Goal: Information Seeking & Learning: Learn about a topic

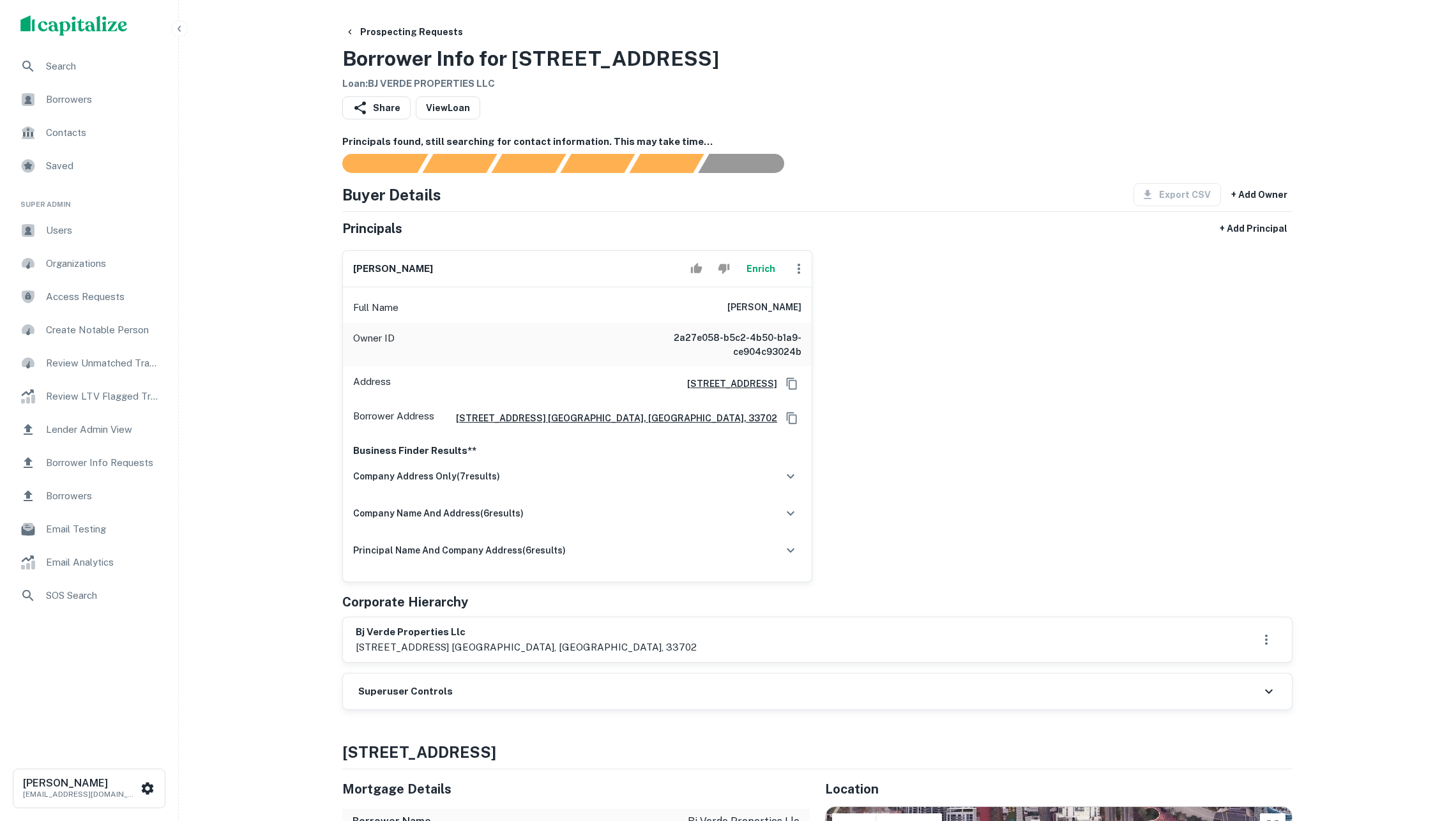
click at [761, 281] on button "Enrich" at bounding box center [760, 269] width 41 height 25
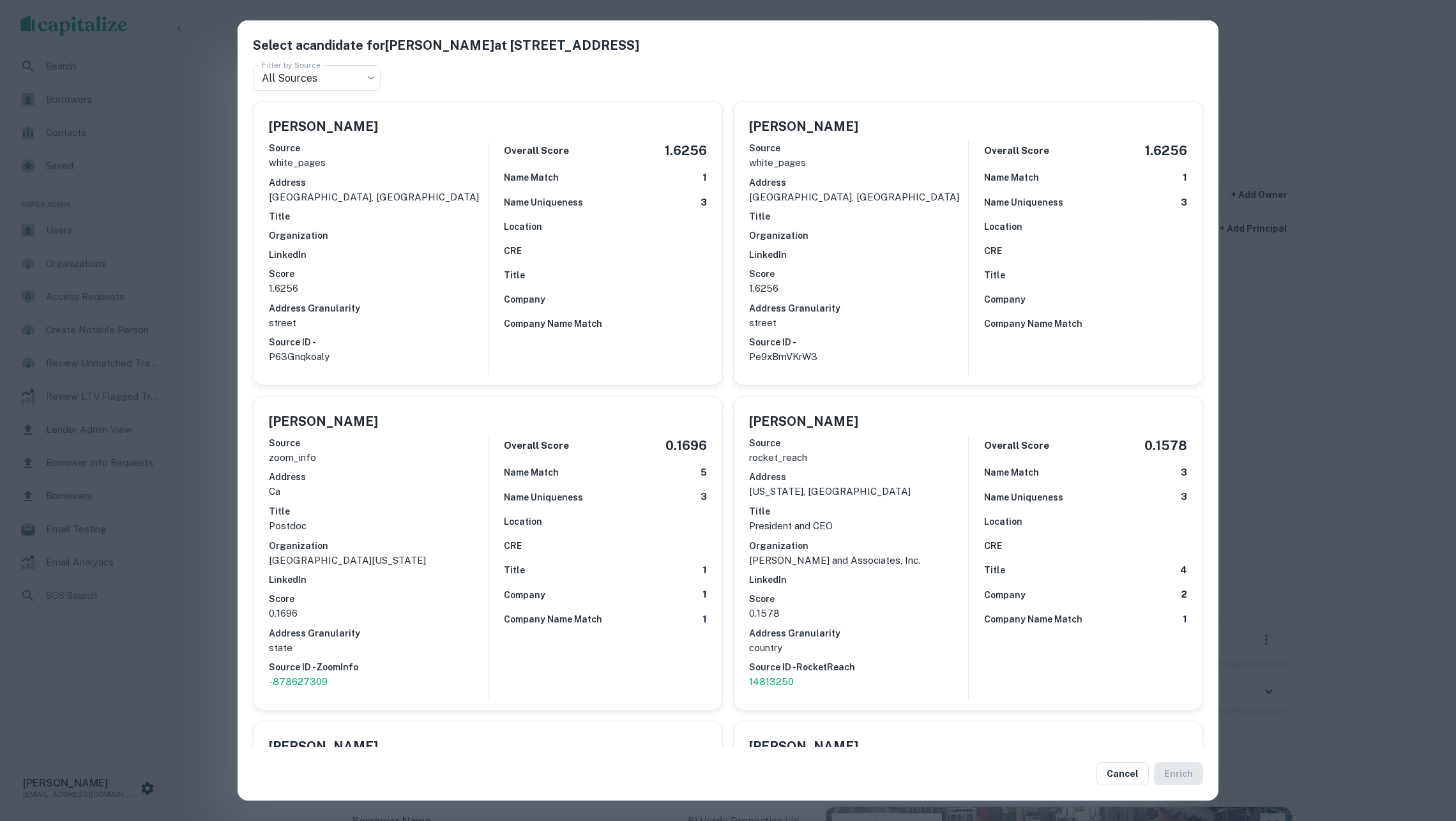
click at [175, 287] on div "Select a candidate for [PERSON_NAME] at [STREET_ADDRESS] Filter by Source All S…" at bounding box center [728, 410] width 1456 height 821
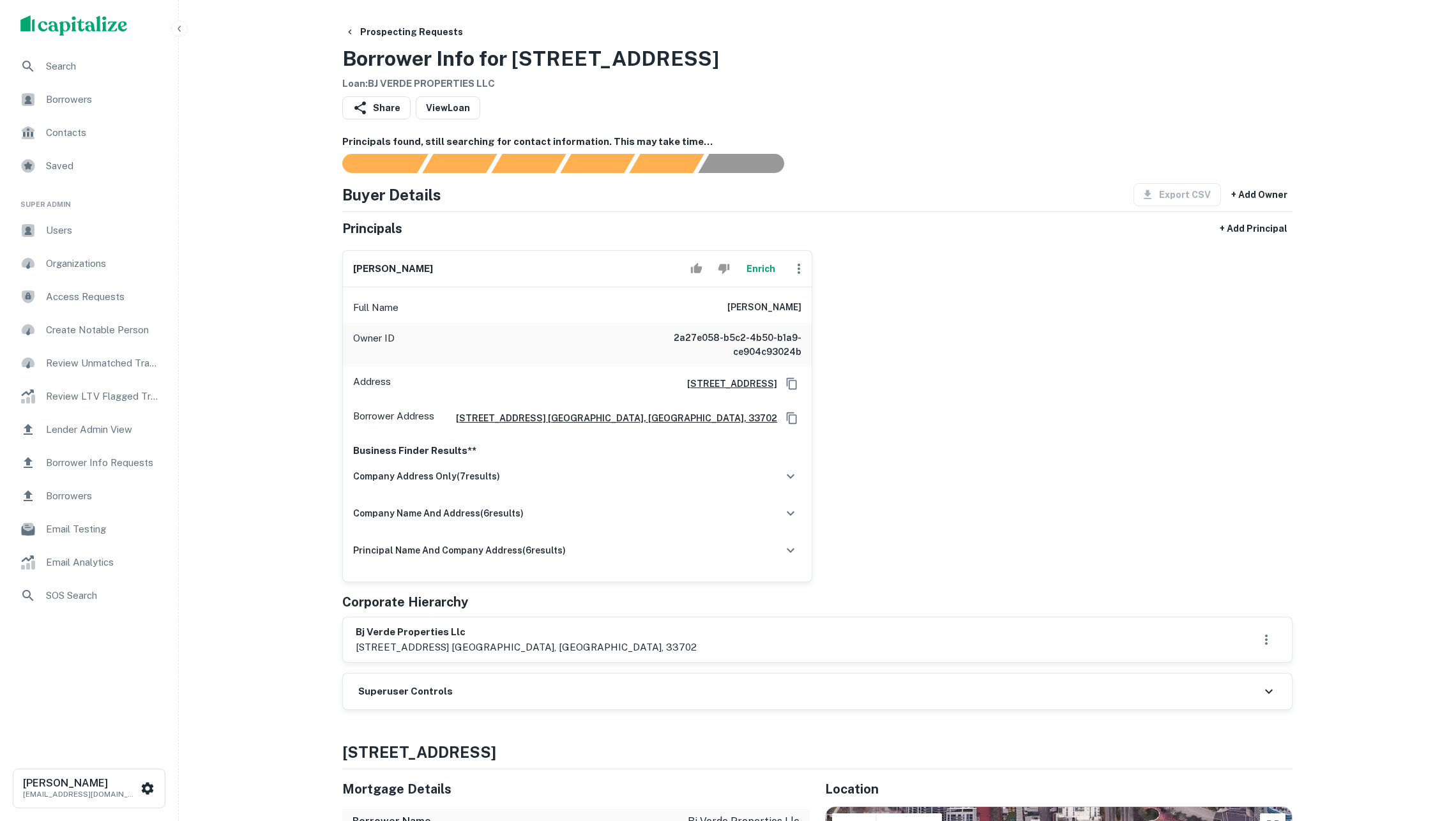
click at [772, 281] on button "Enrich" at bounding box center [760, 269] width 41 height 25
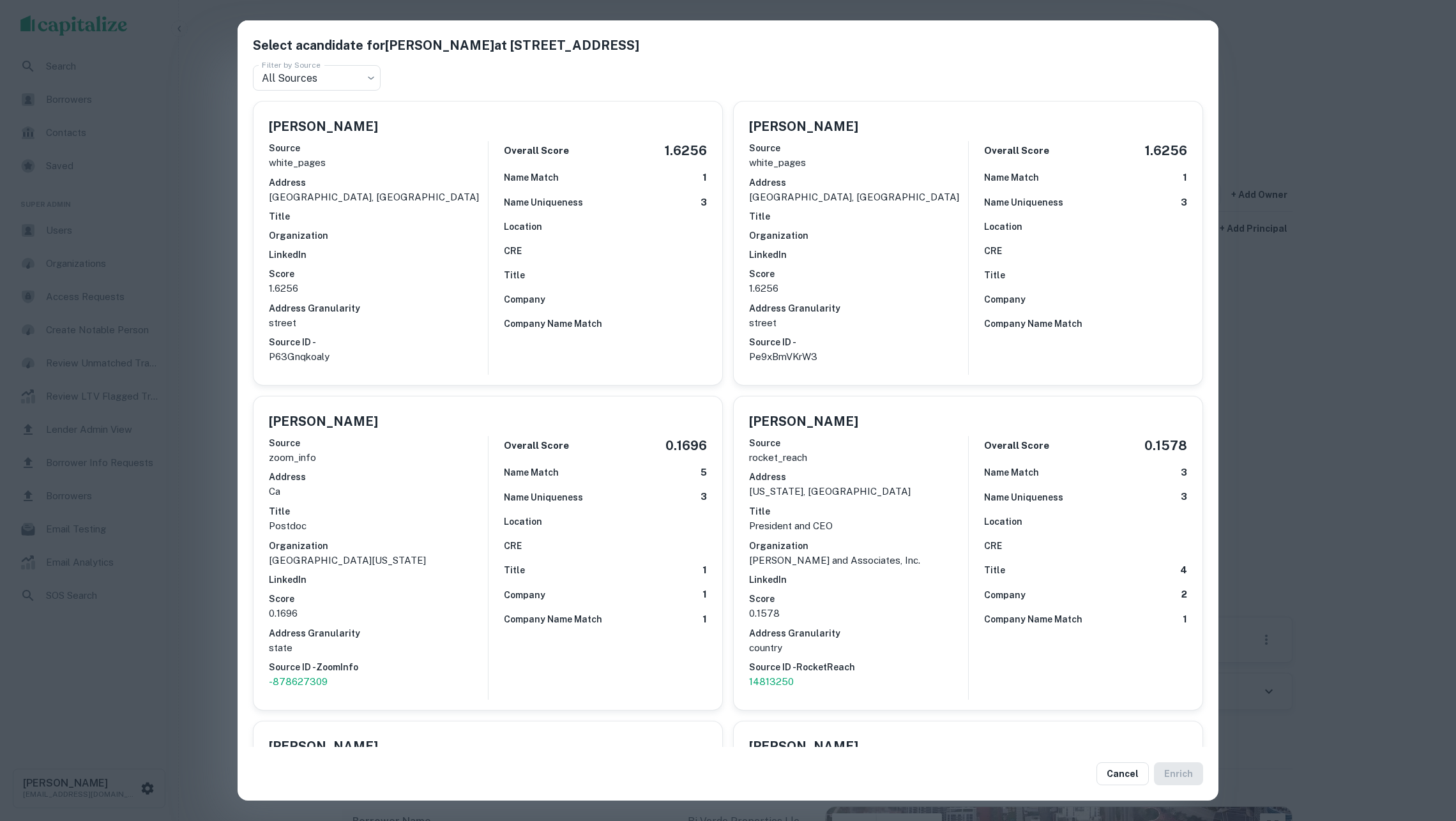
drag, startPoint x: 1272, startPoint y: 344, endPoint x: 1216, endPoint y: 361, distance: 58.5
click at [1272, 344] on div "Select a candidate for BAIYAN LI at 1219 lomita blvd ste 208 Filter by Source A…" at bounding box center [728, 410] width 1456 height 821
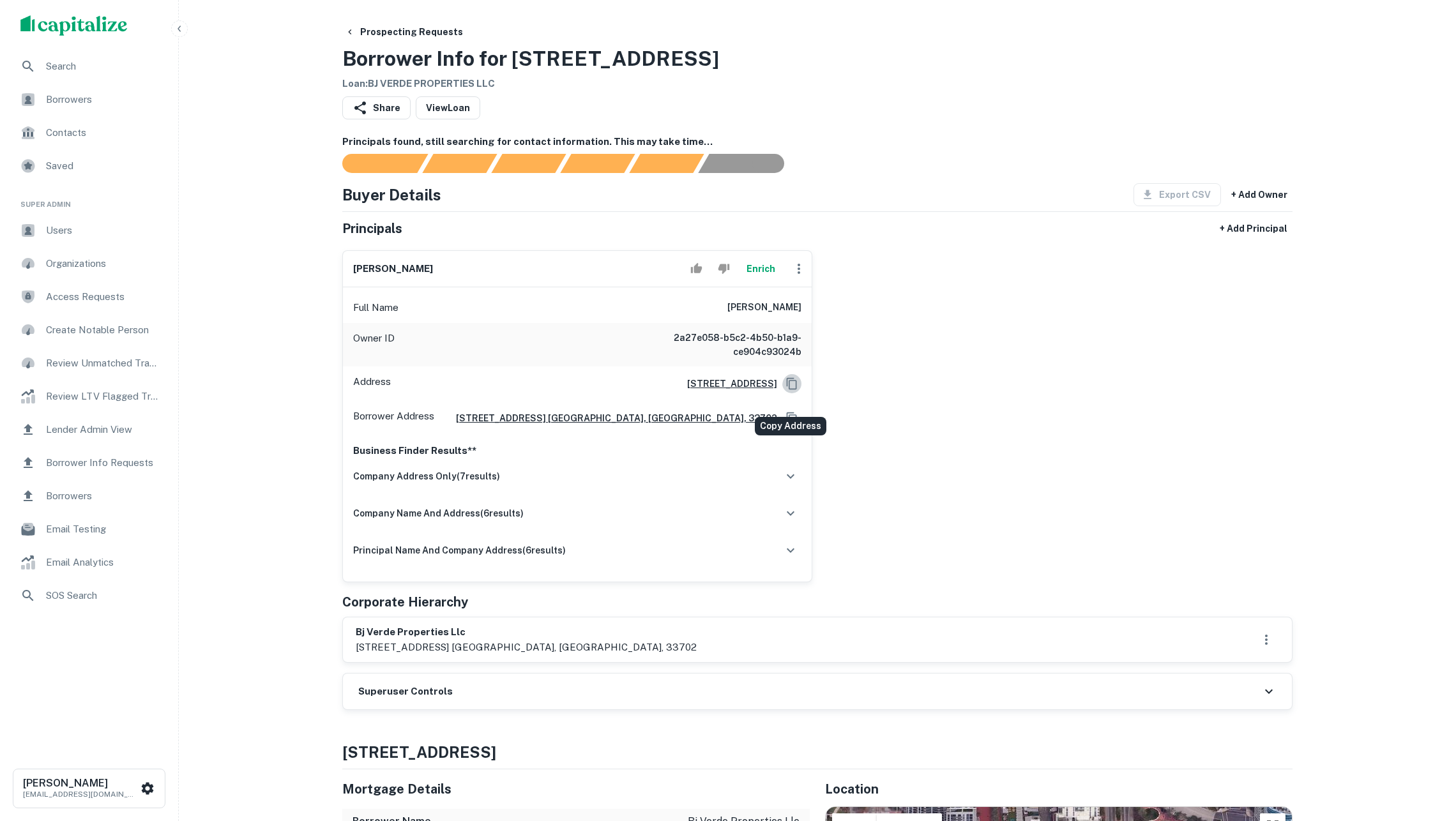
click at [787, 389] on icon "Copy Address" at bounding box center [792, 383] width 10 height 12
click at [1207, 347] on div "baiyan li Enrich Full Name baiyan li Owner ID 2a27e058-b5c2-4b50-b1a9-ce904c930…" at bounding box center [812, 410] width 960 height 342
click at [792, 424] on icon "Copy Address" at bounding box center [792, 418] width 13 height 13
click at [1260, 317] on div "baiyan li Enrich Full Name baiyan li Owner ID 2a27e058-b5c2-4b50-b1a9-ce904c930…" at bounding box center [812, 410] width 960 height 342
click at [366, 276] on h6 "baiyan li" at bounding box center [393, 269] width 79 height 14
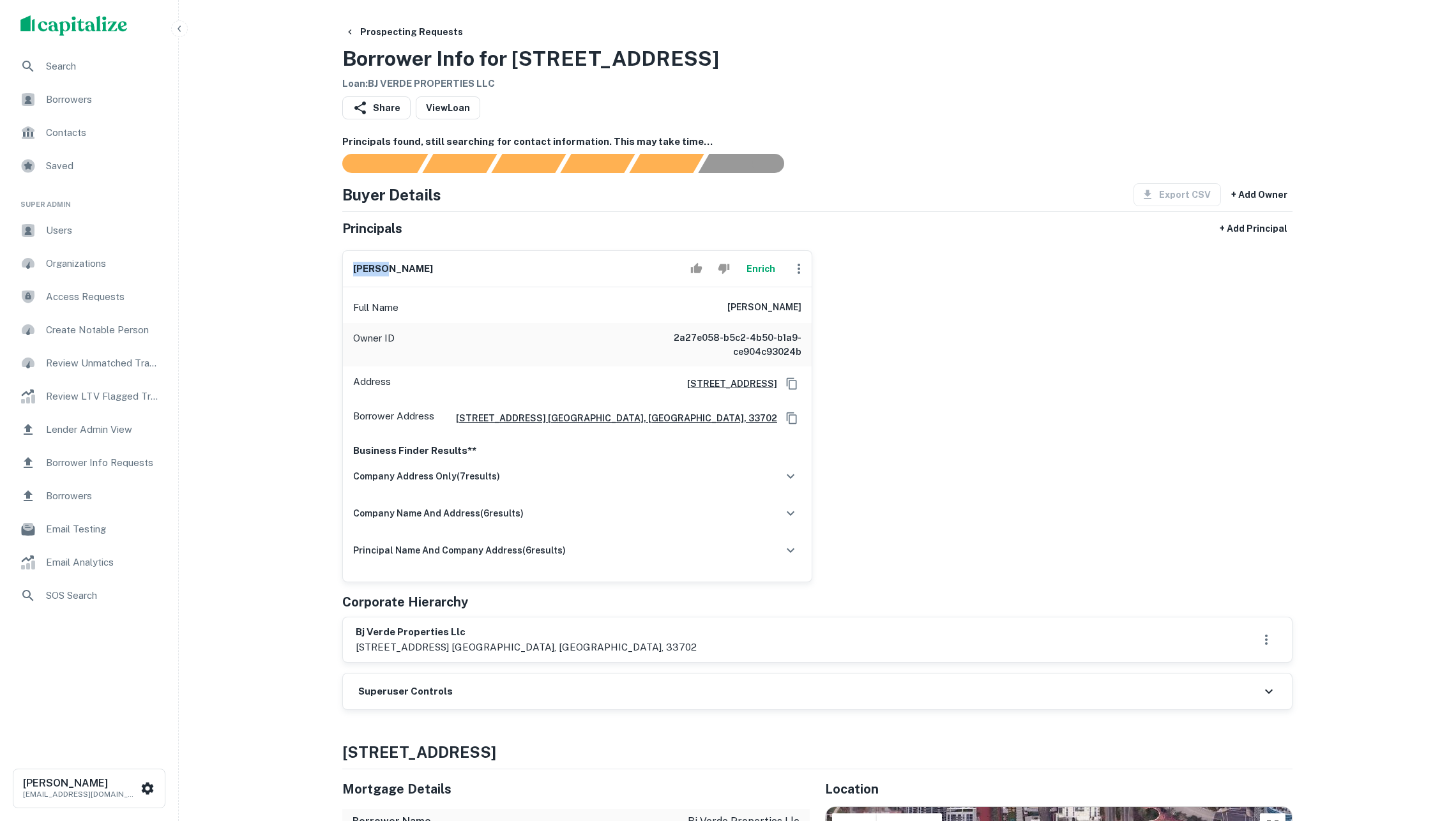
click at [366, 276] on h6 "baiyan li" at bounding box center [393, 269] width 79 height 14
copy div "baiyan li"
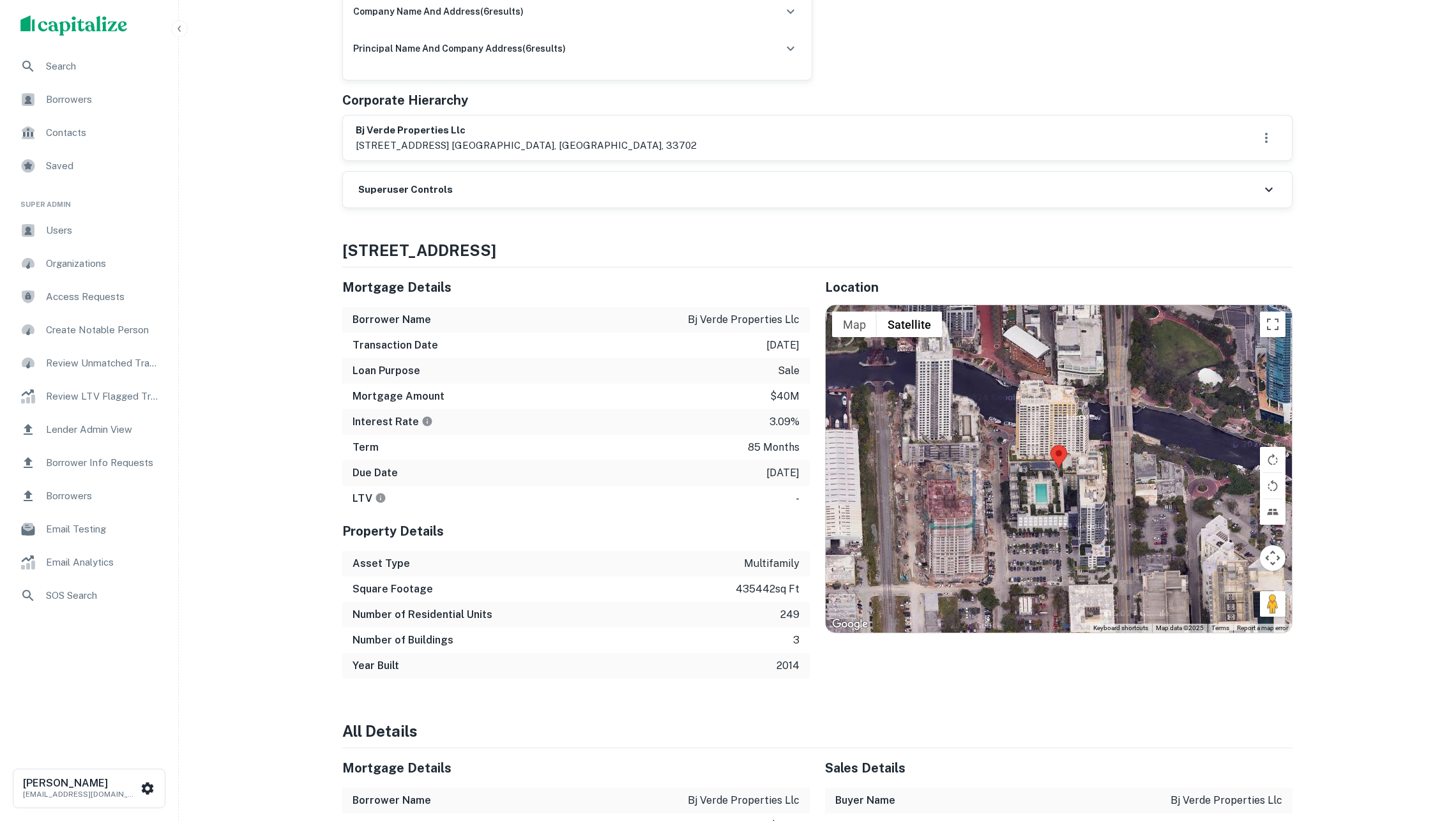
scroll to position [531, 0]
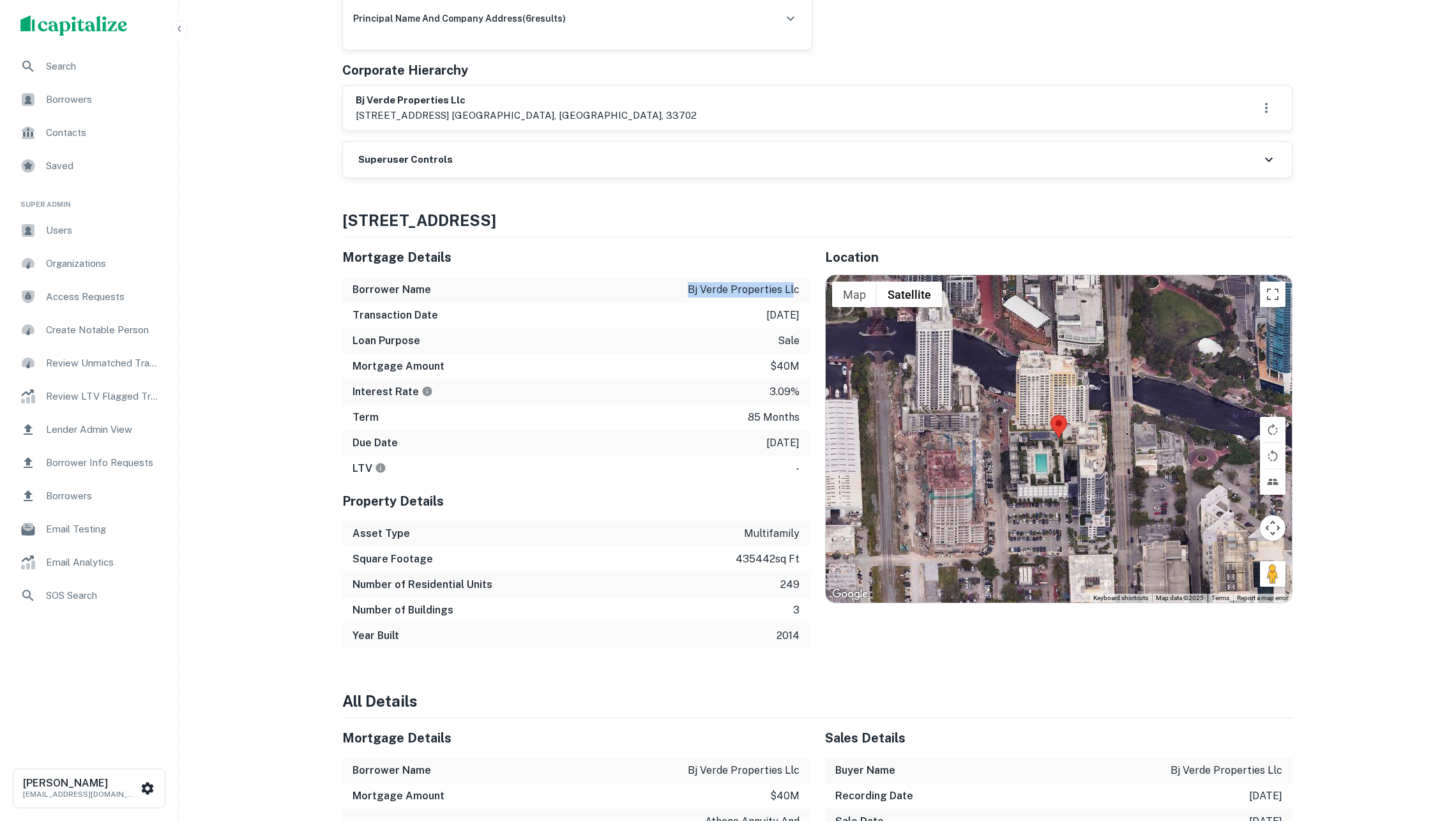
drag, startPoint x: 693, startPoint y: 328, endPoint x: 795, endPoint y: 330, distance: 102.0
click at [795, 302] on div "Borrower Name bj verde properties llc" at bounding box center [576, 290] width 468 height 25
copy p "bj verde properties ll"
click at [727, 298] on p "bj verde properties llc" at bounding box center [744, 290] width 112 height 15
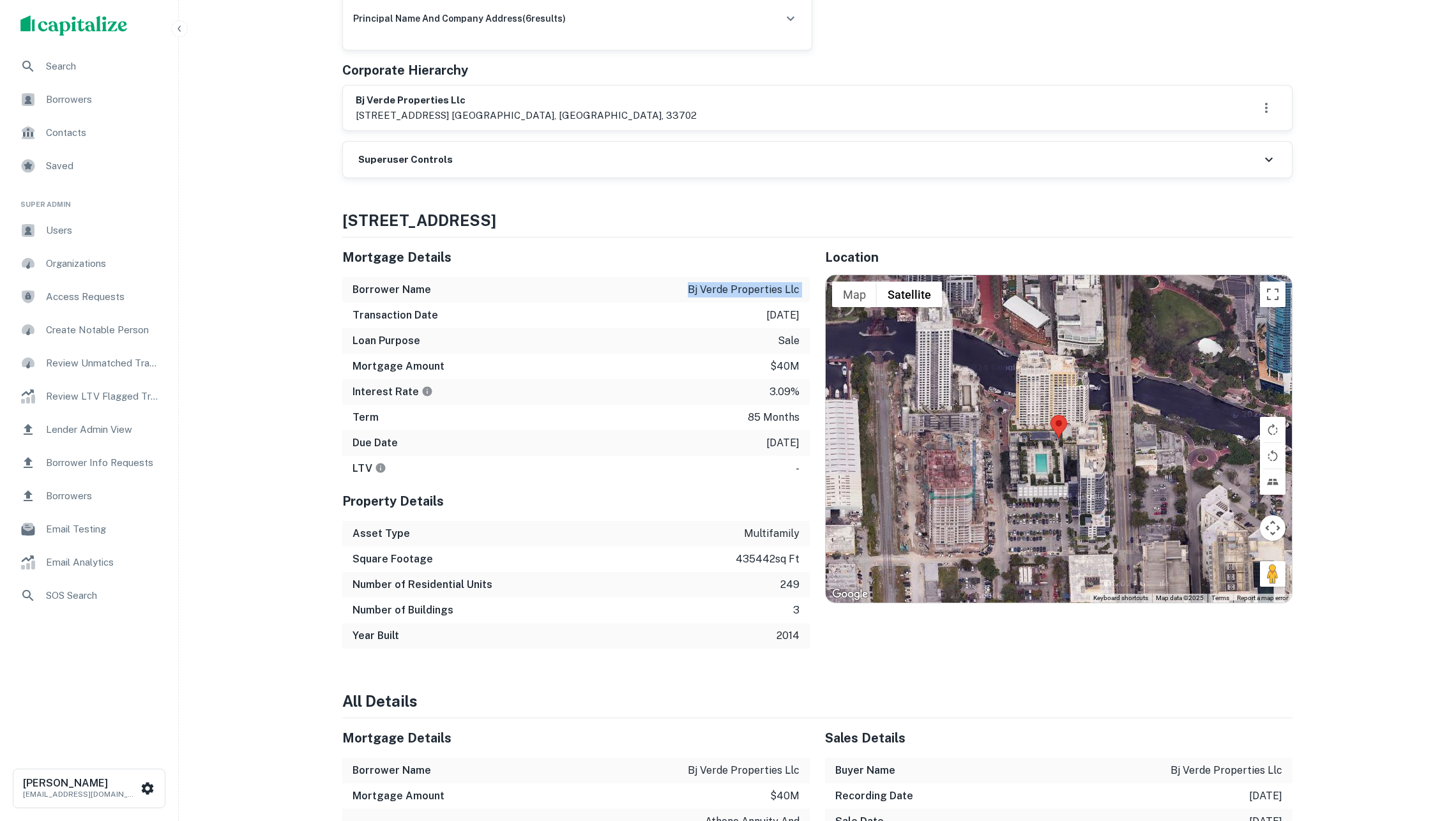
click at [727, 298] on p "bj verde properties llc" at bounding box center [744, 290] width 112 height 15
drag, startPoint x: 1289, startPoint y: 85, endPoint x: 1316, endPoint y: 73, distance: 29.5
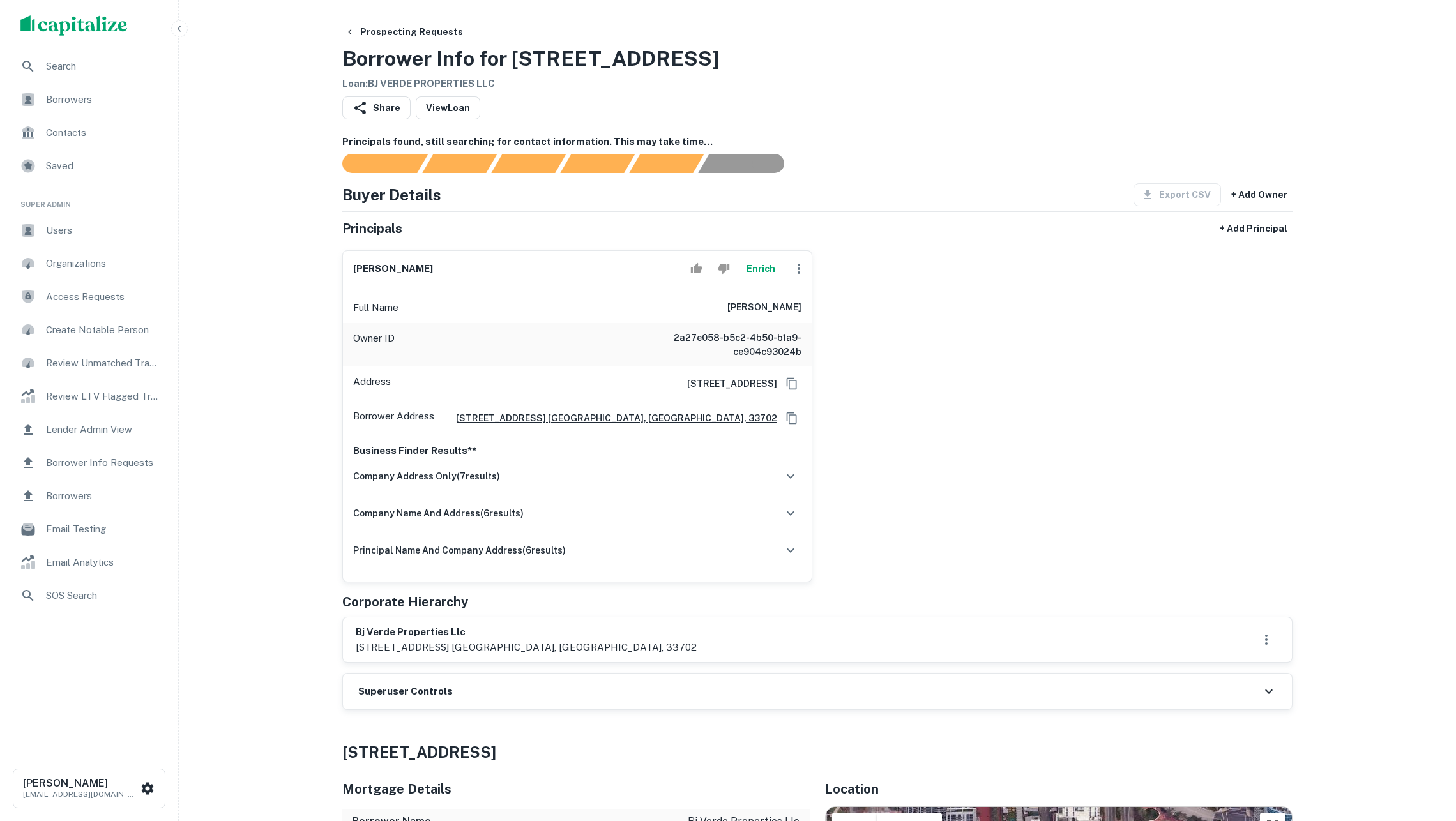
scroll to position [0, 0]
click at [1064, 79] on div "Prospecting Requests Borrower Info for 400 SW 1st Ave Loan : BJ VERDE PROPERTIE…" at bounding box center [817, 56] width 951 height 71
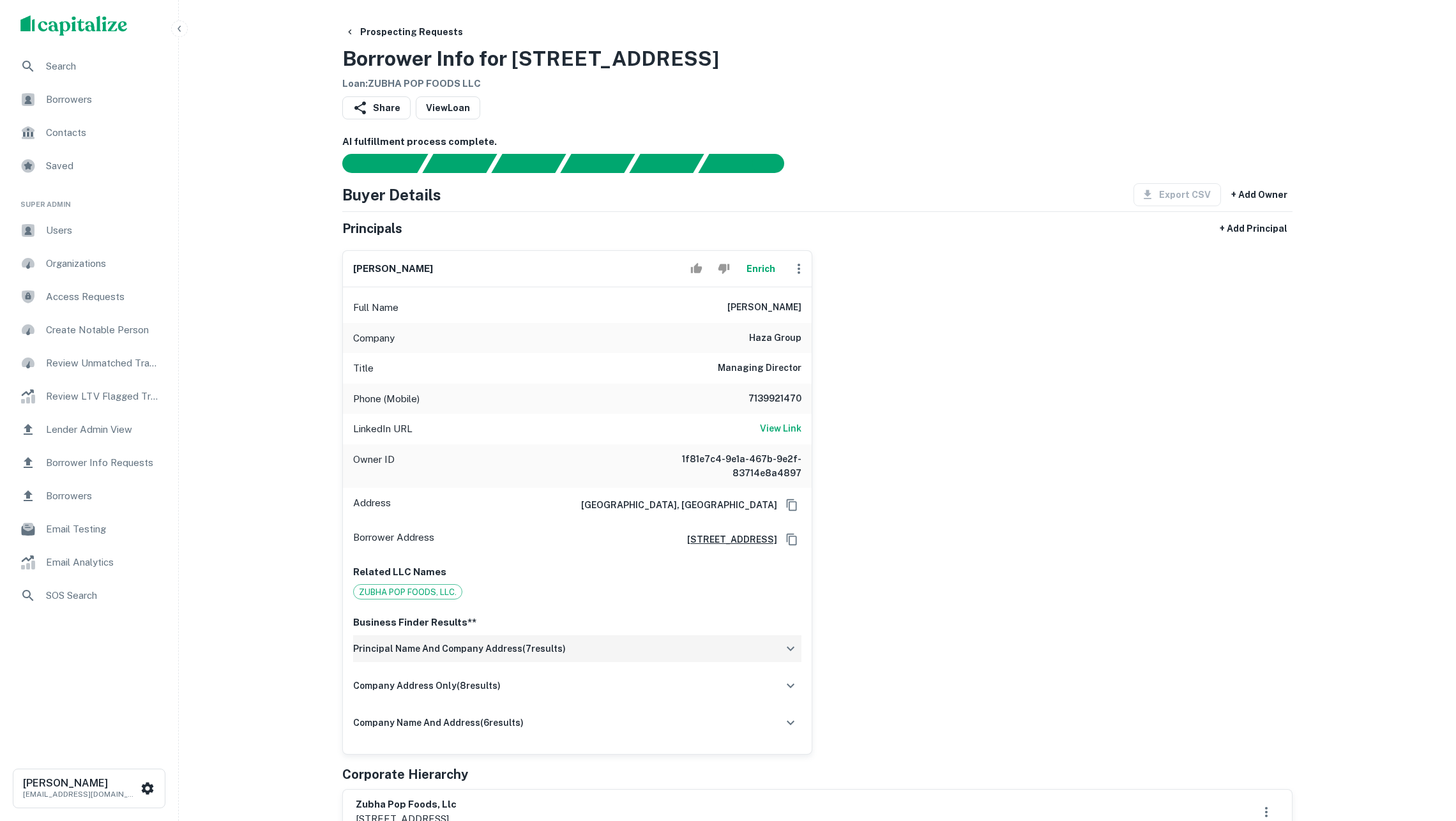
click at [597, 661] on div "principal name and company address ( 7 results)" at bounding box center [577, 649] width 449 height 27
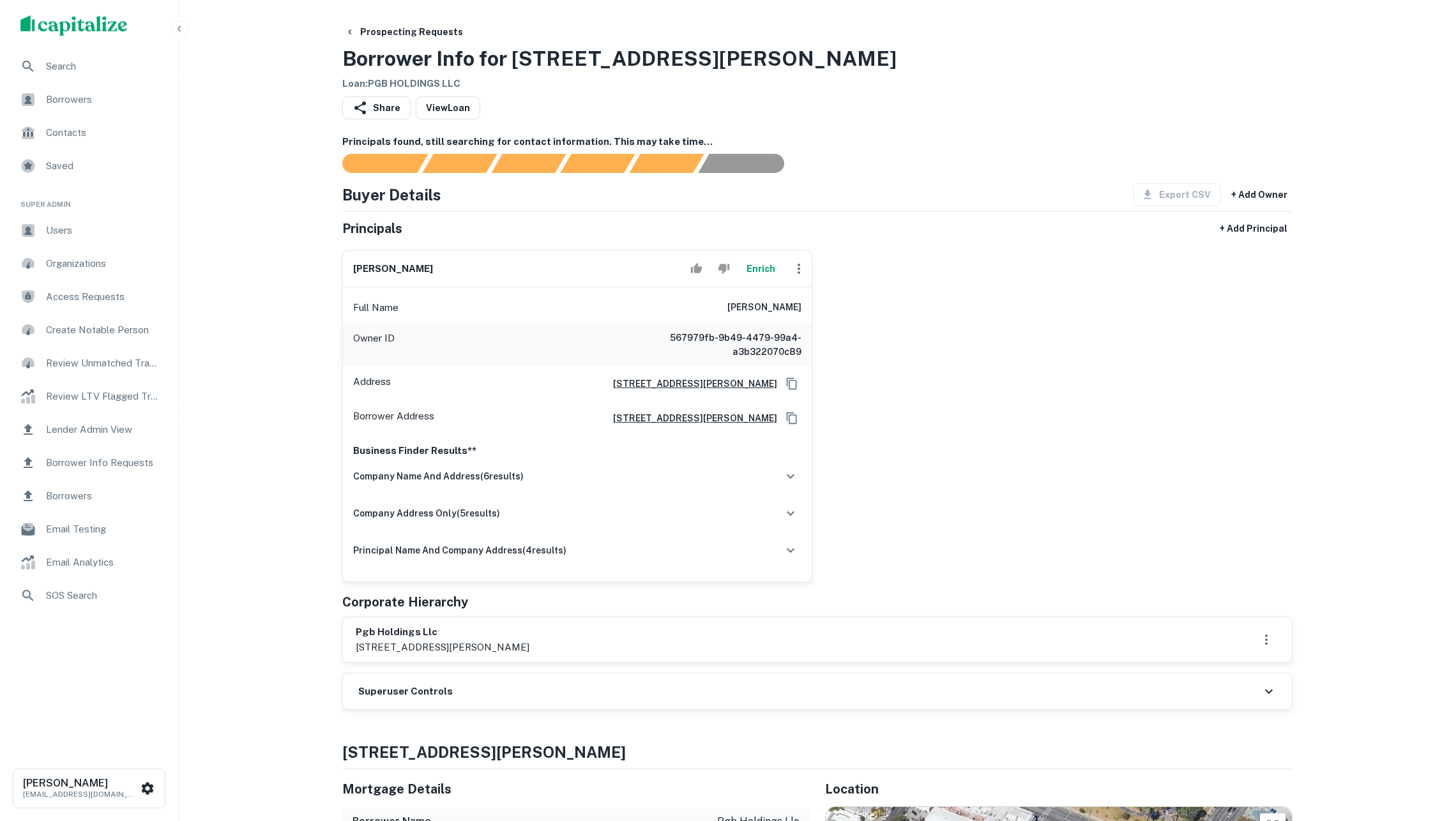
click at [755, 280] on button "Enrich" at bounding box center [760, 269] width 41 height 25
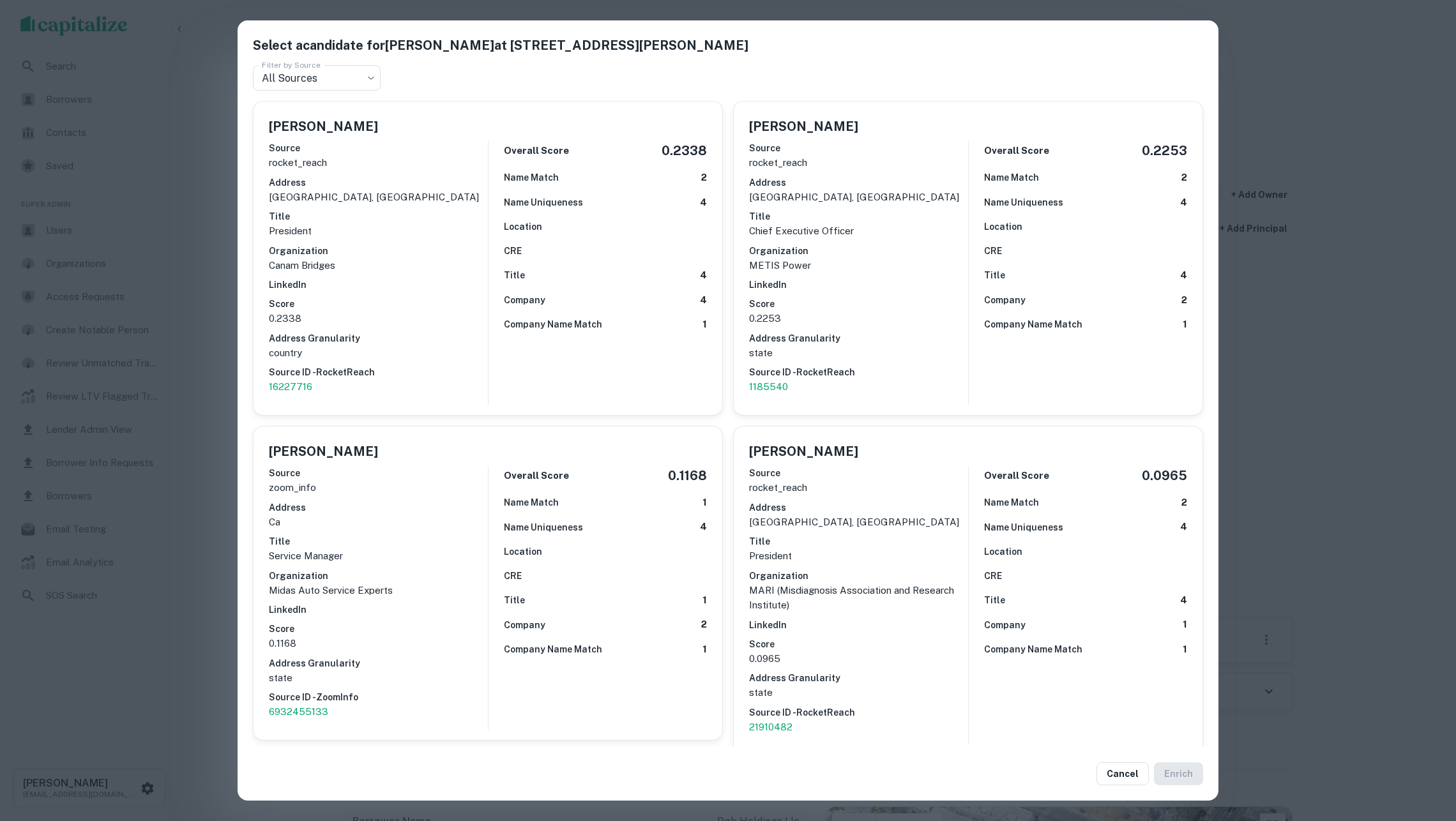
click at [177, 245] on div "Select a candidate for POOYA BAKHTIARI at 5331 e slauson ave Filter by Source A…" at bounding box center [728, 410] width 1456 height 821
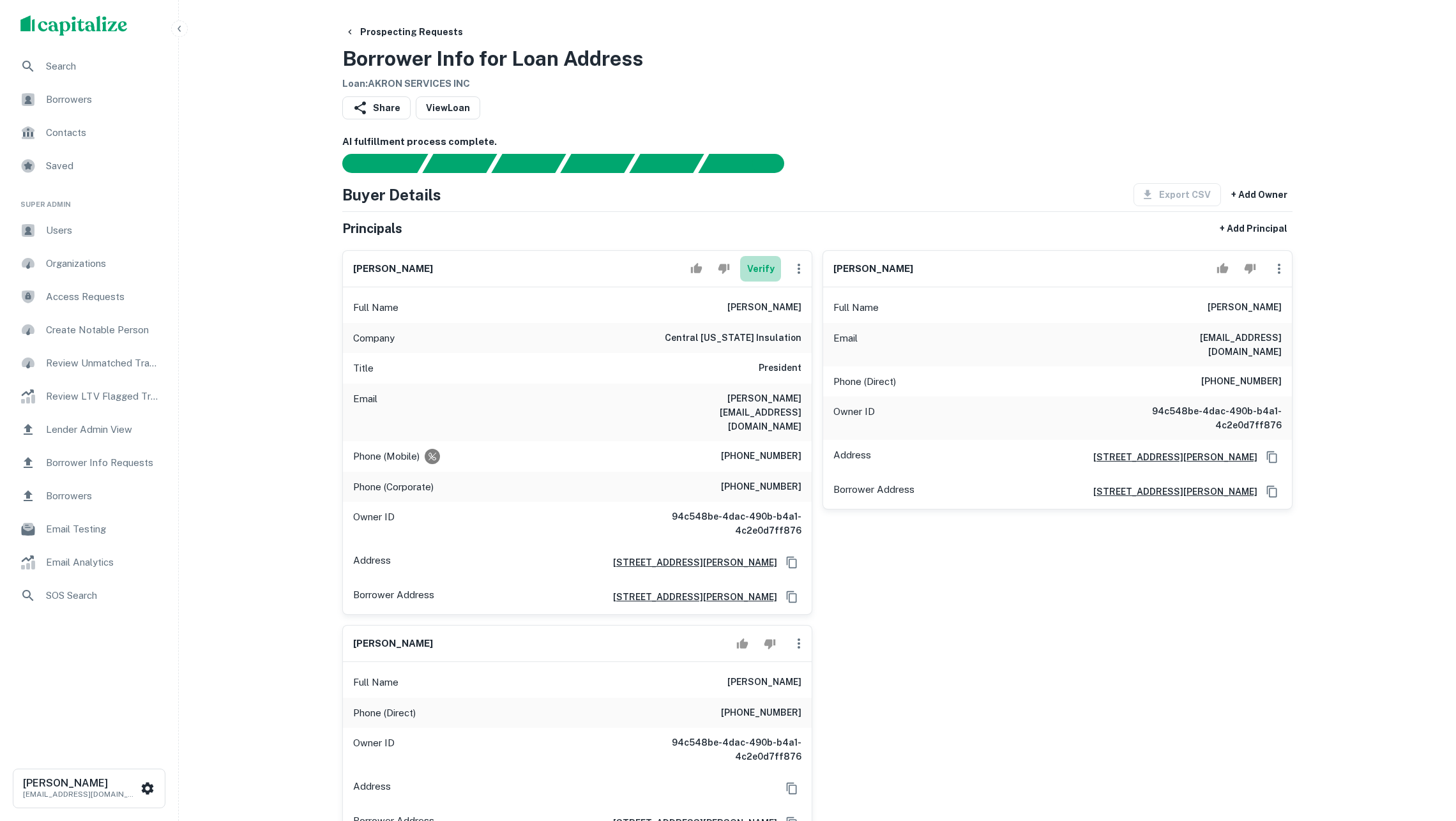
click at [759, 281] on button "Verify" at bounding box center [760, 269] width 41 height 25
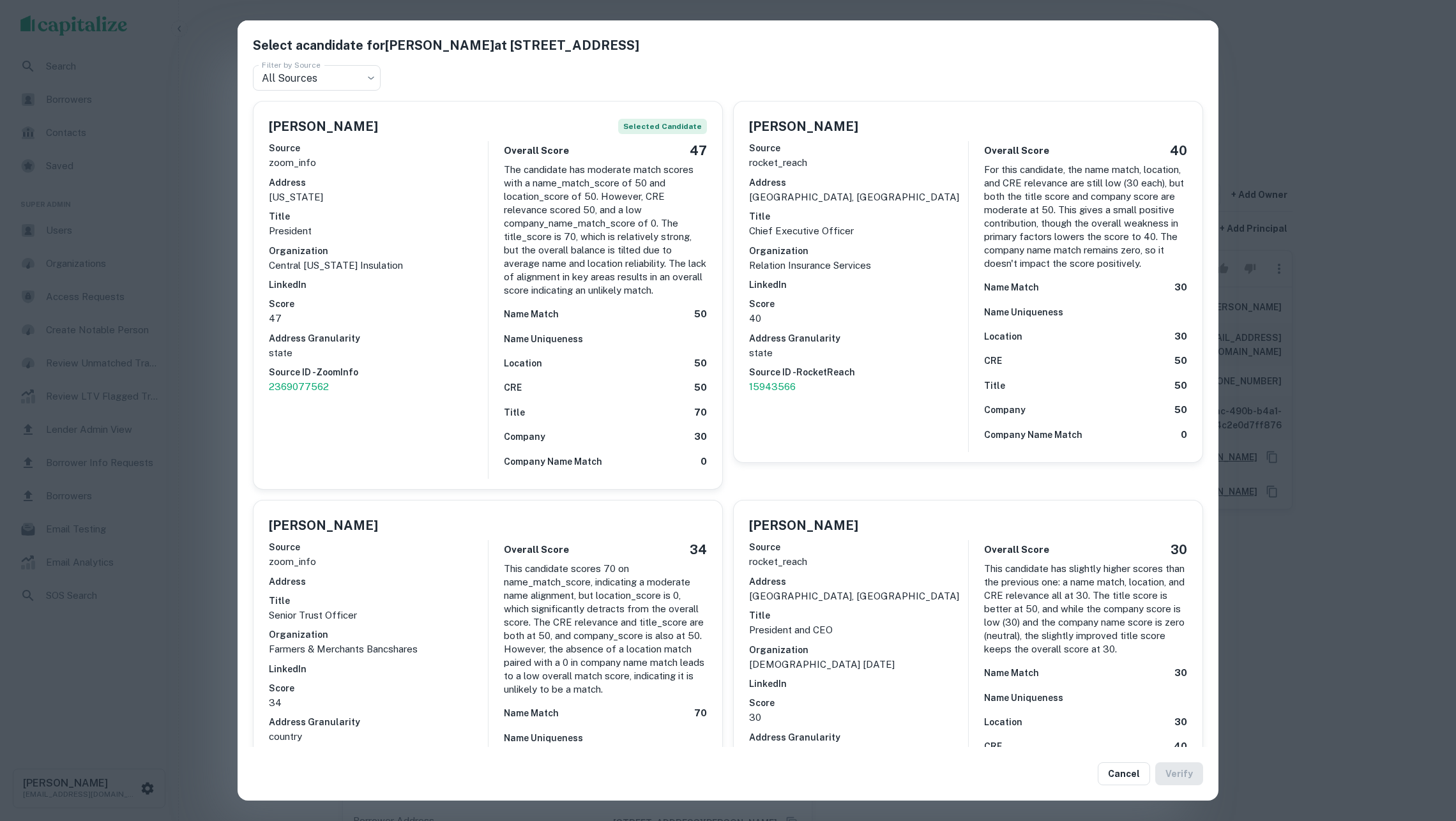
click at [206, 281] on div "Select a candidate for Tim Wagenbach at 17705 N Elevator Rd Filter by Source Al…" at bounding box center [728, 410] width 1456 height 821
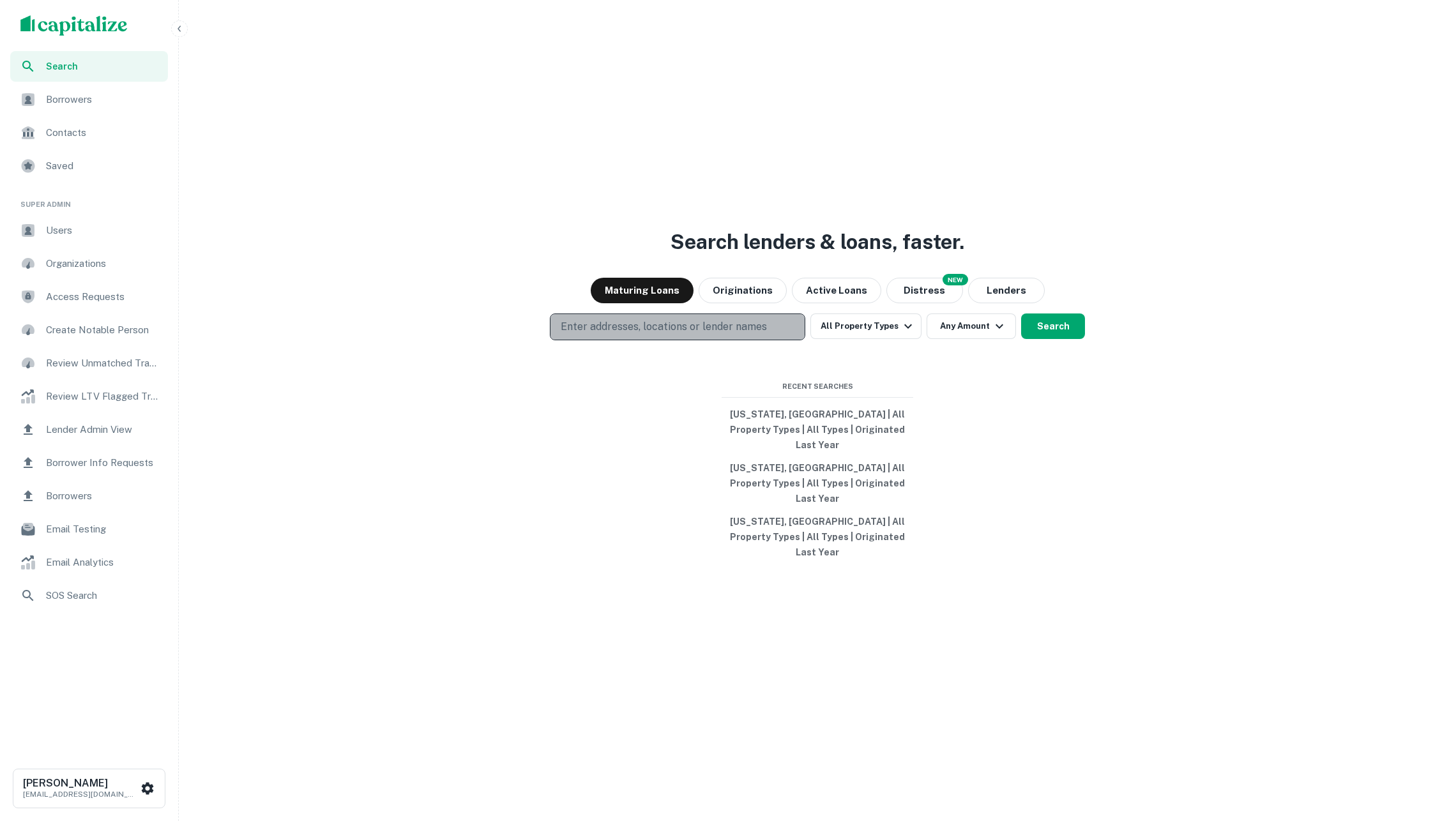
click at [744, 335] on p "Enter addresses, locations or lender names" at bounding box center [663, 327] width 206 height 15
type input "**********"
type input "*****"
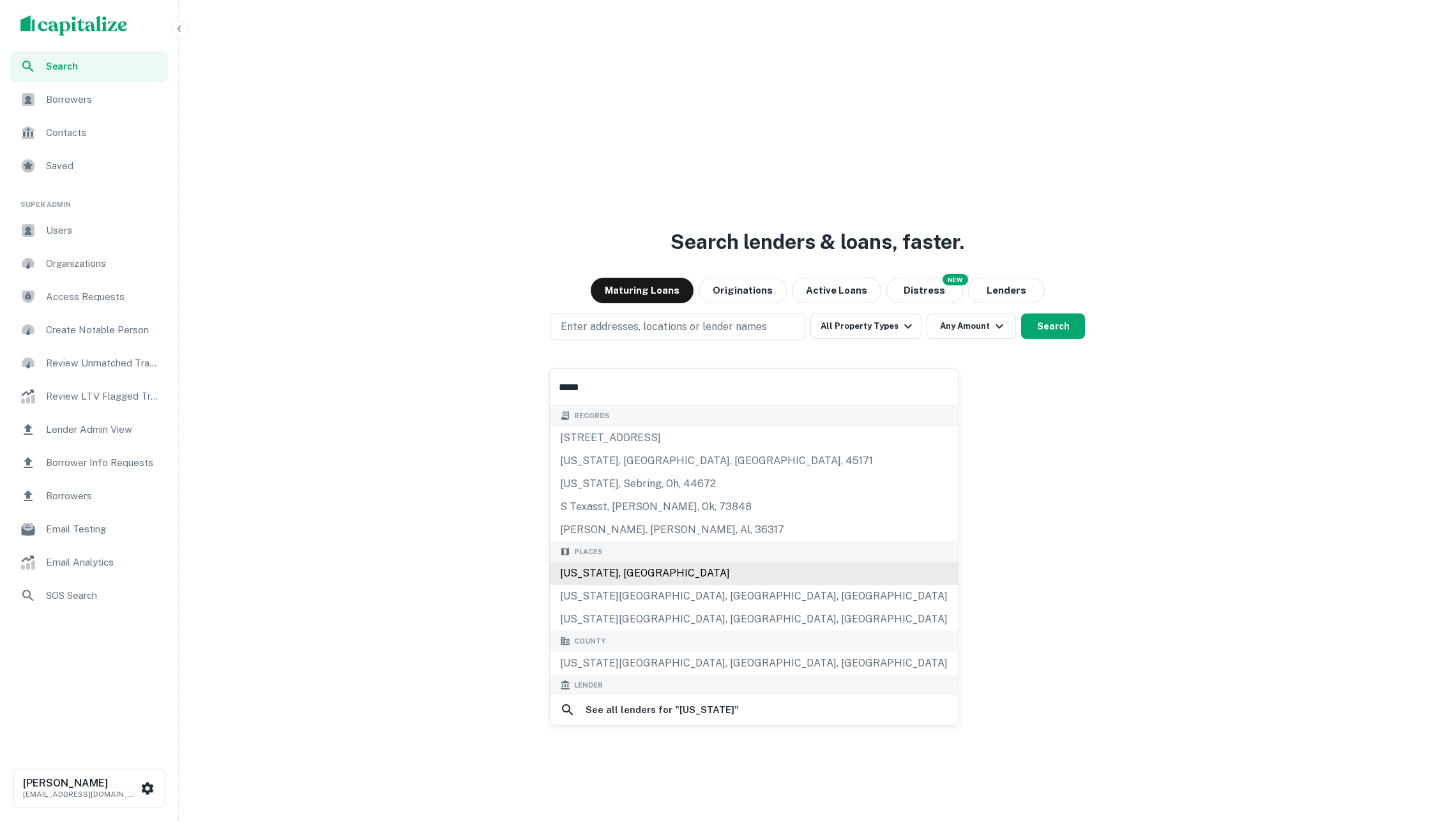
click at [728, 582] on div "[US_STATE], [GEOGRAPHIC_DATA]" at bounding box center [754, 573] width 408 height 23
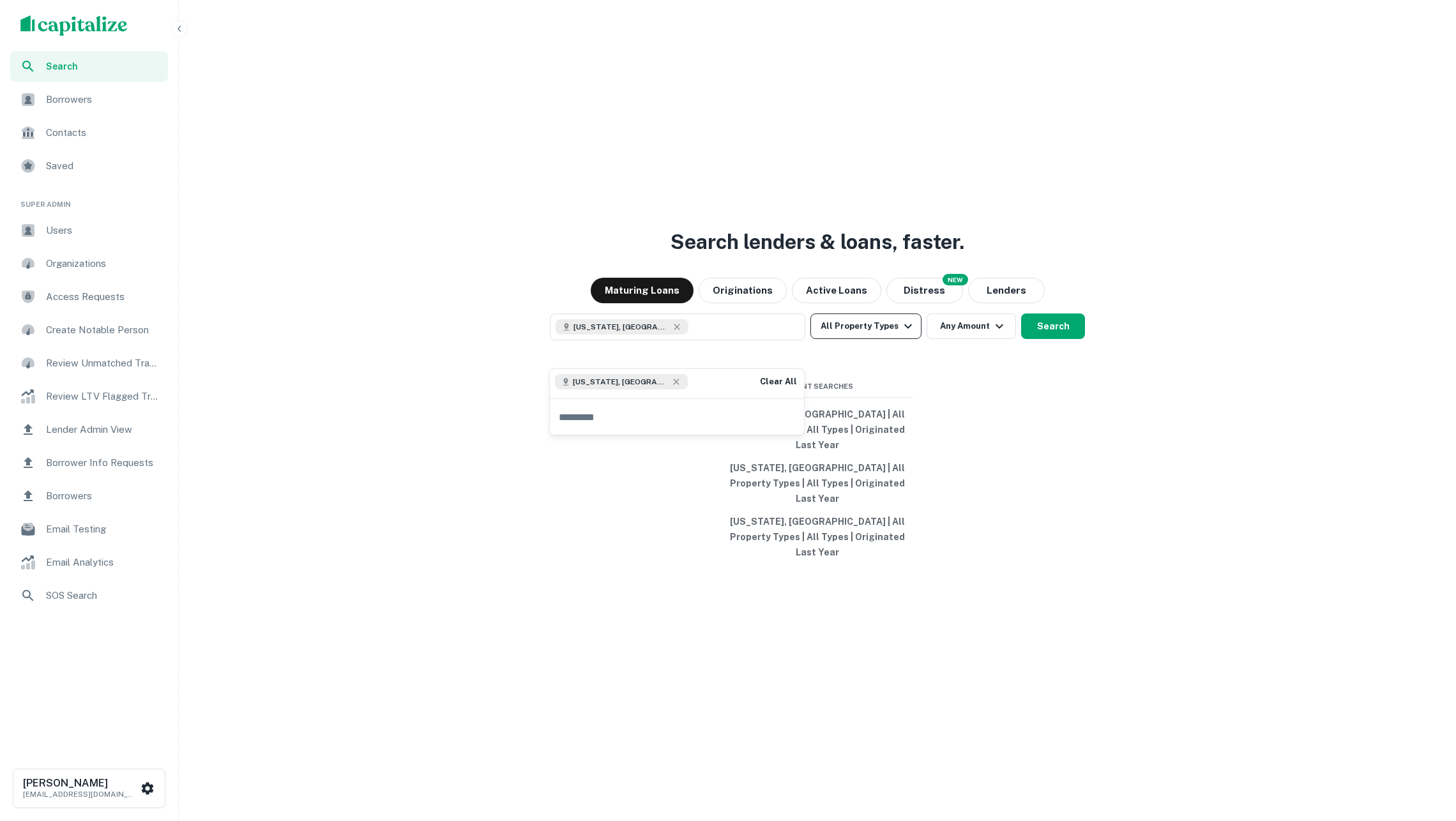
click at [900, 334] on icon "button" at bounding box center [907, 326] width 15 height 15
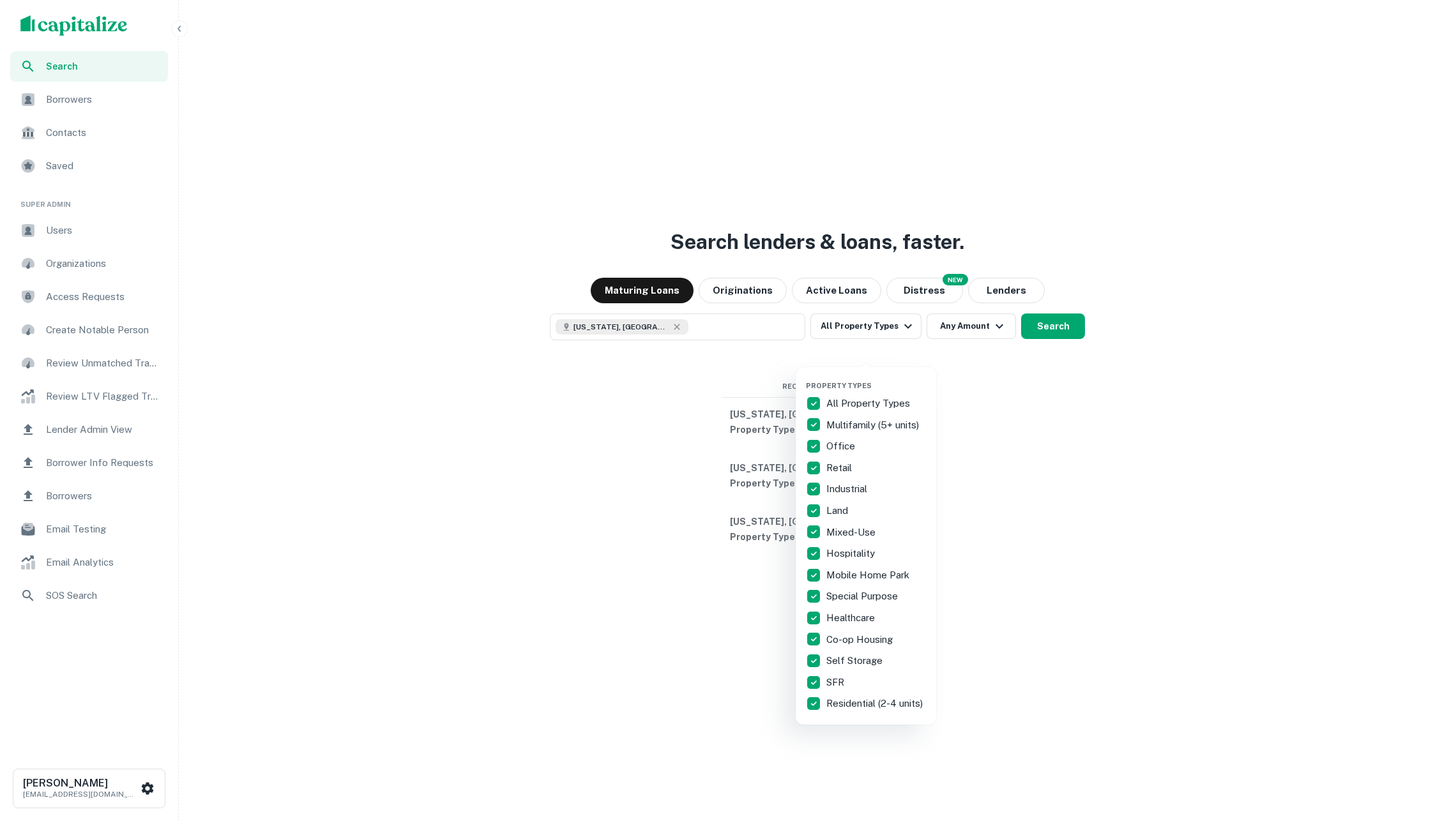
click at [878, 397] on p "All Property Types" at bounding box center [869, 403] width 87 height 15
drag, startPoint x: 858, startPoint y: 429, endPoint x: 852, endPoint y: 435, distance: 8.5
click at [858, 429] on p "Multifamily (5+ units)" at bounding box center [873, 425] width 95 height 15
click at [849, 463] on p "Retail" at bounding box center [839, 467] width 28 height 15
drag, startPoint x: 975, startPoint y: 428, endPoint x: 970, endPoint y: 414, distance: 14.9
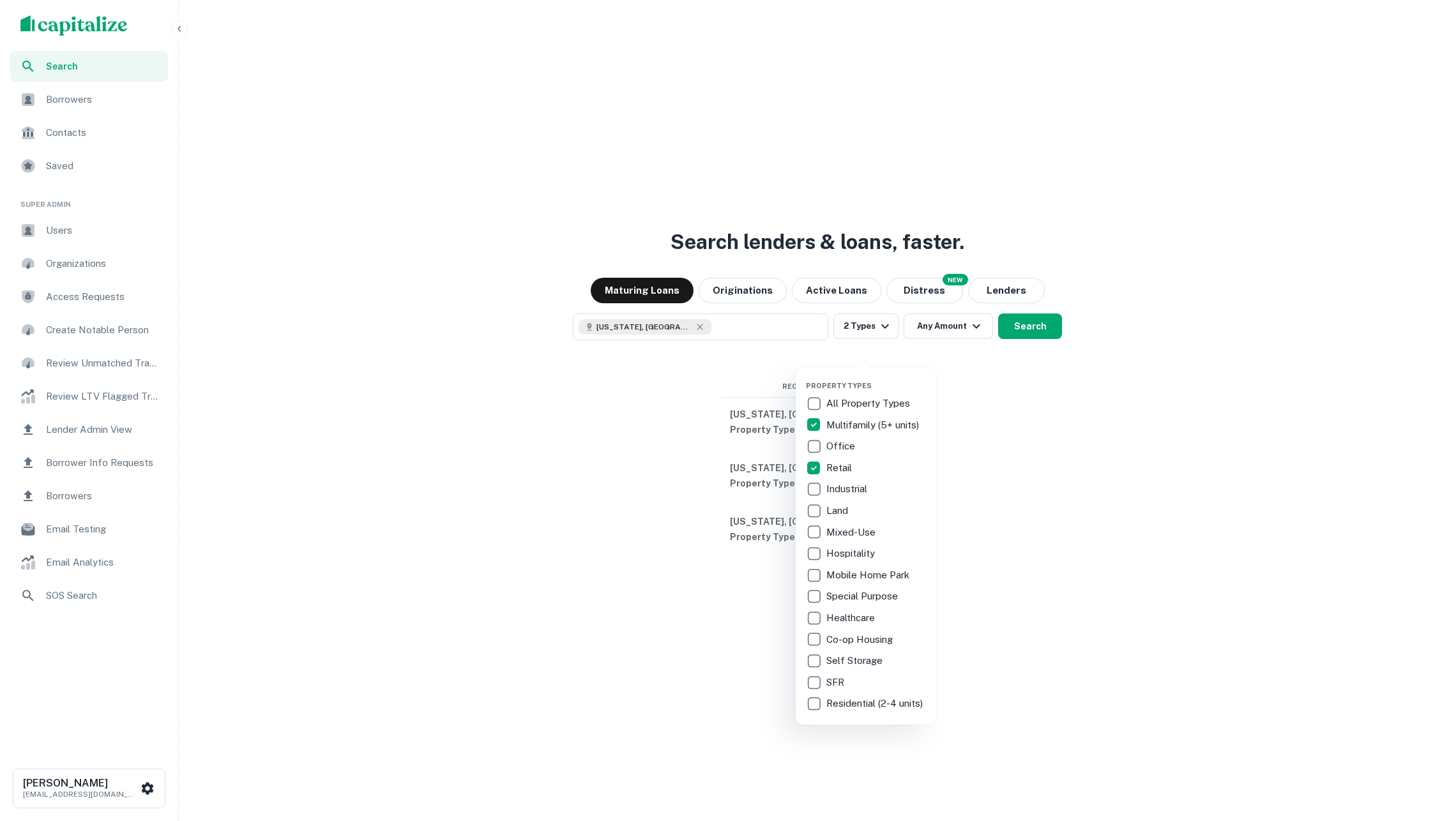
click at [975, 427] on div at bounding box center [728, 410] width 1456 height 821
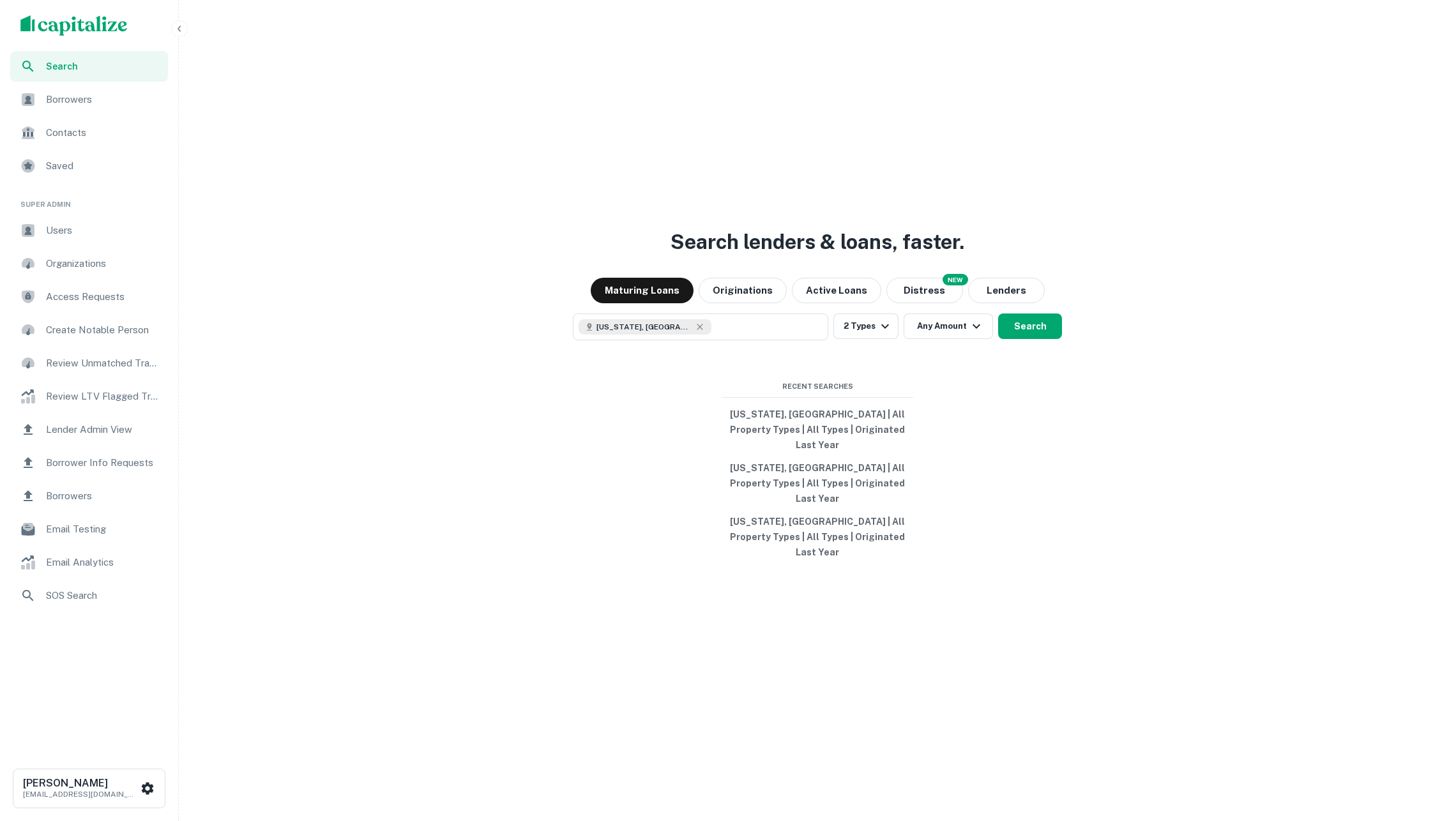
click at [955, 339] on button "Any Amount" at bounding box center [948, 326] width 89 height 25
type input "*"
drag, startPoint x: 1175, startPoint y: 412, endPoint x: 1133, endPoint y: 400, distance: 43.7
click at [1175, 412] on div at bounding box center [728, 410] width 1456 height 821
click at [978, 334] on icon "button" at bounding box center [976, 326] width 15 height 15
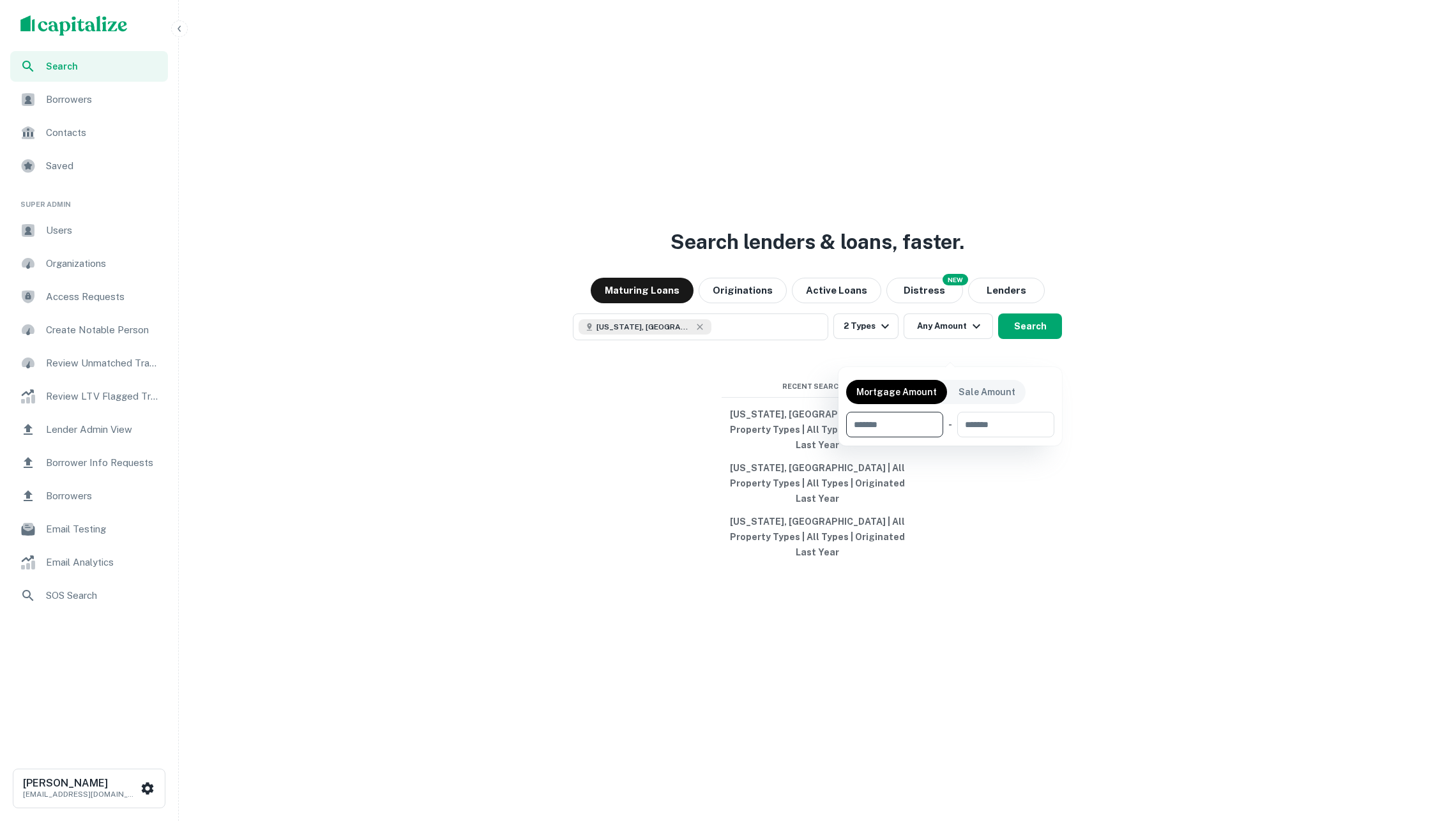
type input "*"
type input "*******"
drag, startPoint x: 1164, startPoint y: 523, endPoint x: 1154, endPoint y: 513, distance: 14.1
click at [1164, 522] on div at bounding box center [728, 410] width 1456 height 821
click at [1027, 339] on button "Search" at bounding box center [1030, 326] width 64 height 25
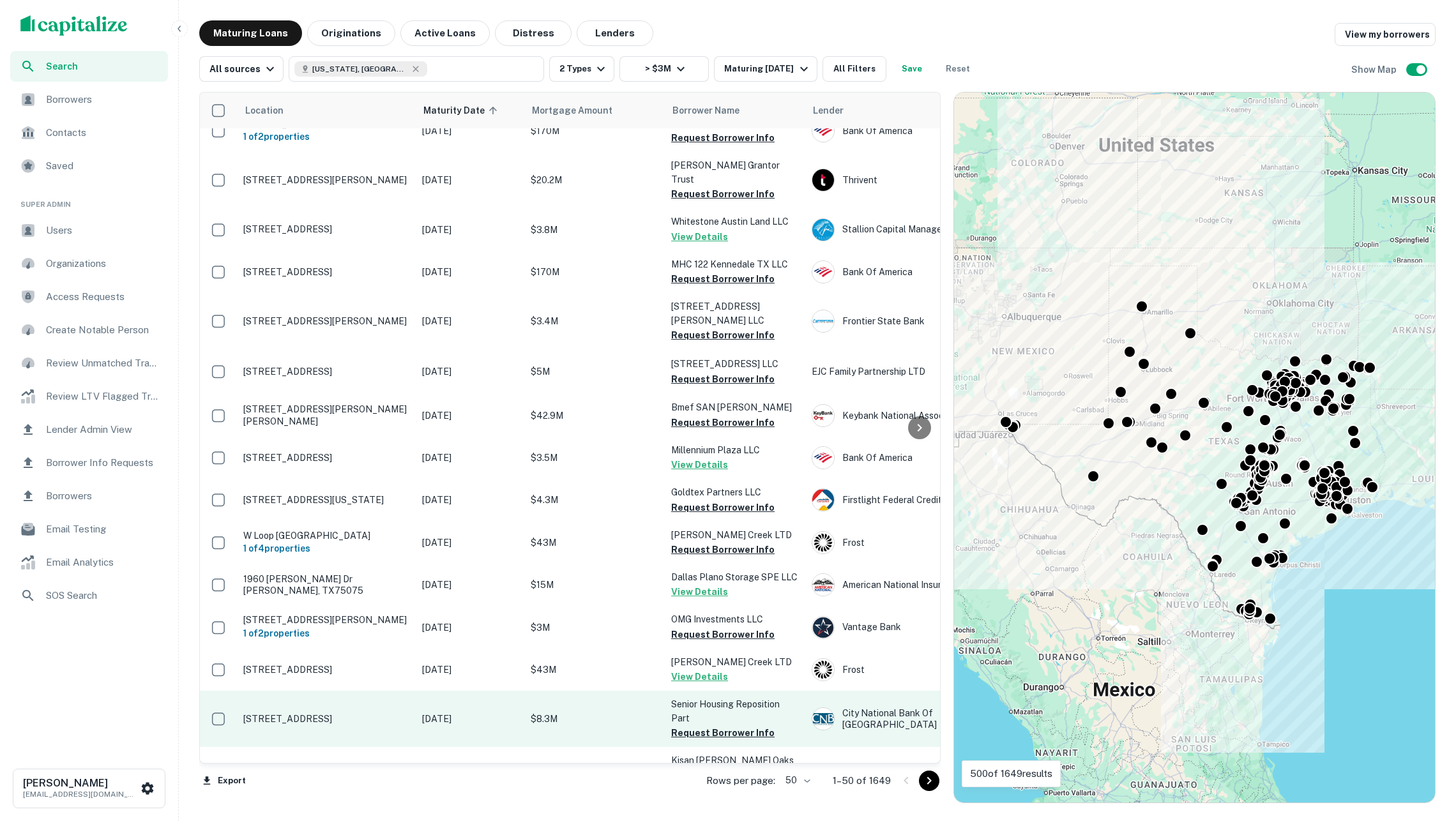
scroll to position [1591, 0]
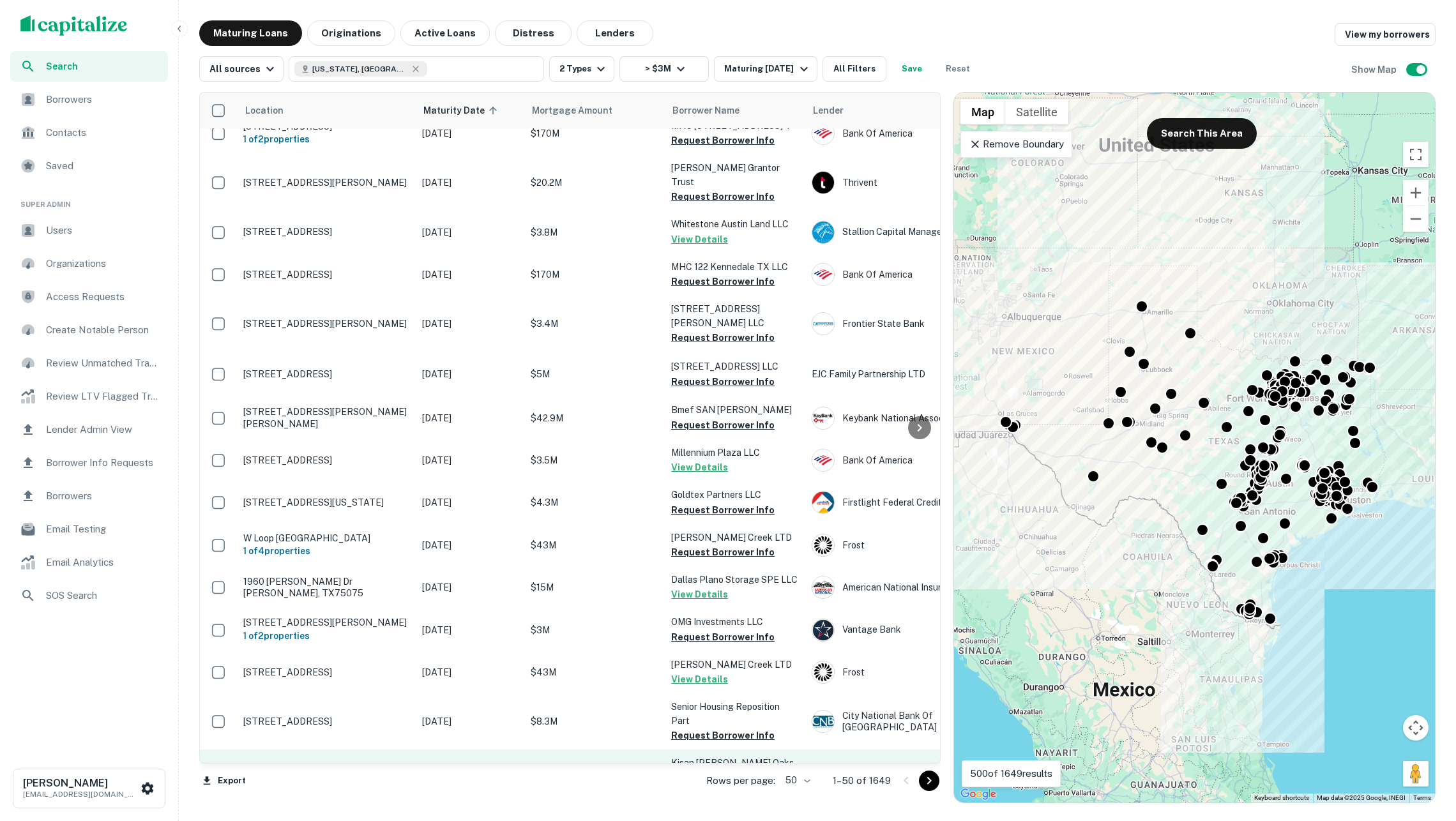
click at [710, 784] on button "Request Borrower Info" at bounding box center [723, 791] width 104 height 15
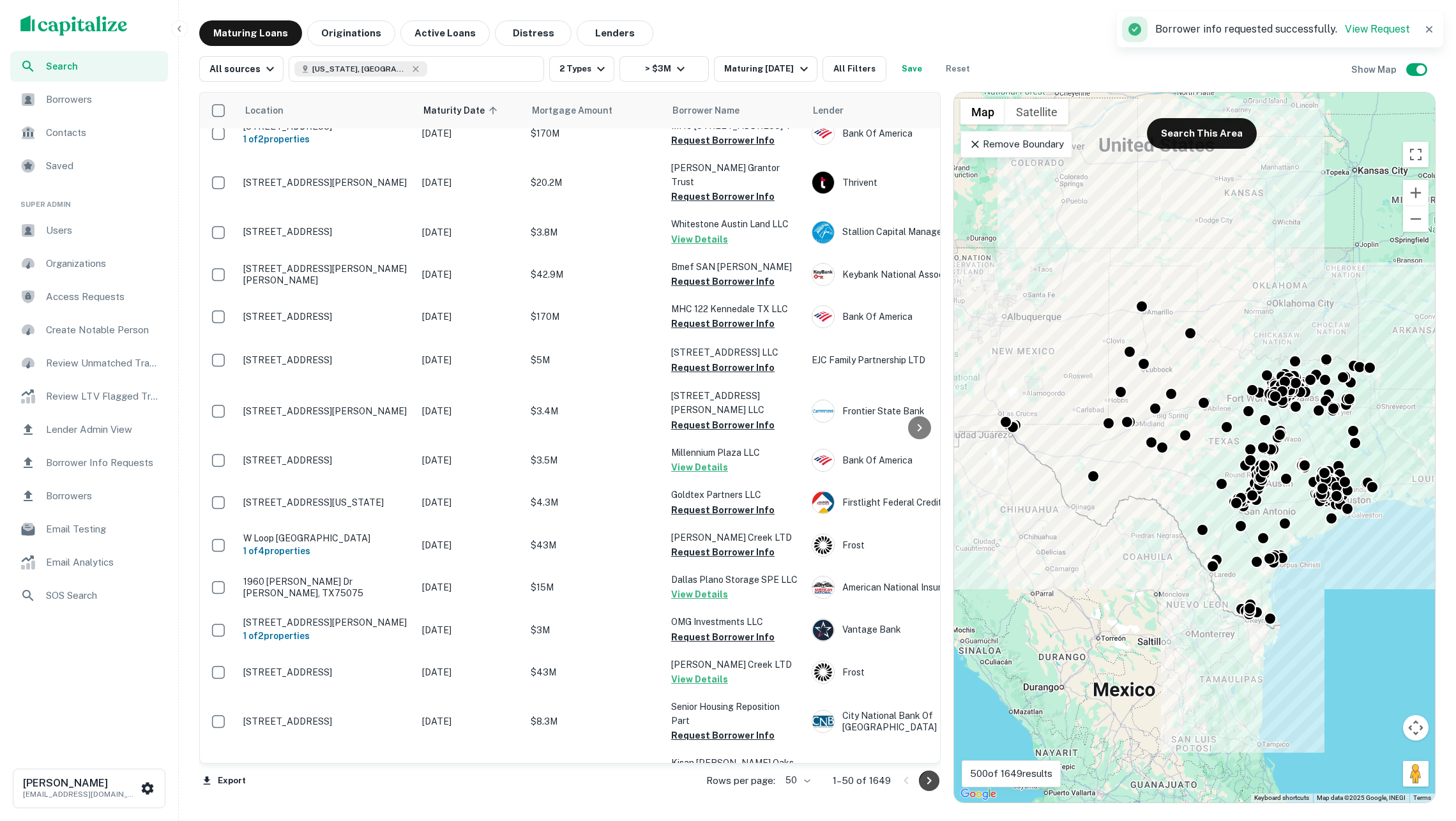
click at [923, 776] on icon "Go to next page" at bounding box center [929, 780] width 15 height 15
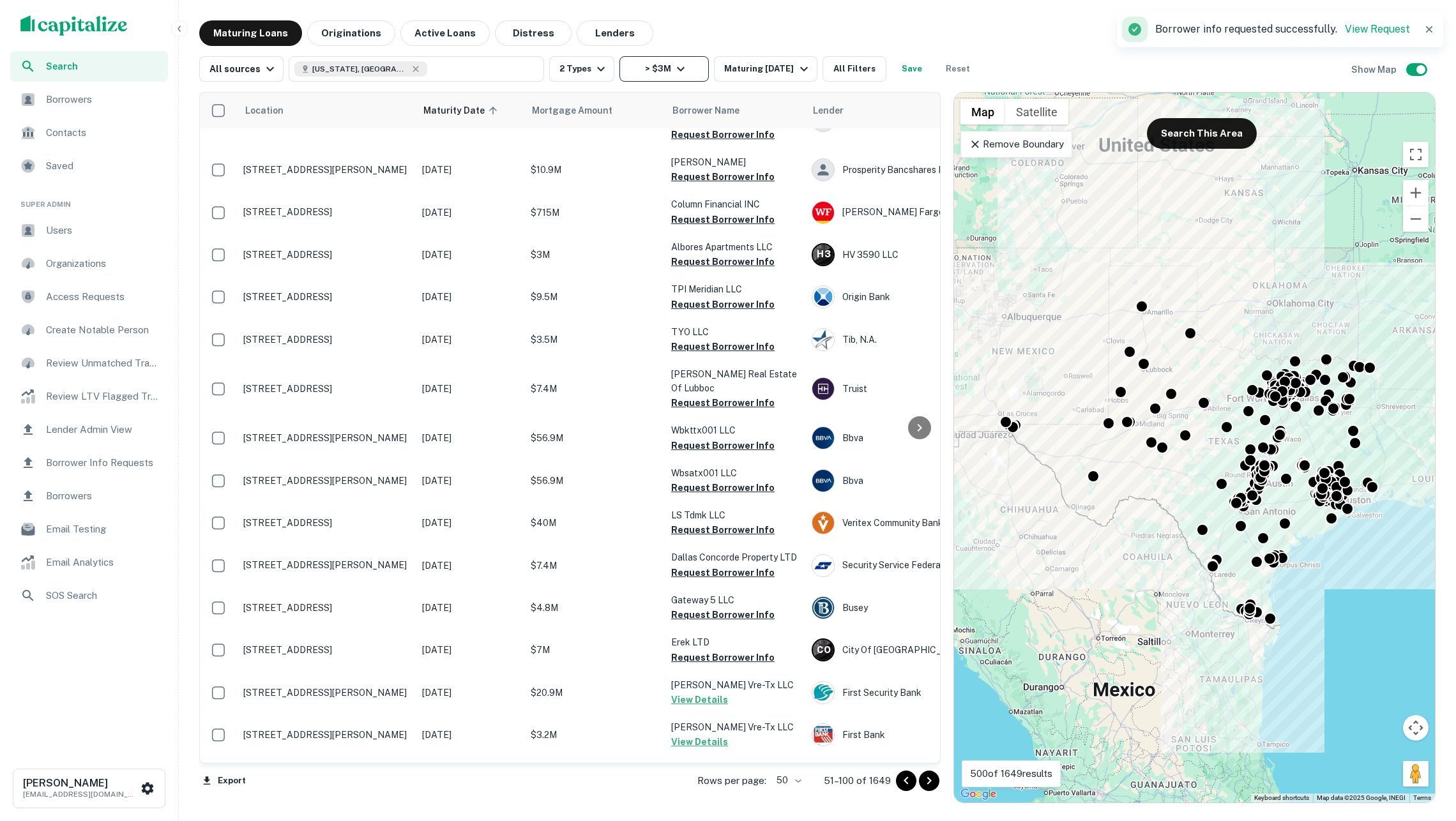
click at [652, 69] on button "> $3M" at bounding box center [663, 69] width 89 height 25
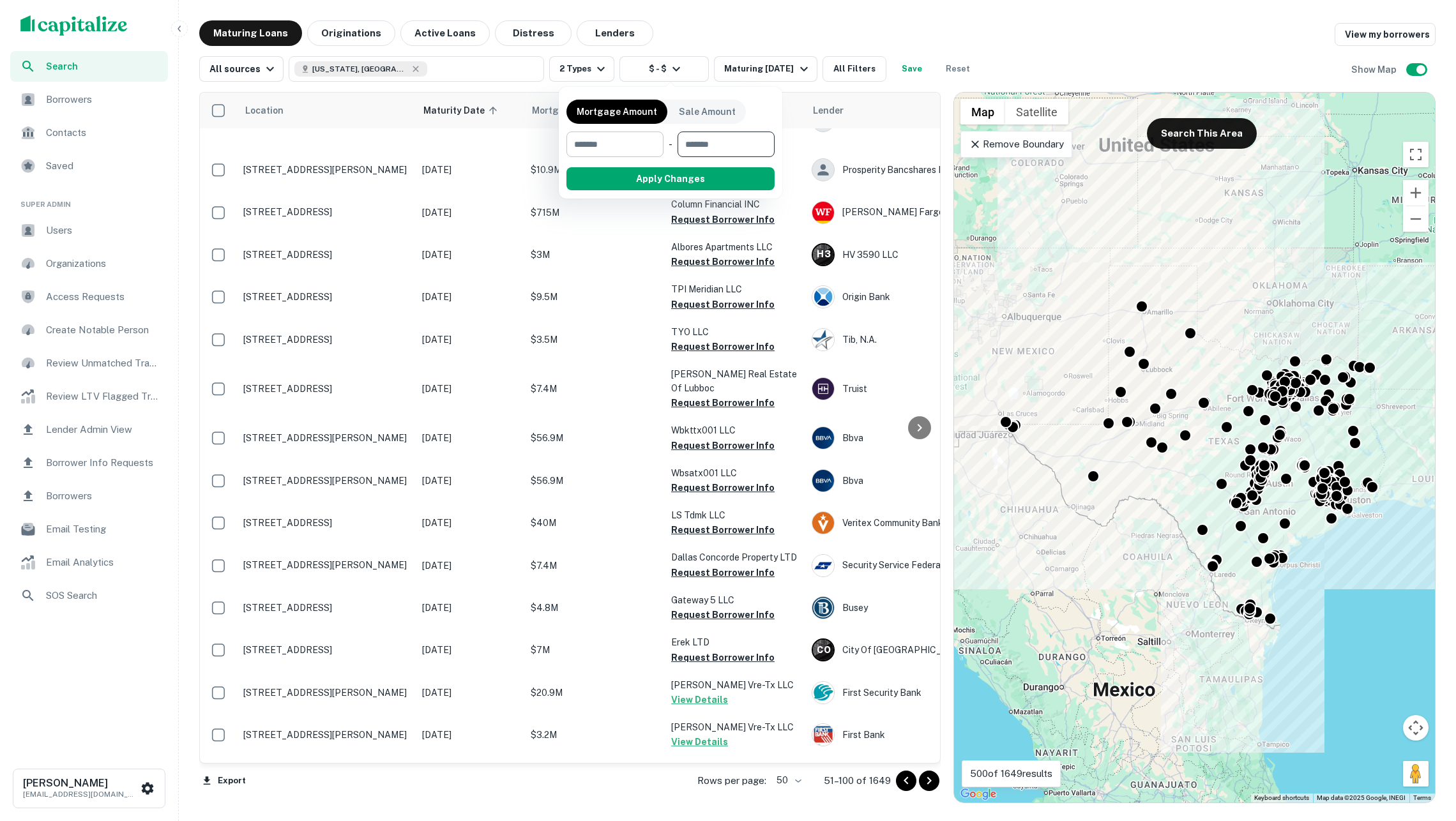
type input "*"
type input "*******"
click at [664, 192] on div "Mortgage Amount Sale Amount ​ - ******* $1M ​ Apply Changes Clear" at bounding box center [671, 143] width 224 height 112
click at [662, 180] on button "Apply Changes" at bounding box center [693, 178] width 162 height 23
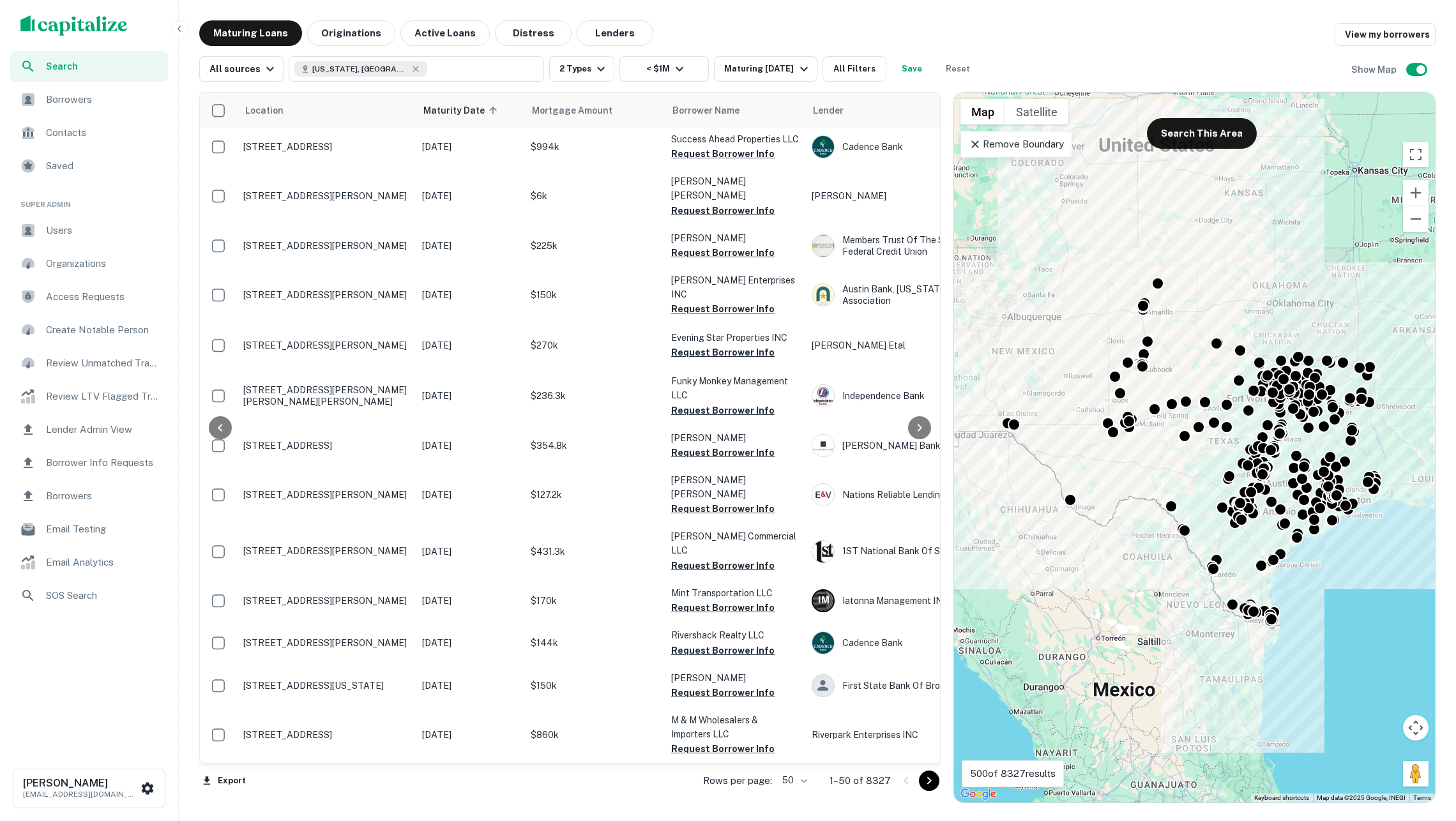
click at [698, 566] on div "Location Maturity Date sorted ascending Mortgage Amount Borrower Name Lender Pu…" at bounding box center [570, 428] width 740 height 670
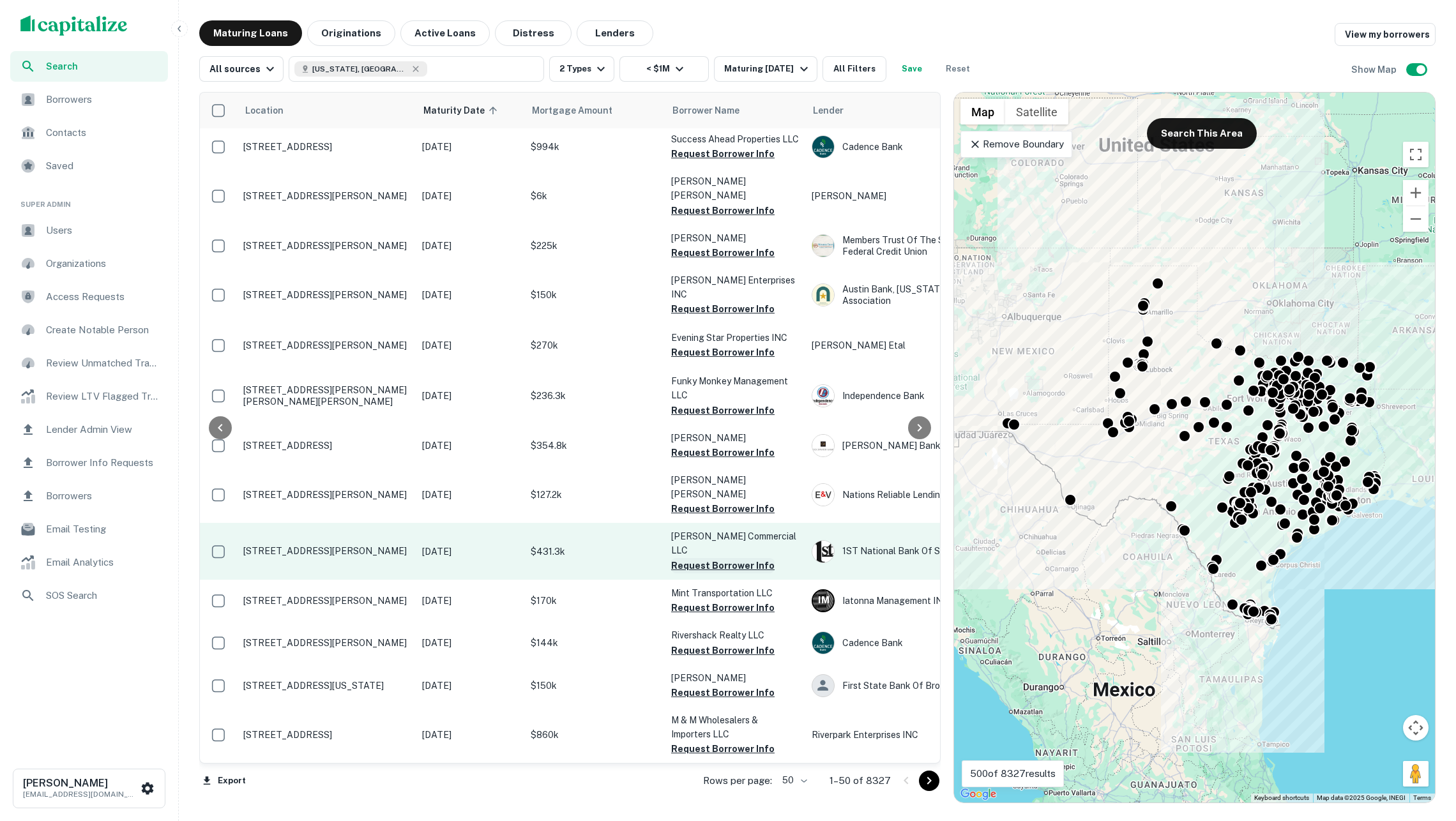
click at [696, 564] on div "Location Maturity Date sorted ascending Mortgage Amount Borrower Name Lender Pu…" at bounding box center [570, 428] width 740 height 670
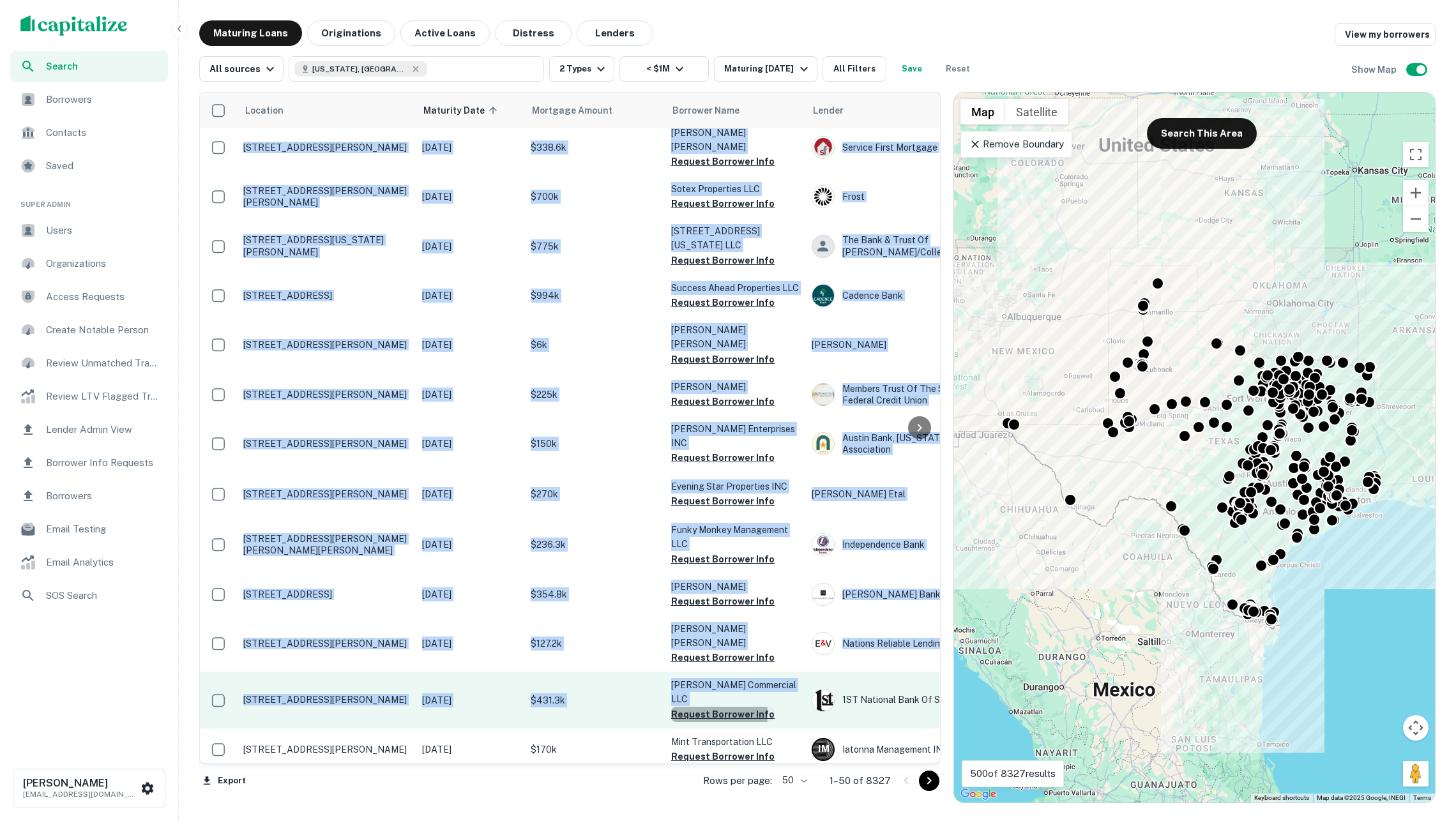
click at [680, 706] on button "Request Borrower Info" at bounding box center [723, 714] width 104 height 15
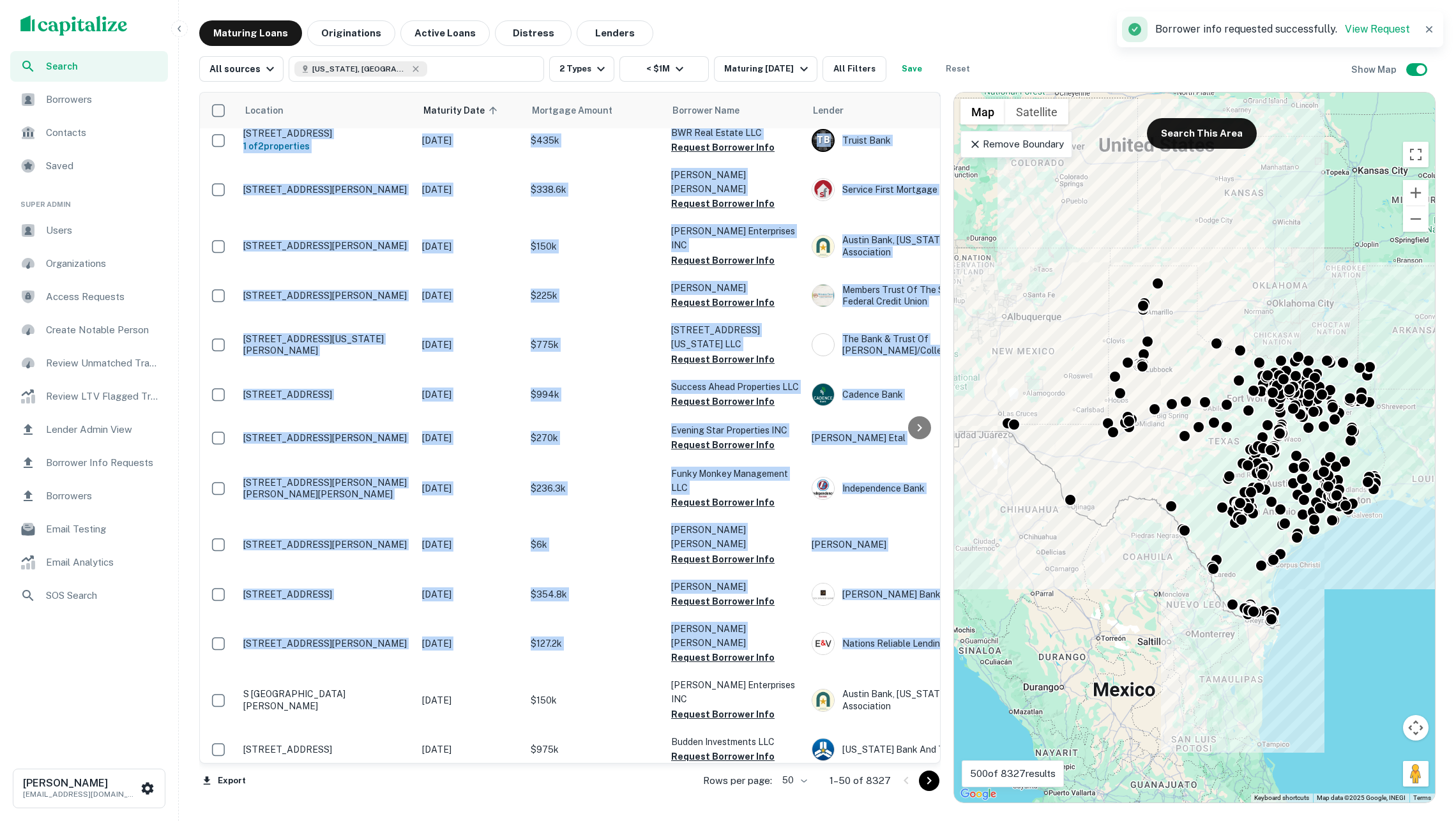
click at [751, 791] on button "Request Borrower Info" at bounding box center [723, 798] width 104 height 15
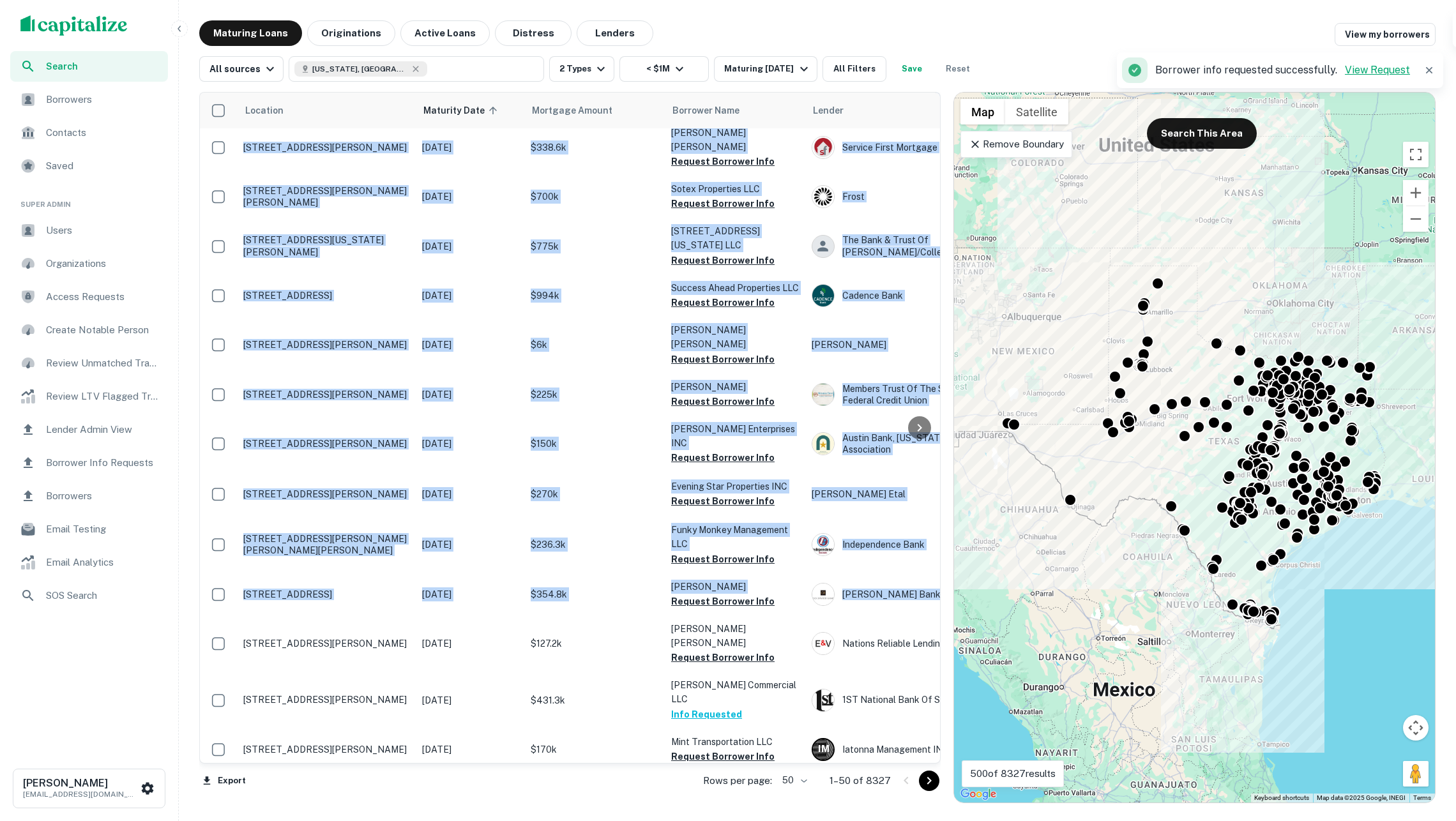
click at [1361, 69] on link "View Request" at bounding box center [1377, 69] width 65 height 12
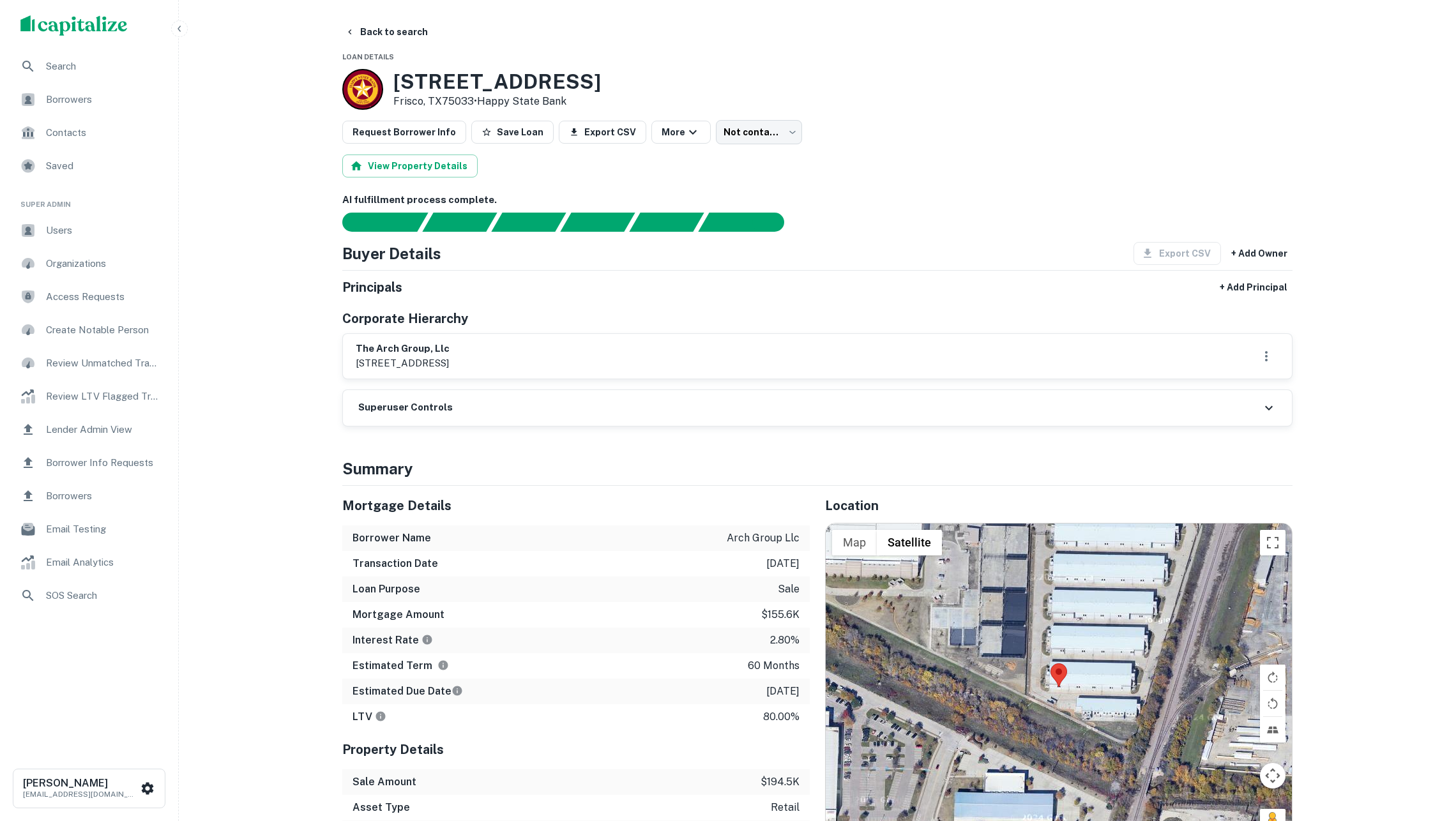
click at [1151, 80] on div "[STREET_ADDRESS] • Happy State Bank" at bounding box center [817, 88] width 951 height 41
click at [1105, 128] on div "Request Borrower Info Save Loan Export CSV More Not contacted **** ​" at bounding box center [817, 132] width 951 height 24
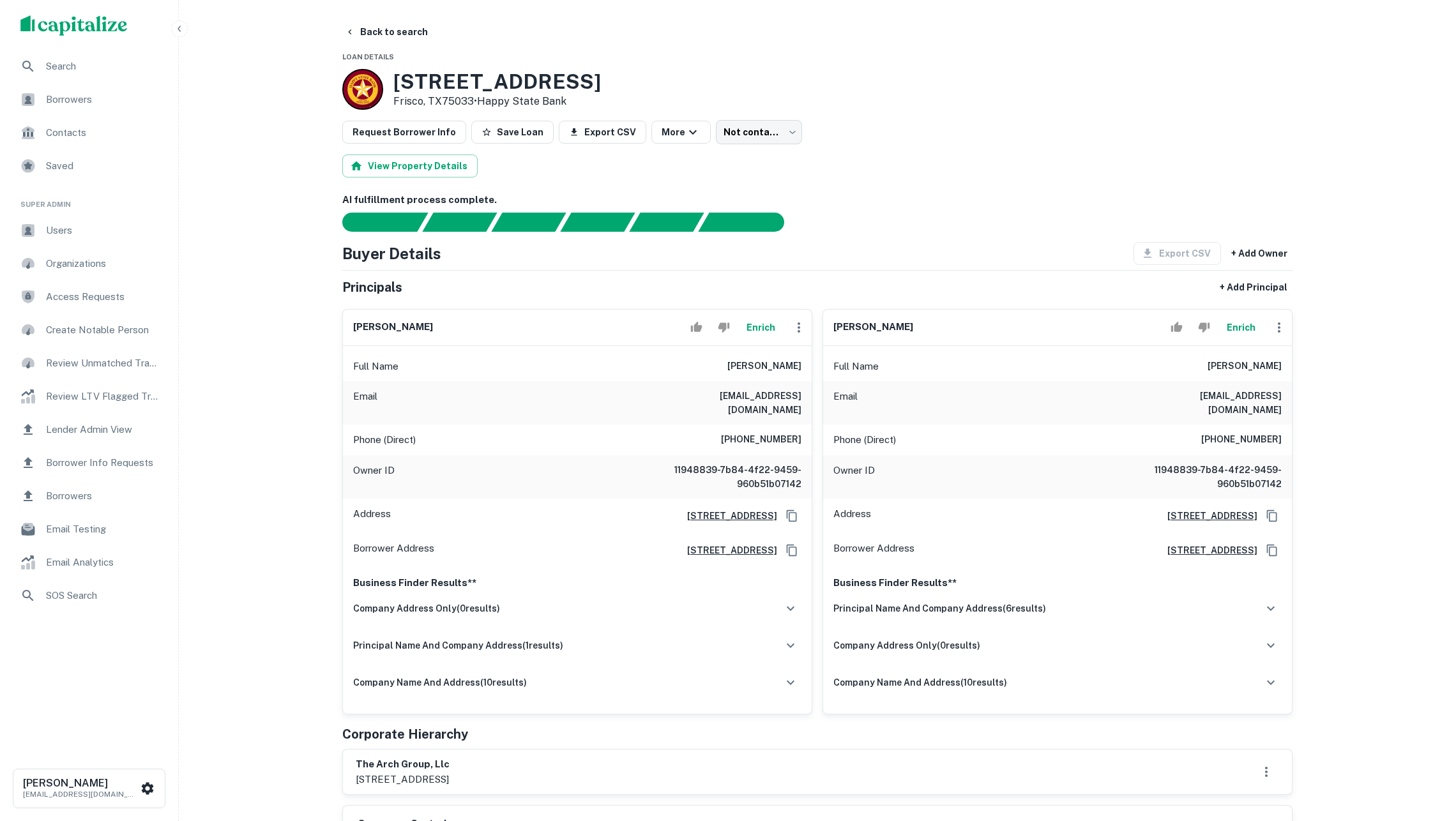
click at [1247, 340] on button "Enrich" at bounding box center [1240, 327] width 41 height 25
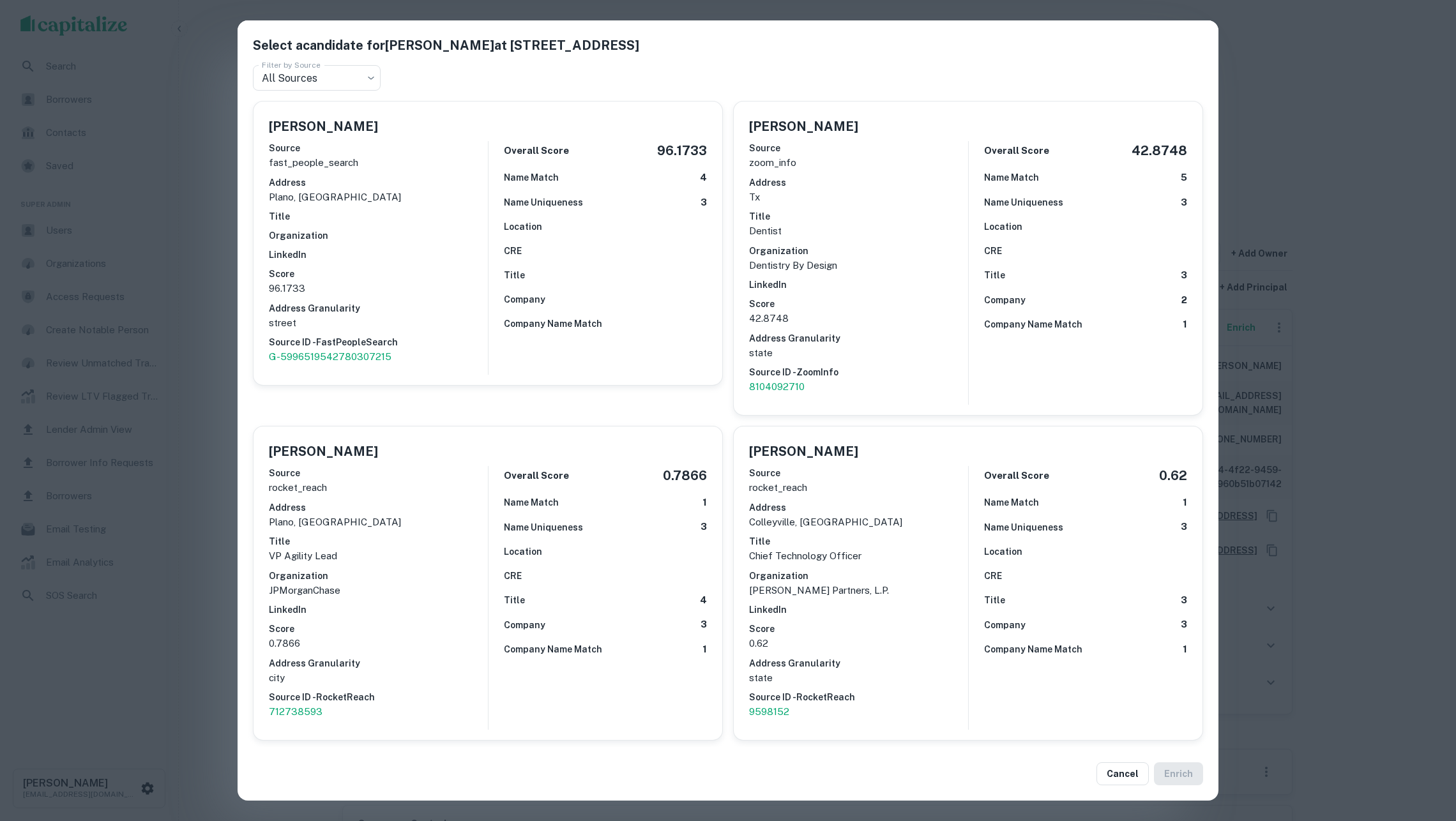
click at [1343, 193] on div "Select a candidate for Bradford W Tiner at 5609 Cognac St Filter by Source All …" at bounding box center [728, 410] width 1456 height 821
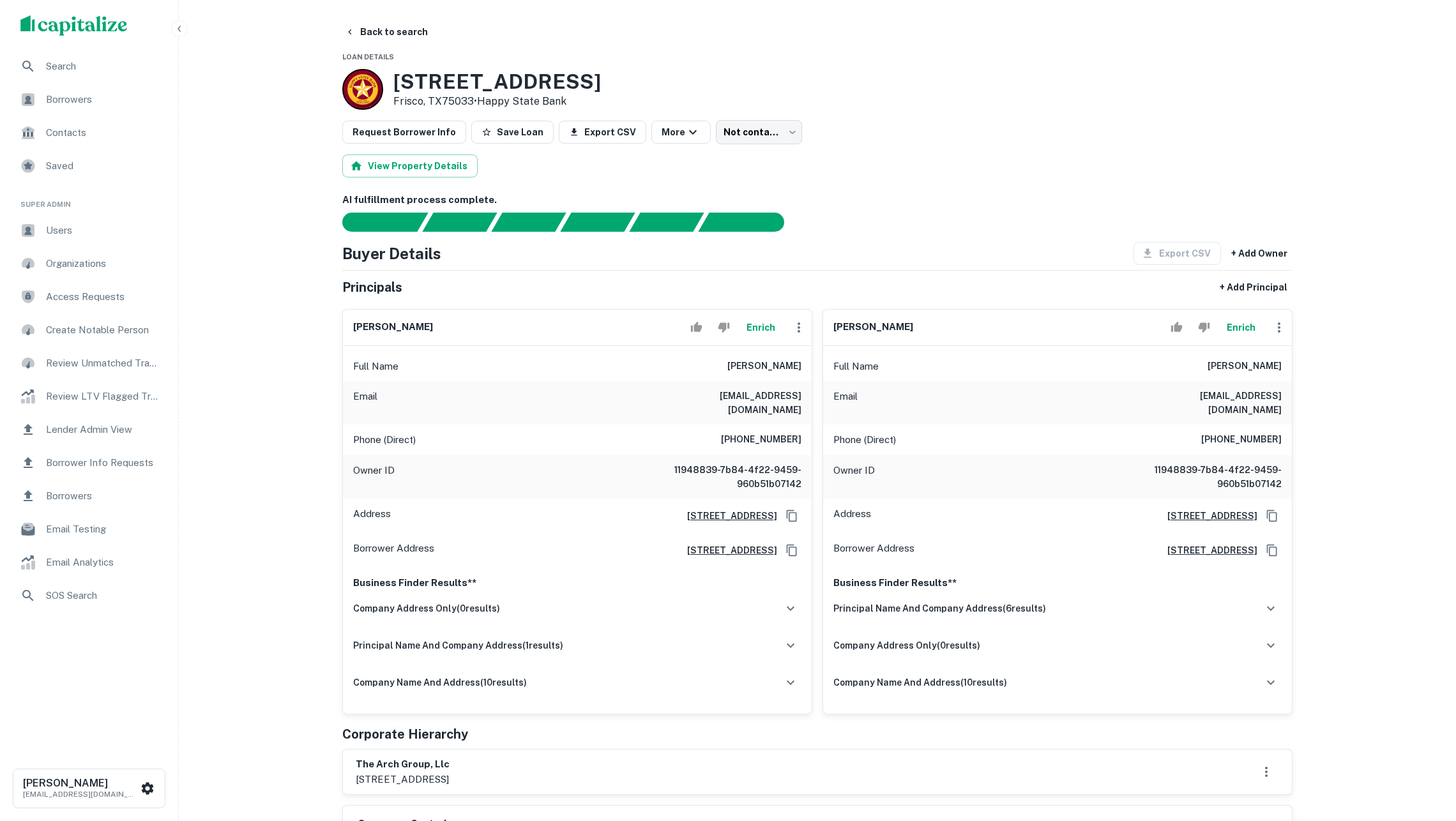
scroll to position [1, 0]
click at [1249, 331] on button "Enrich" at bounding box center [1240, 327] width 41 height 25
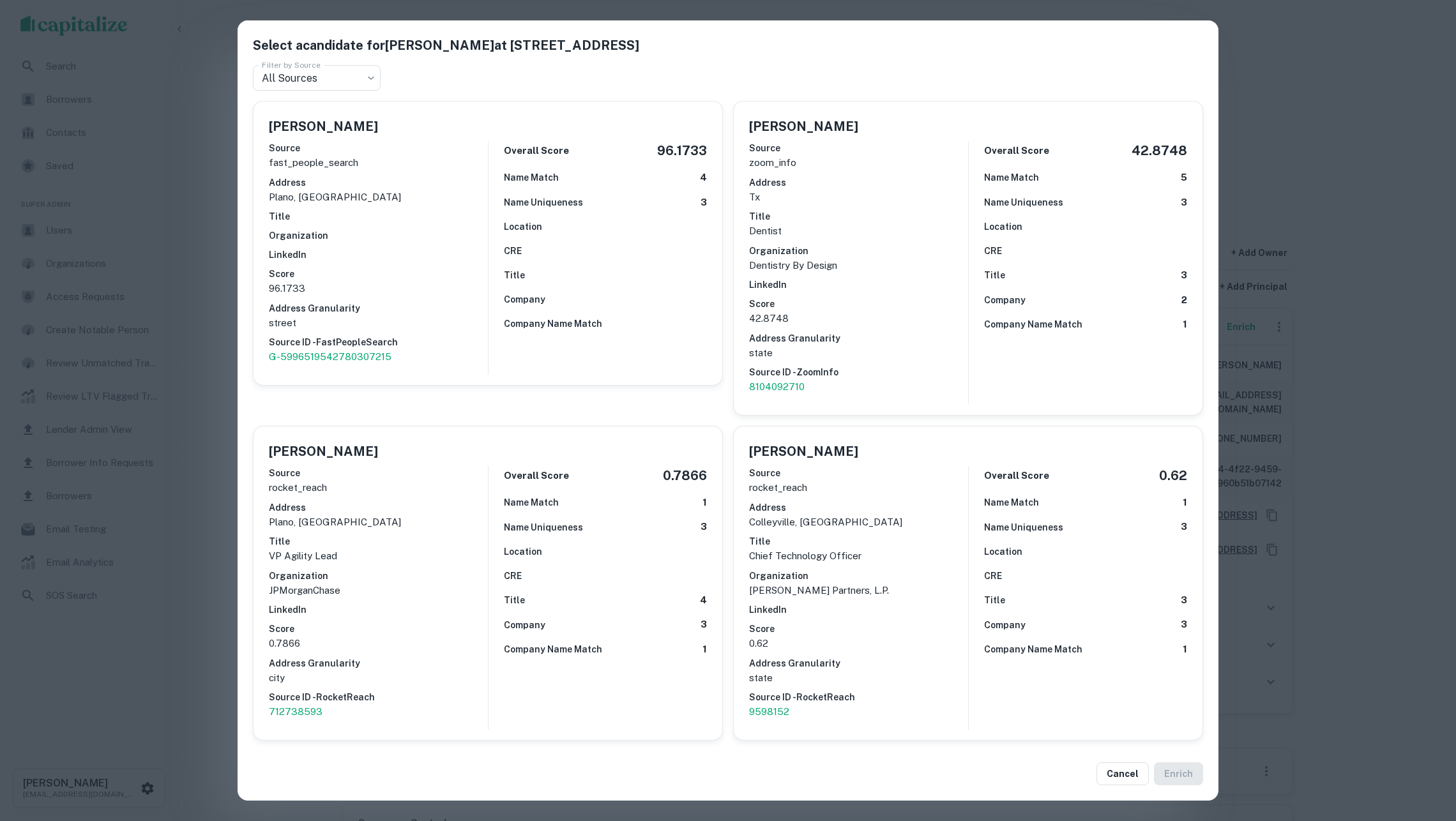
click at [924, 278] on h6 "LinkedIn" at bounding box center [858, 285] width 219 height 14
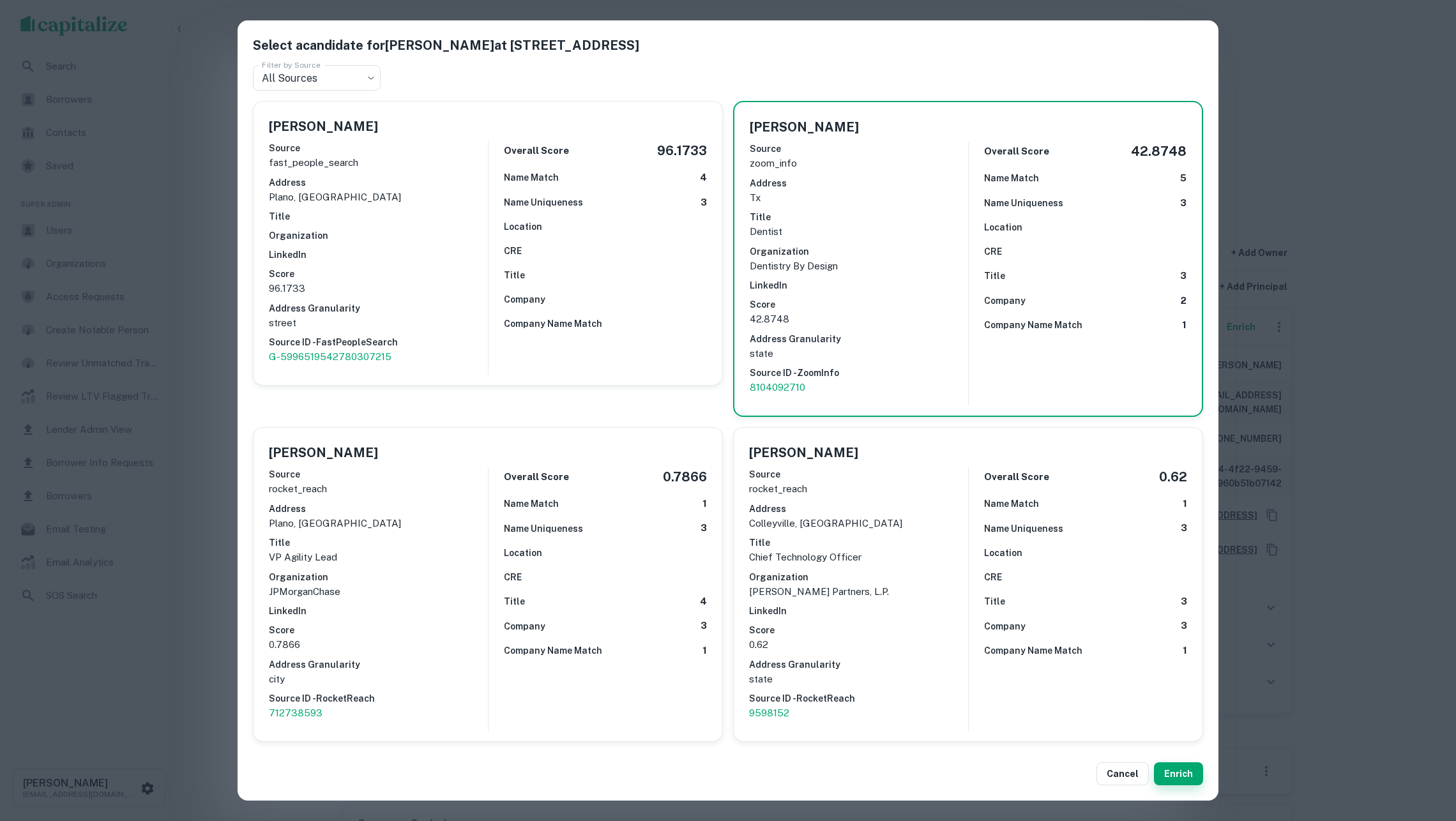
click at [1186, 768] on button "Enrich" at bounding box center [1178, 773] width 49 height 23
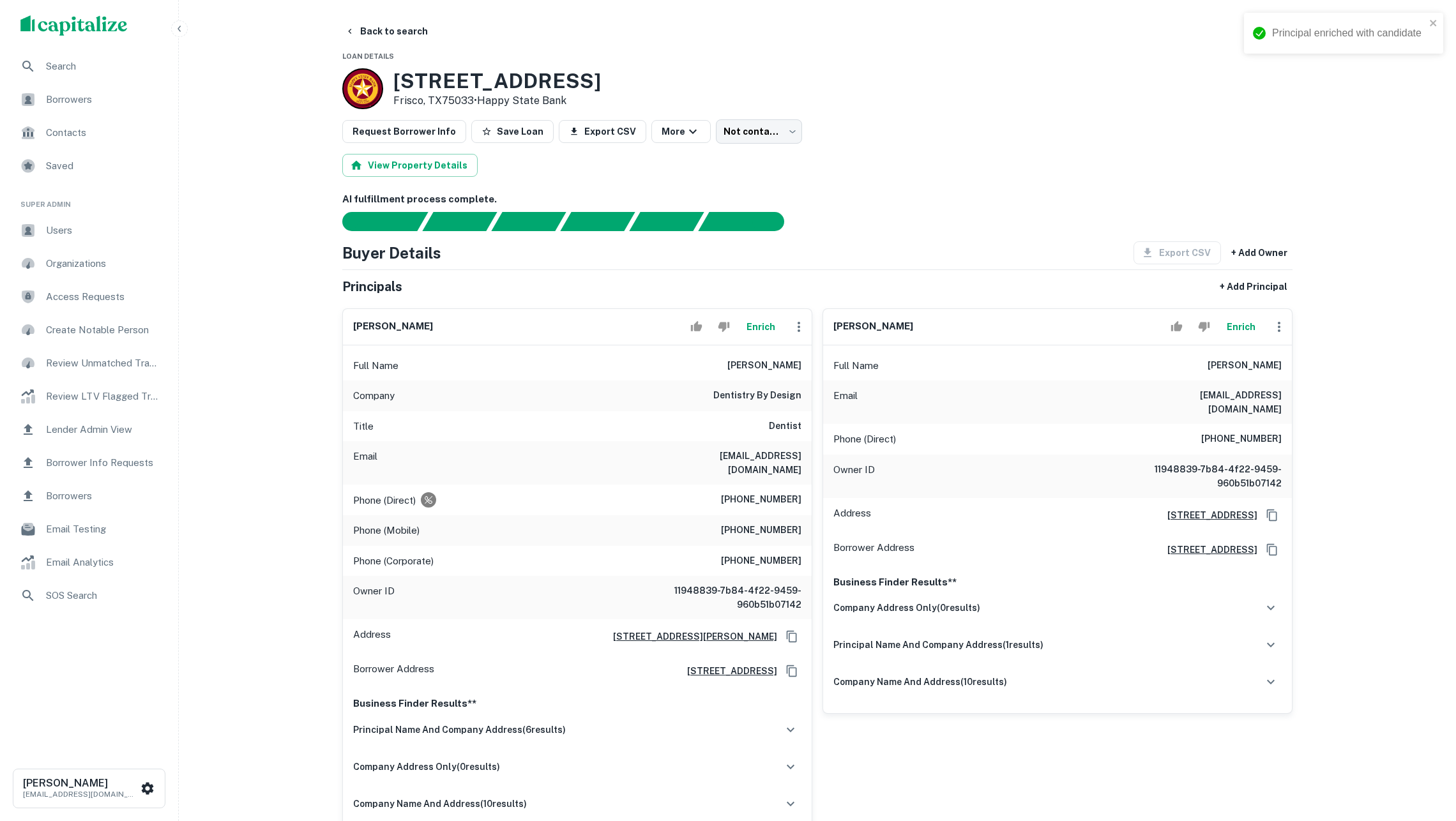
click at [754, 339] on button "Enrich" at bounding box center [760, 327] width 41 height 25
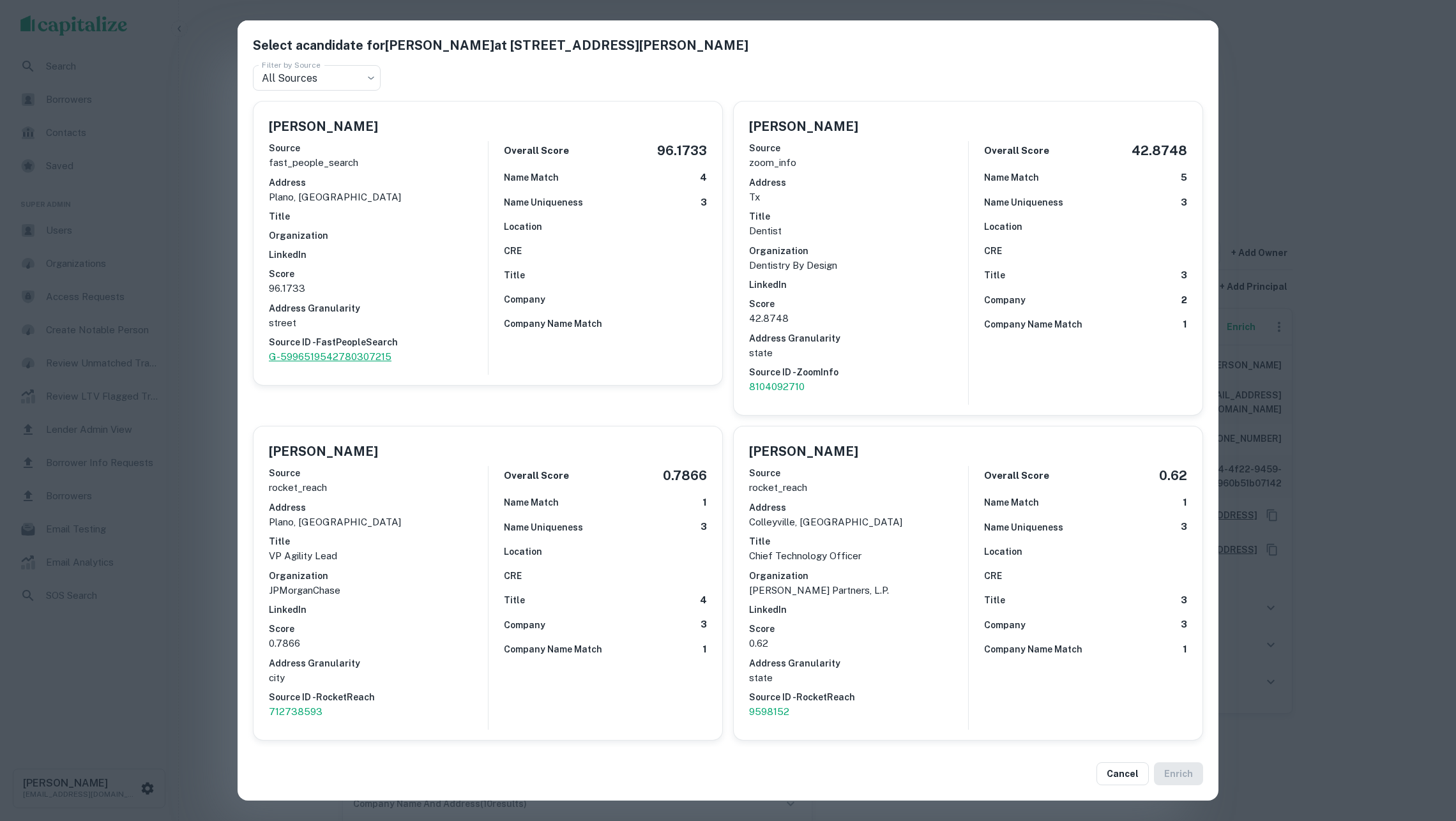
click at [351, 349] on p "G-5996519542780307215" at bounding box center [378, 356] width 219 height 15
click at [1331, 132] on div "Select a candidate for Bradford Tiner at 3013 E Renner Rd Ste 100 Filter by Sou…" at bounding box center [728, 410] width 1456 height 821
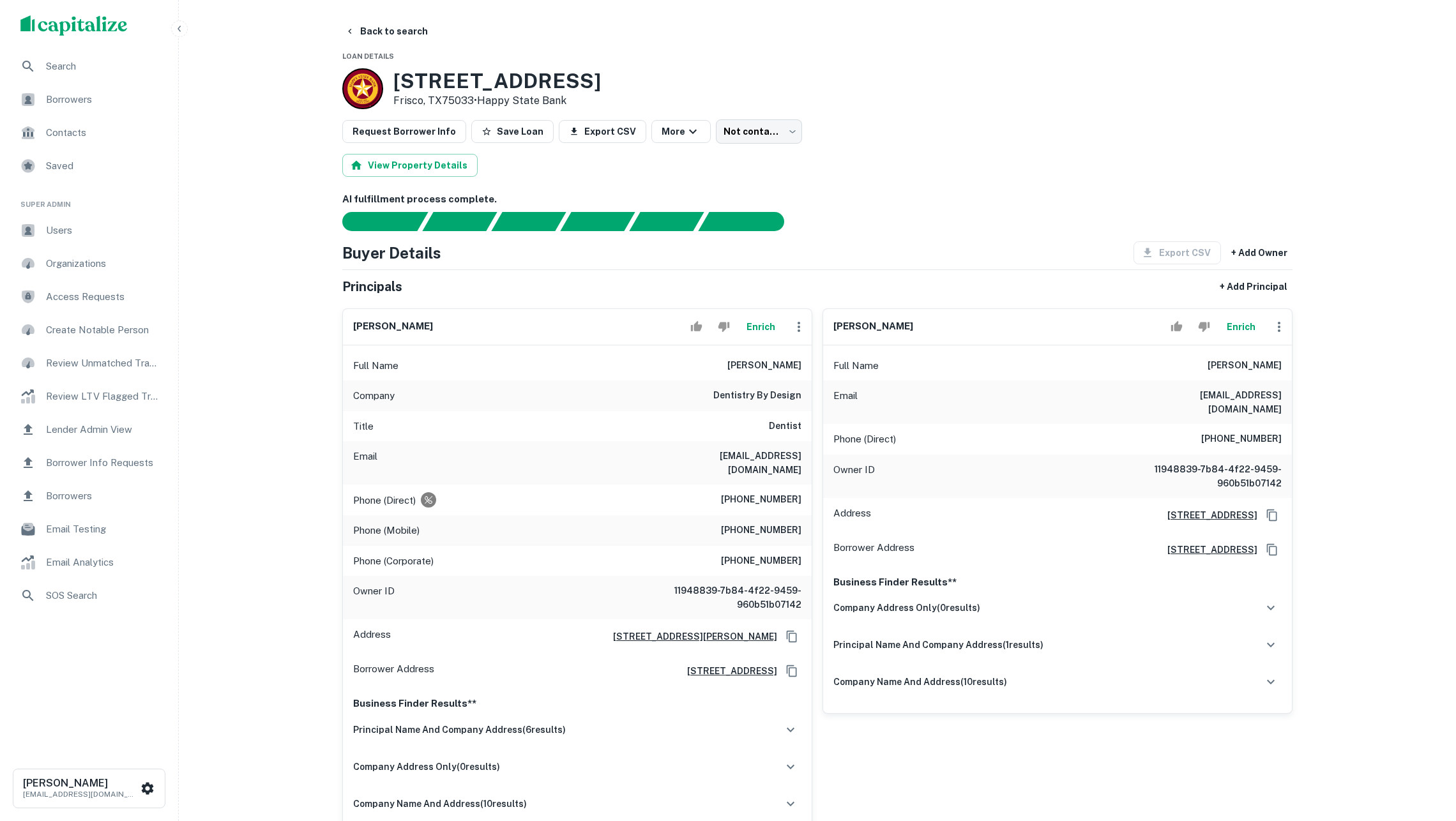
click at [1244, 331] on button "Enrich" at bounding box center [1240, 327] width 41 height 25
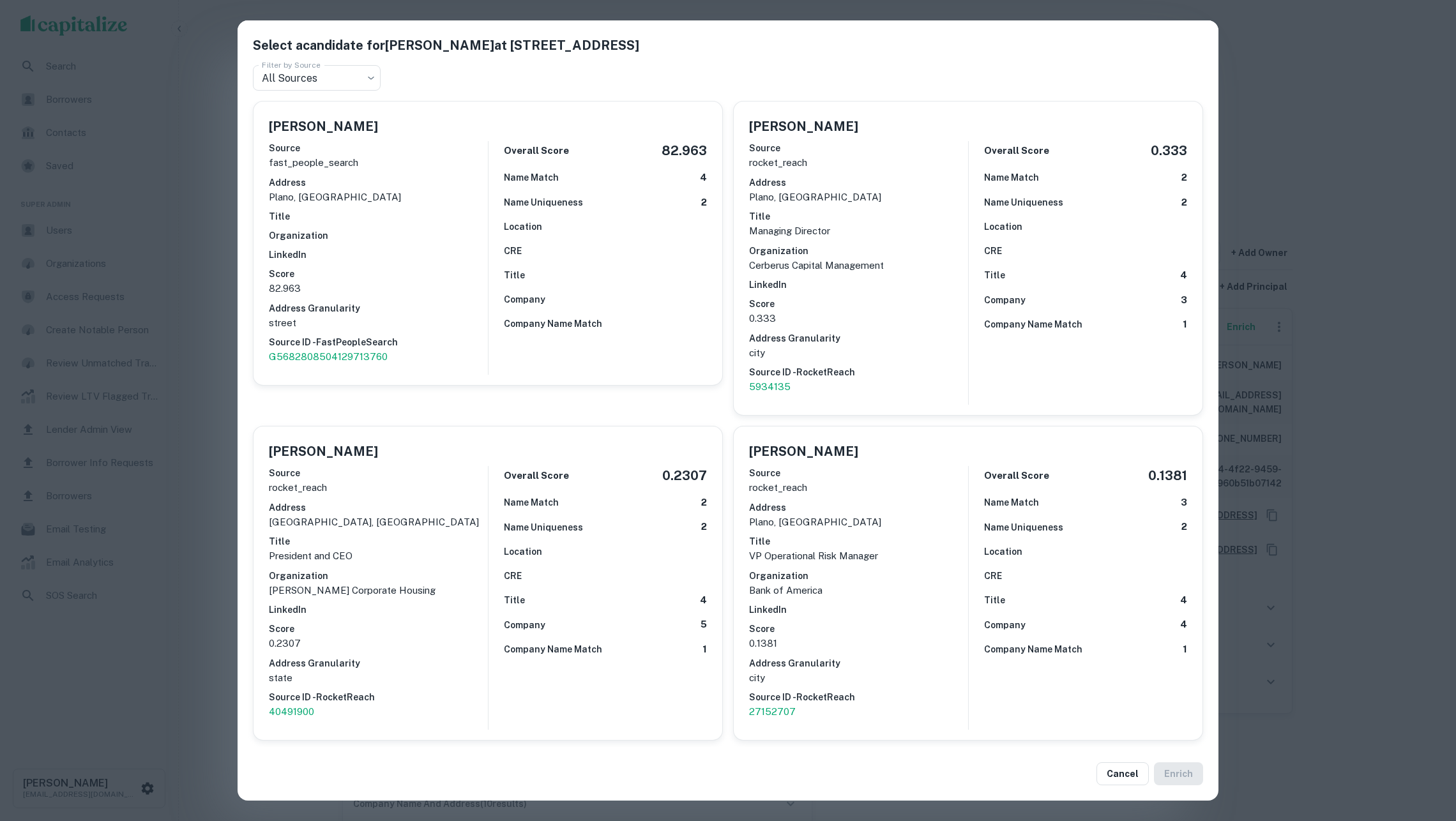
click at [1316, 287] on div "Select a candidate for Pamela S Tiner at 5609 Cognac St Filter by Source All So…" at bounding box center [728, 410] width 1456 height 821
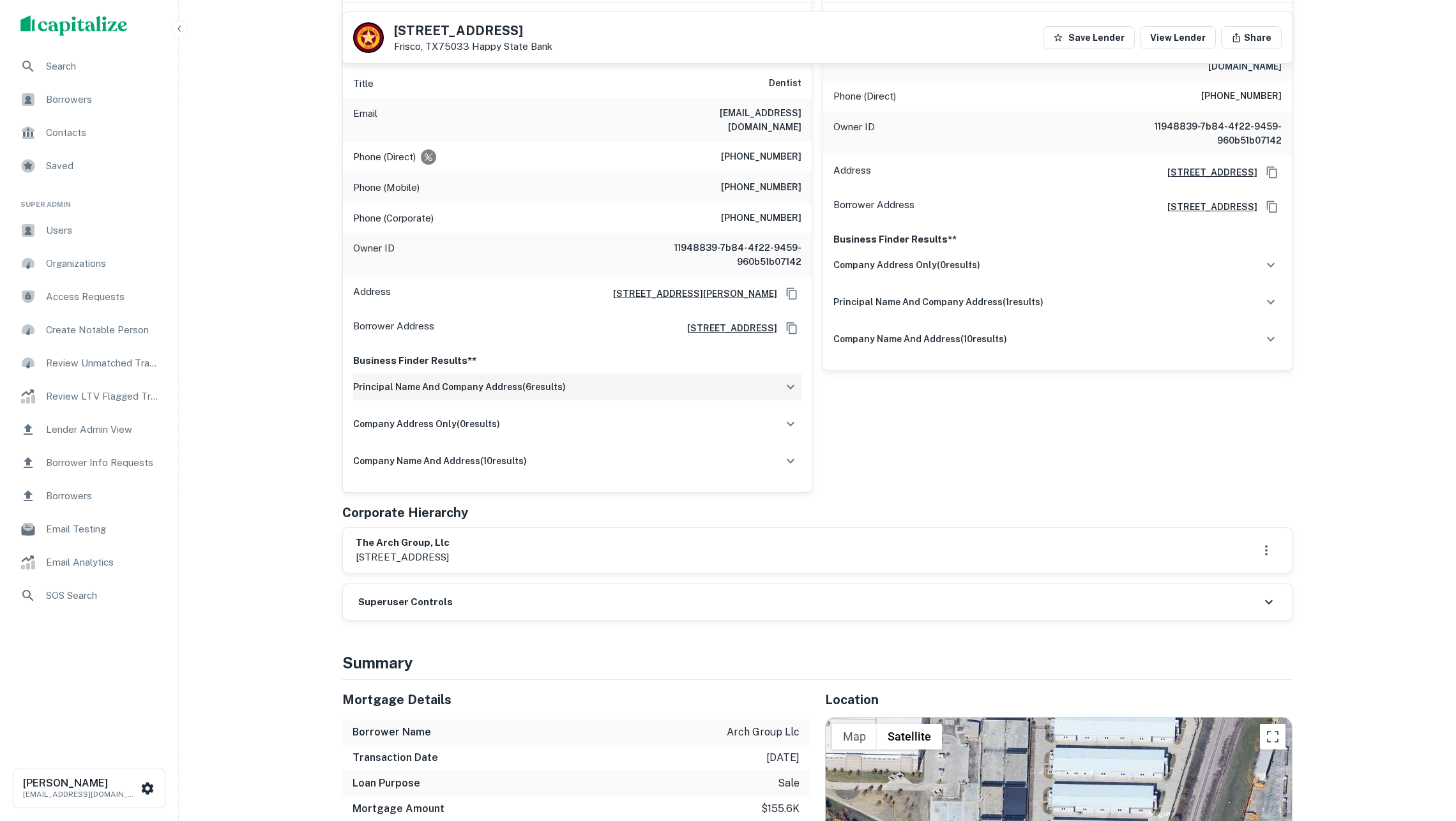
drag, startPoint x: 728, startPoint y: 381, endPoint x: 723, endPoint y: 377, distance: 6.4
click at [728, 381] on div "principal name and company address ( 6 results)" at bounding box center [577, 387] width 449 height 27
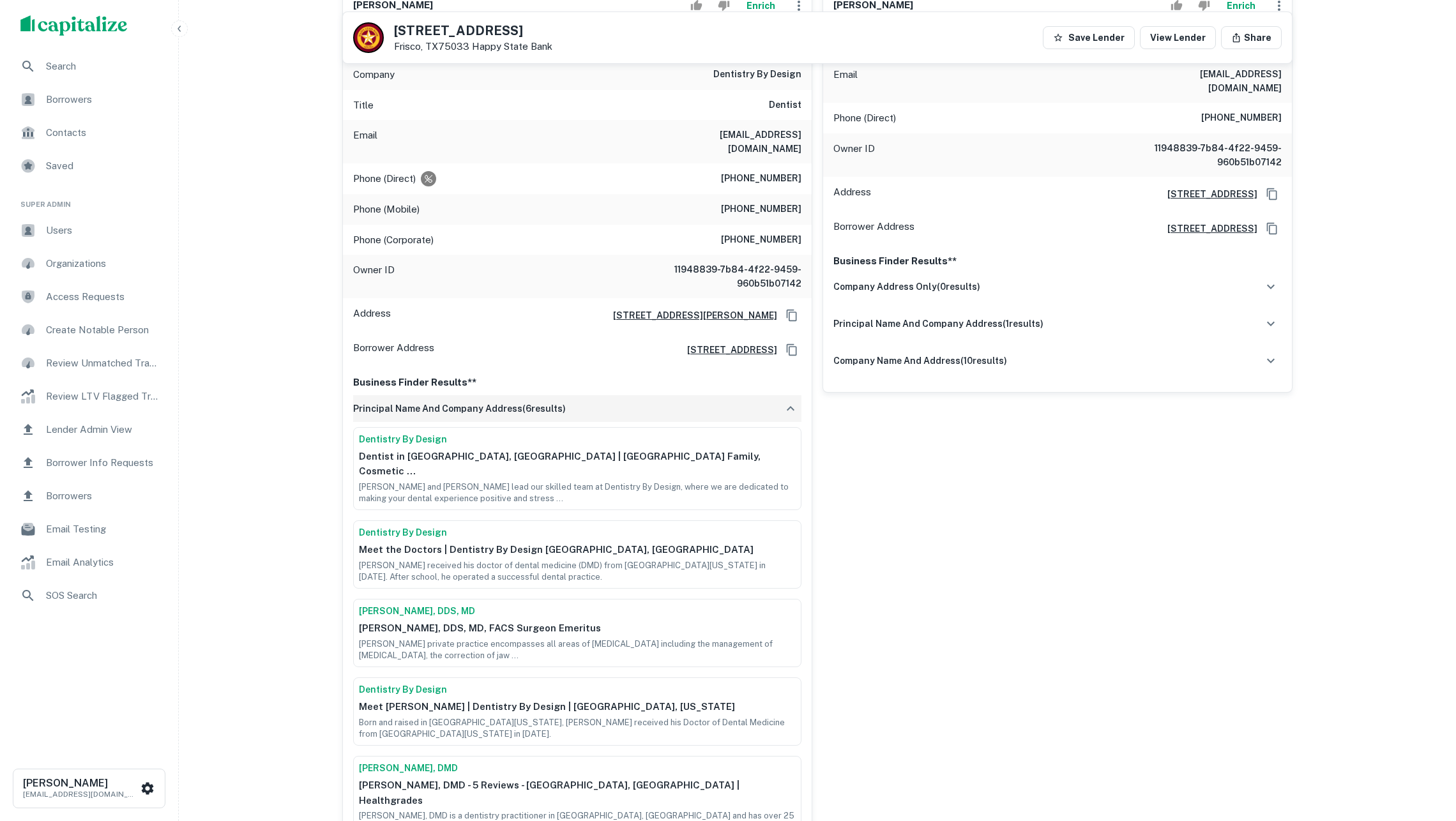
scroll to position [282, 0]
click at [706, 409] on div "principal name and company address ( 6 results)" at bounding box center [577, 406] width 449 height 27
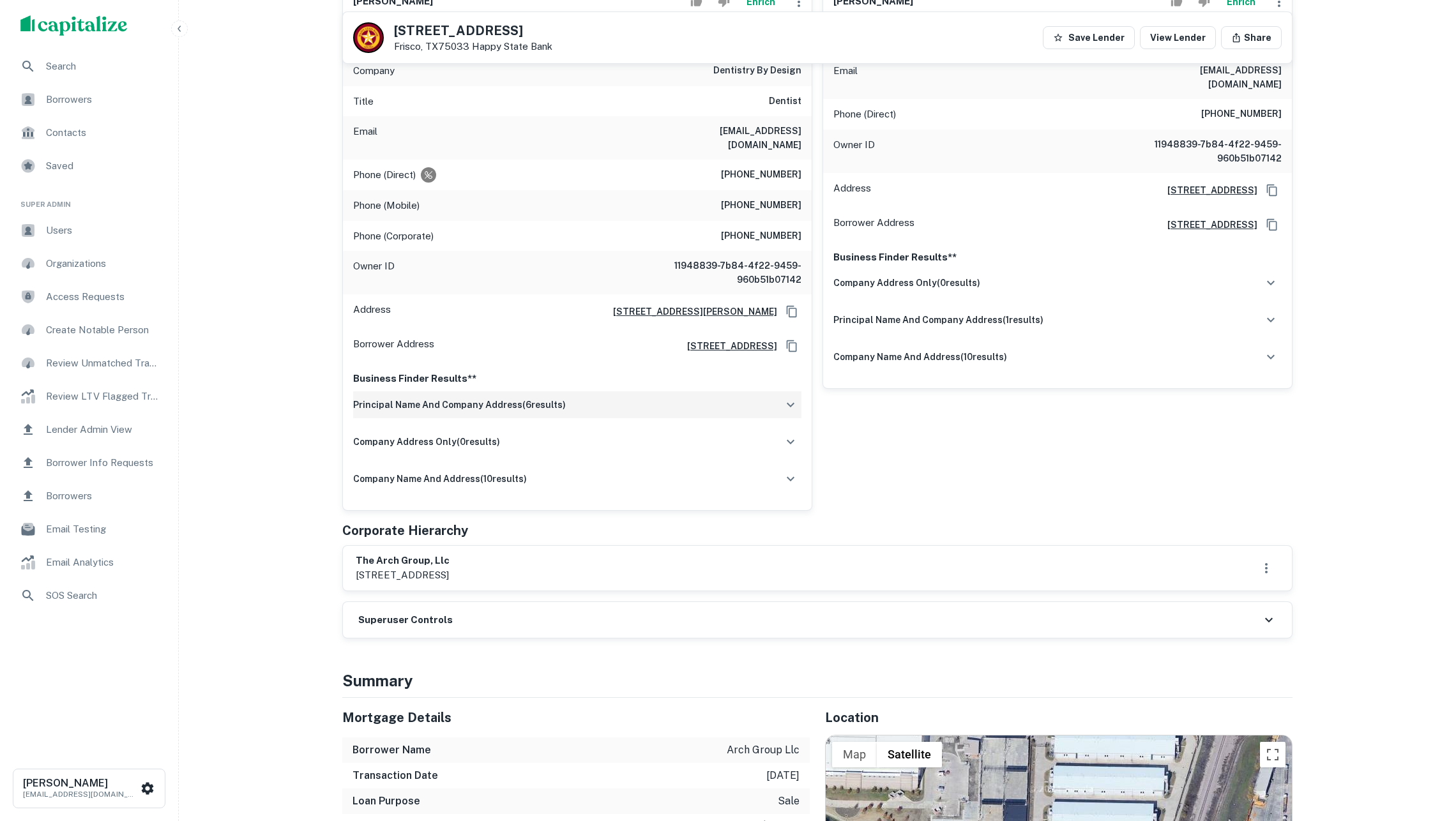
click at [706, 409] on div "principal name and company address ( 6 results)" at bounding box center [577, 405] width 449 height 27
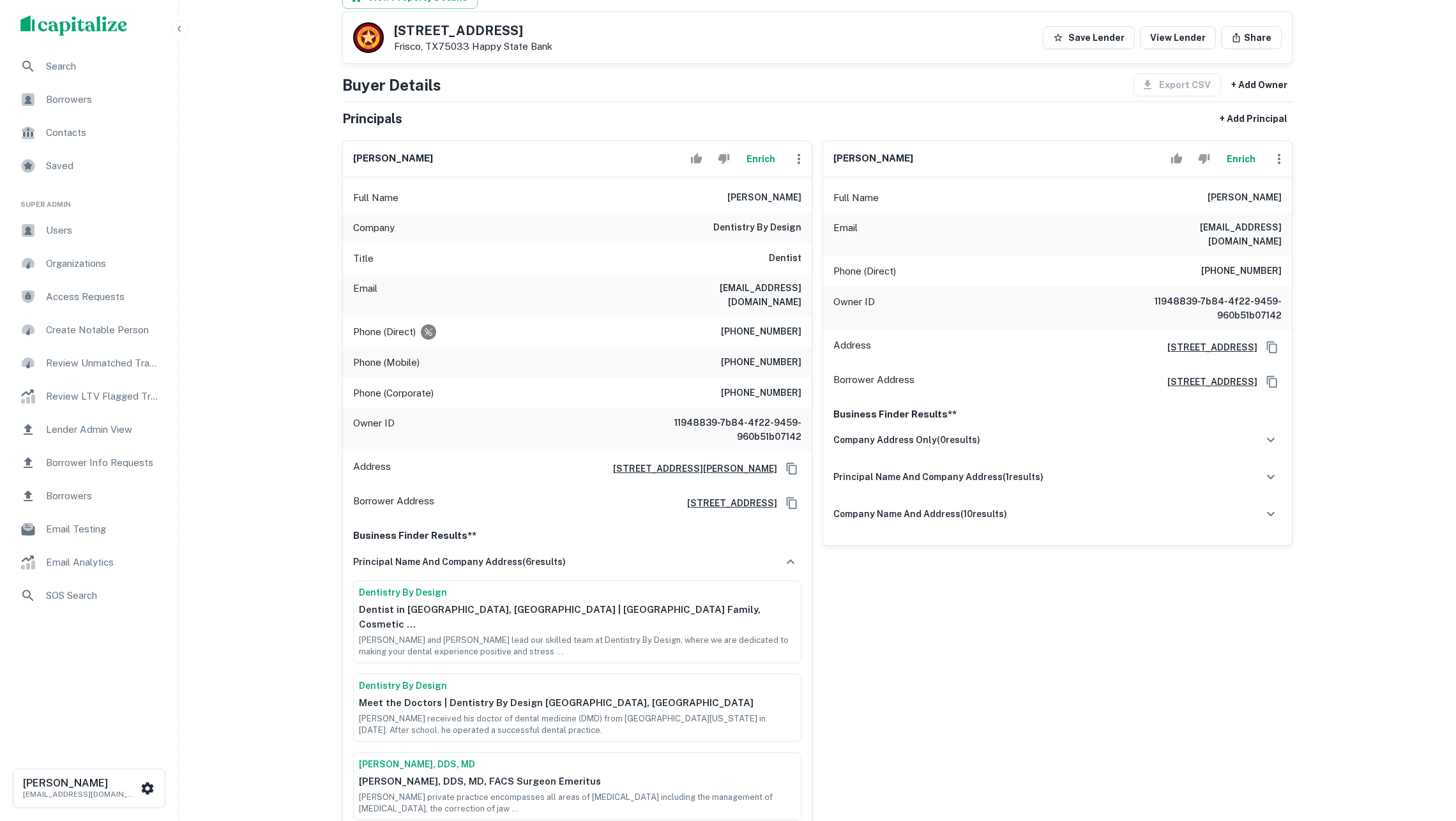
scroll to position [121, 0]
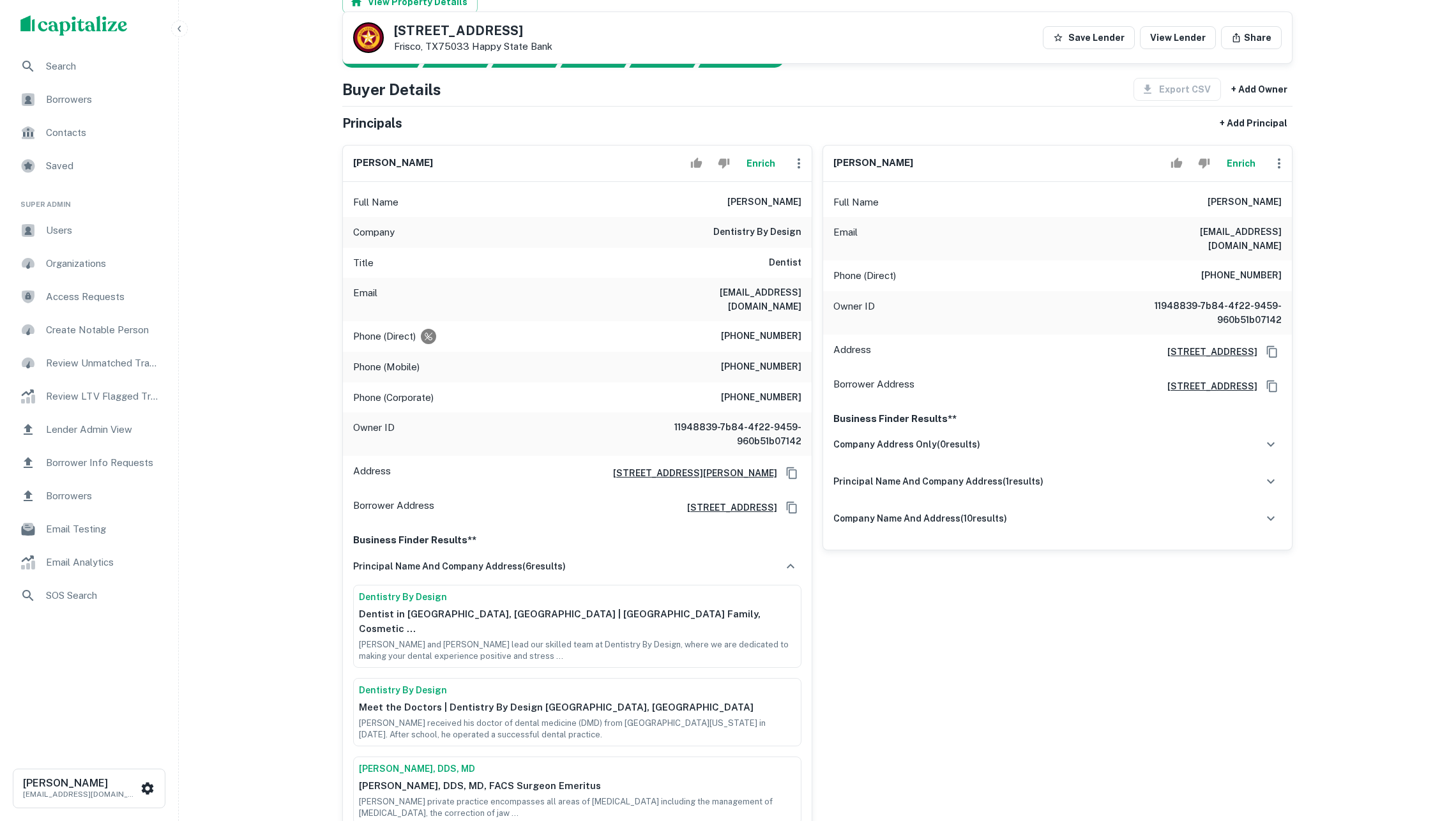
click at [754, 176] on button "Enrich" at bounding box center [760, 163] width 41 height 25
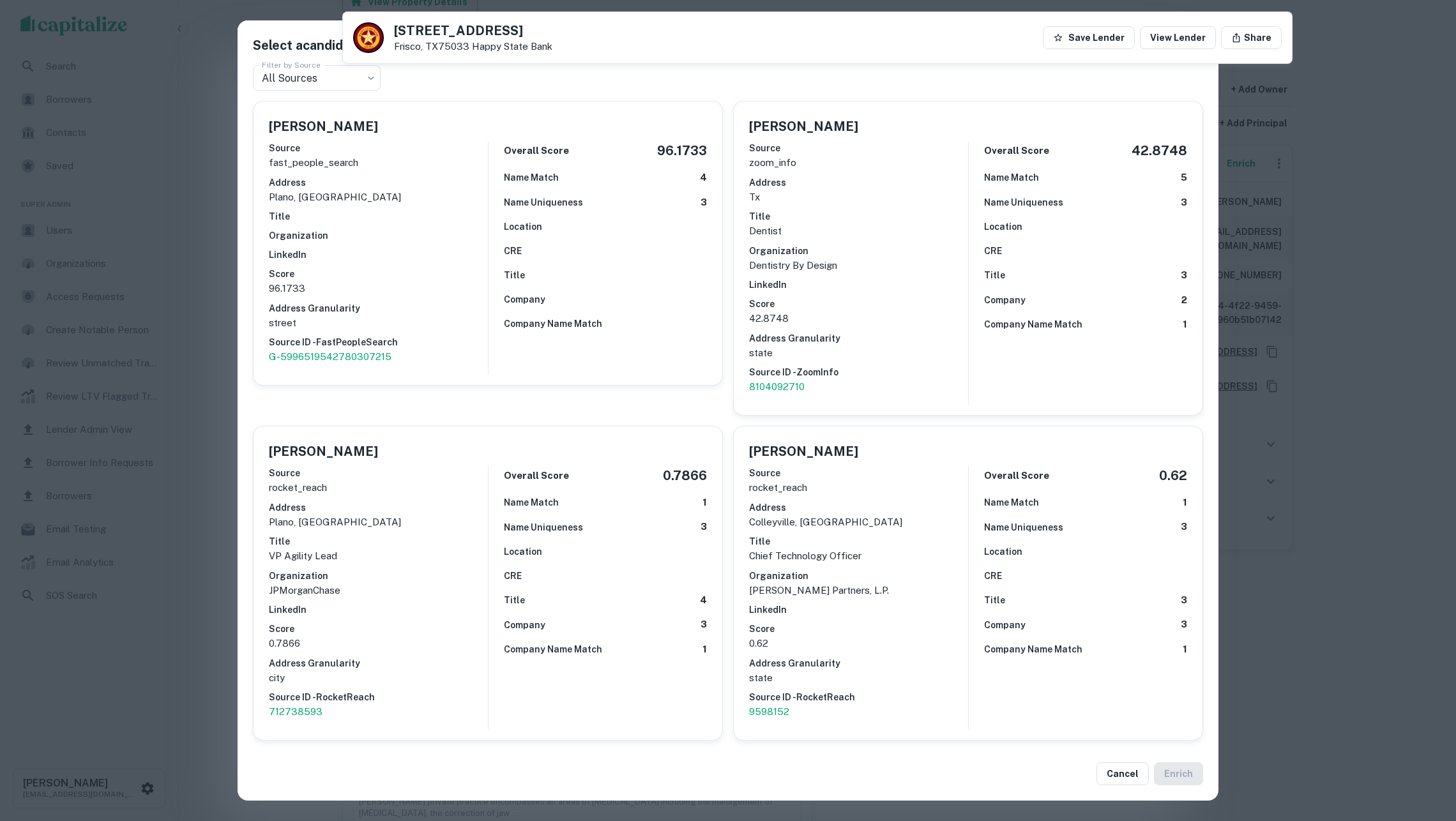
click at [1349, 318] on div "Select a candidate for Bradford Tiner at 3013 E Renner Rd Ste 100 Filter by Sou…" at bounding box center [728, 410] width 1456 height 821
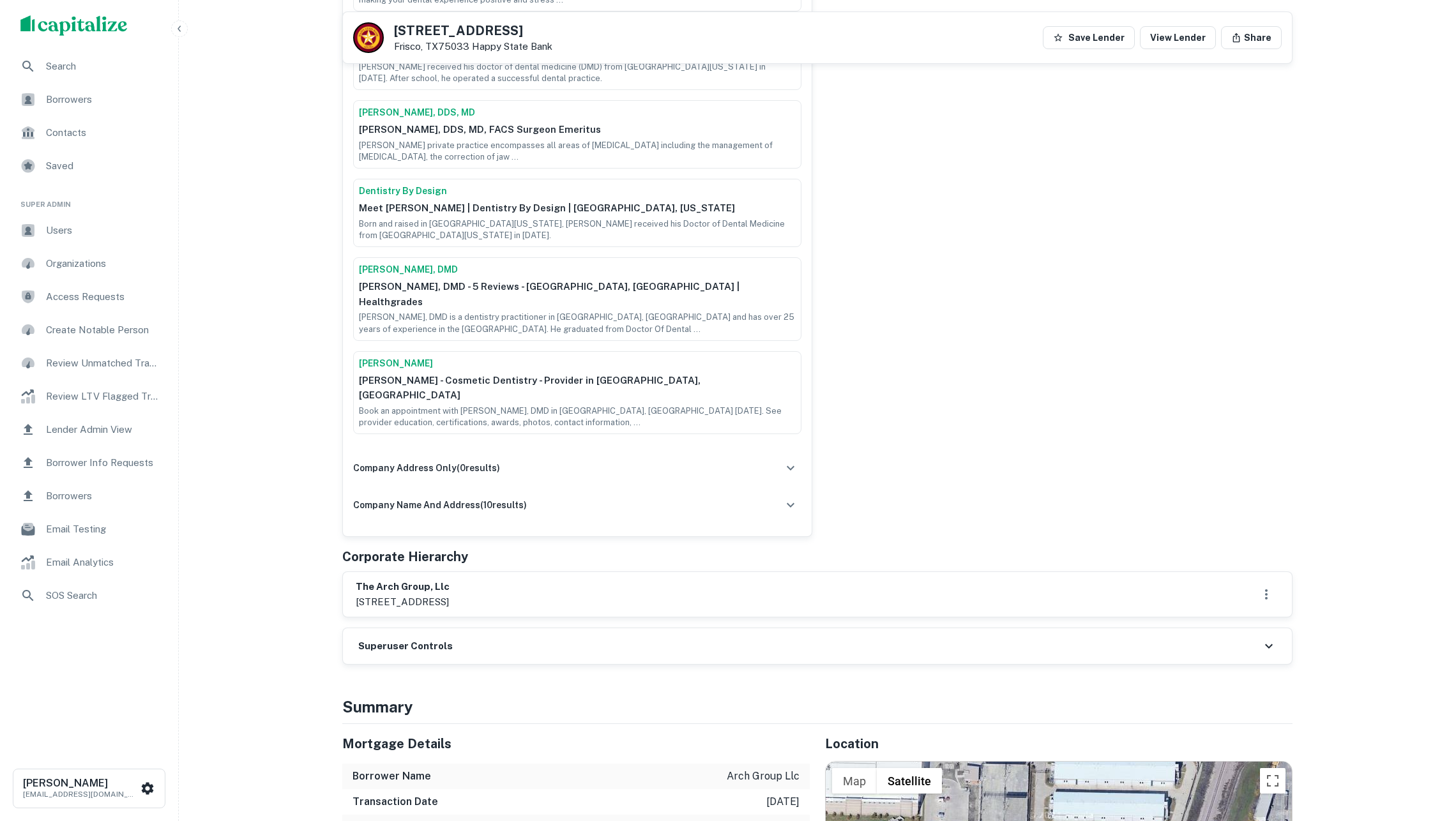
scroll to position [481, 0]
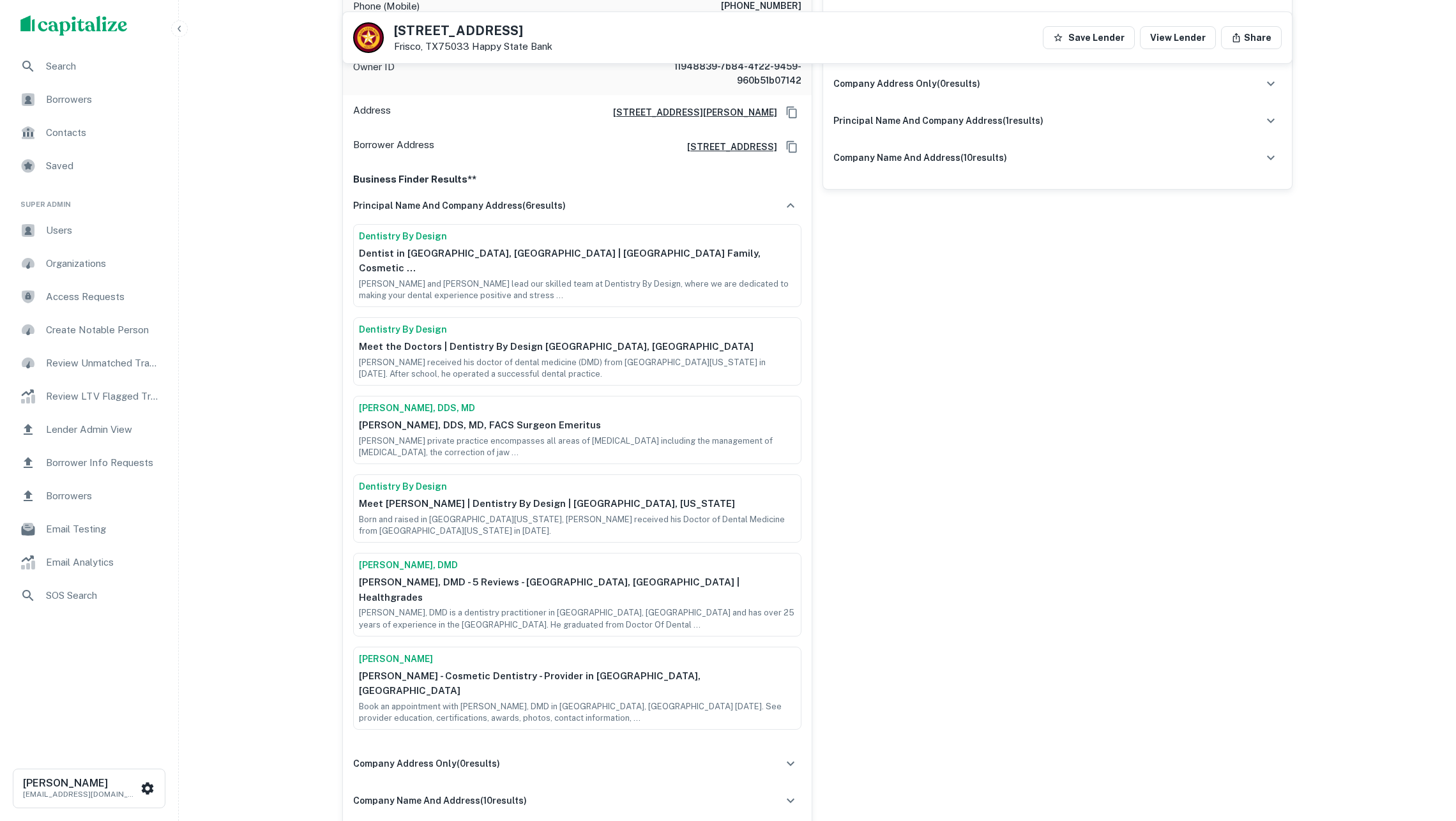
drag, startPoint x: 1275, startPoint y: 248, endPoint x: 1027, endPoint y: 1, distance: 350.0
click at [667, 787] on div "company name and address ( 10 results)" at bounding box center [577, 800] width 449 height 27
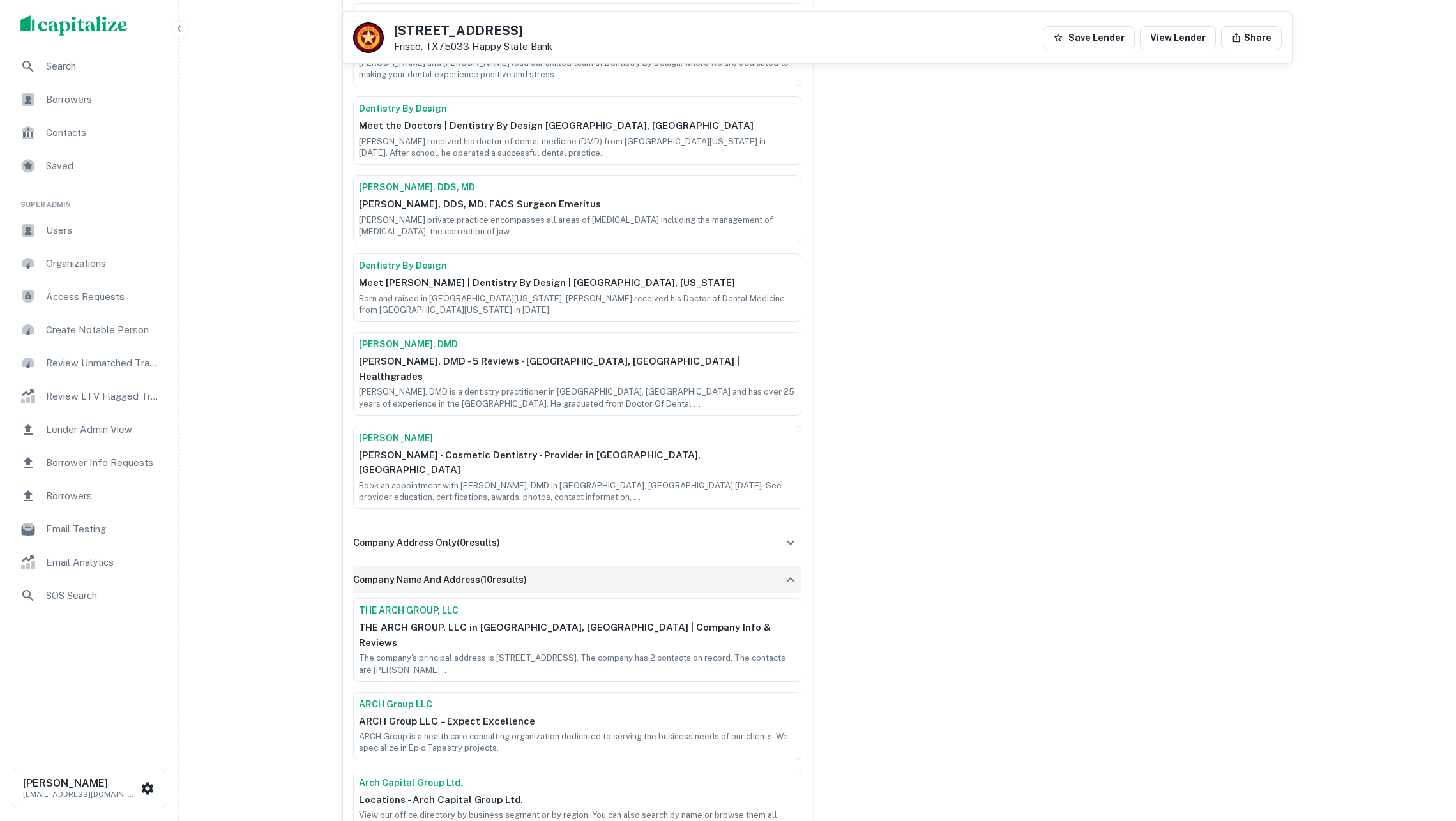
scroll to position [706, 0]
click at [552, 562] on div "company name and address ( 10 results)" at bounding box center [577, 576] width 449 height 27
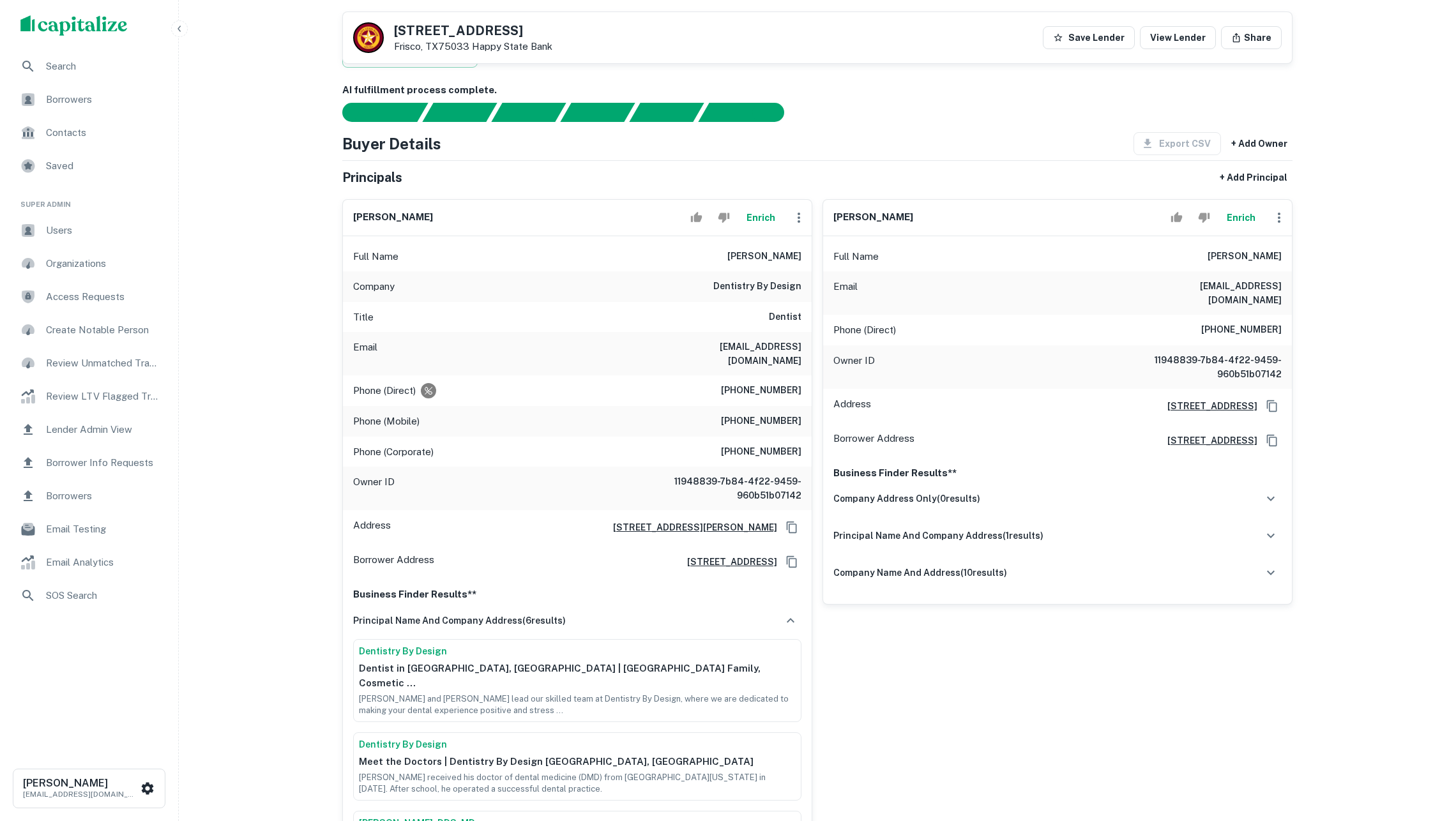
scroll to position [60, 0]
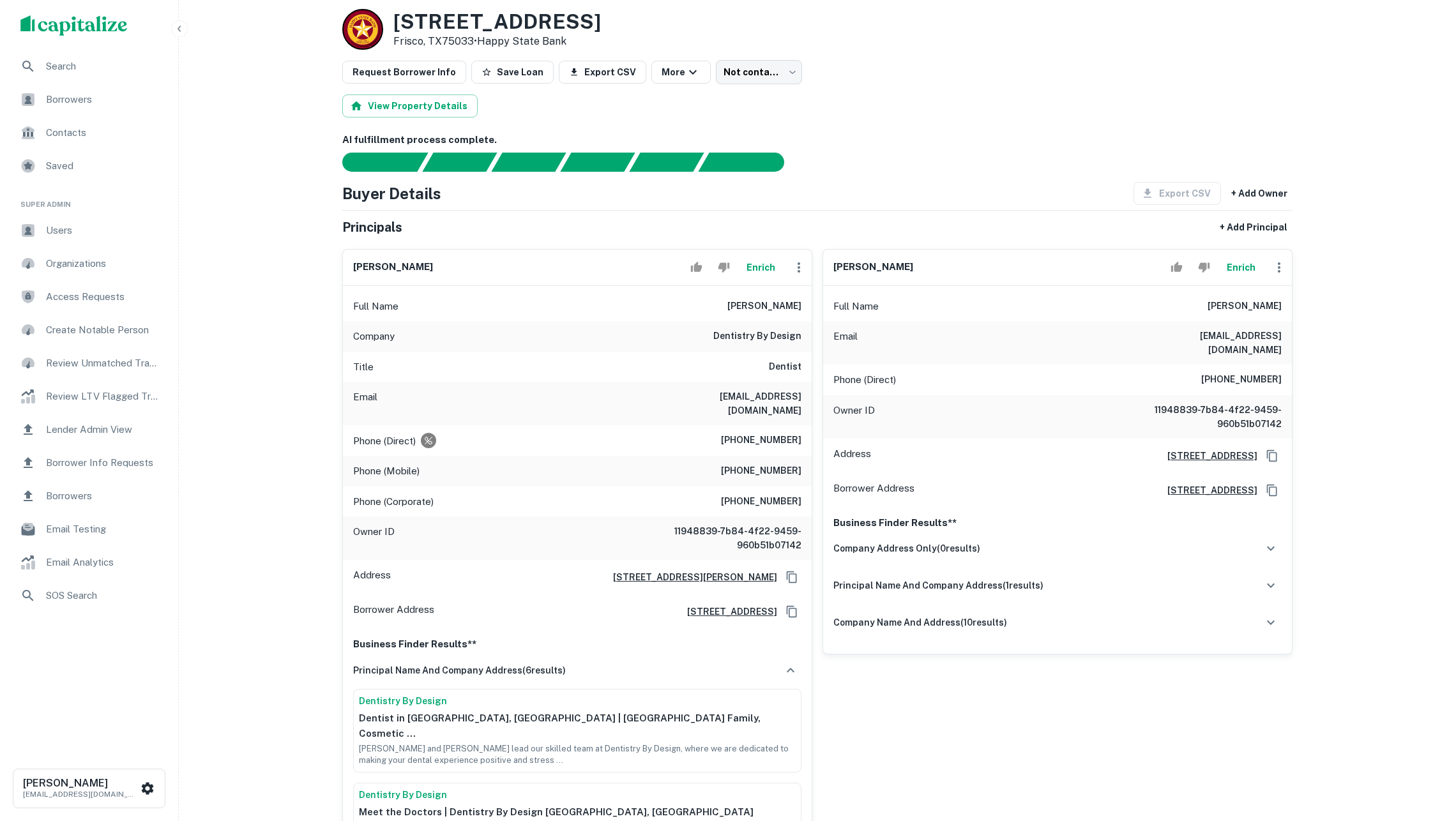
click at [1081, 117] on div "View Property Details" at bounding box center [817, 106] width 951 height 23
click at [755, 270] on button "Enrich" at bounding box center [760, 267] width 41 height 25
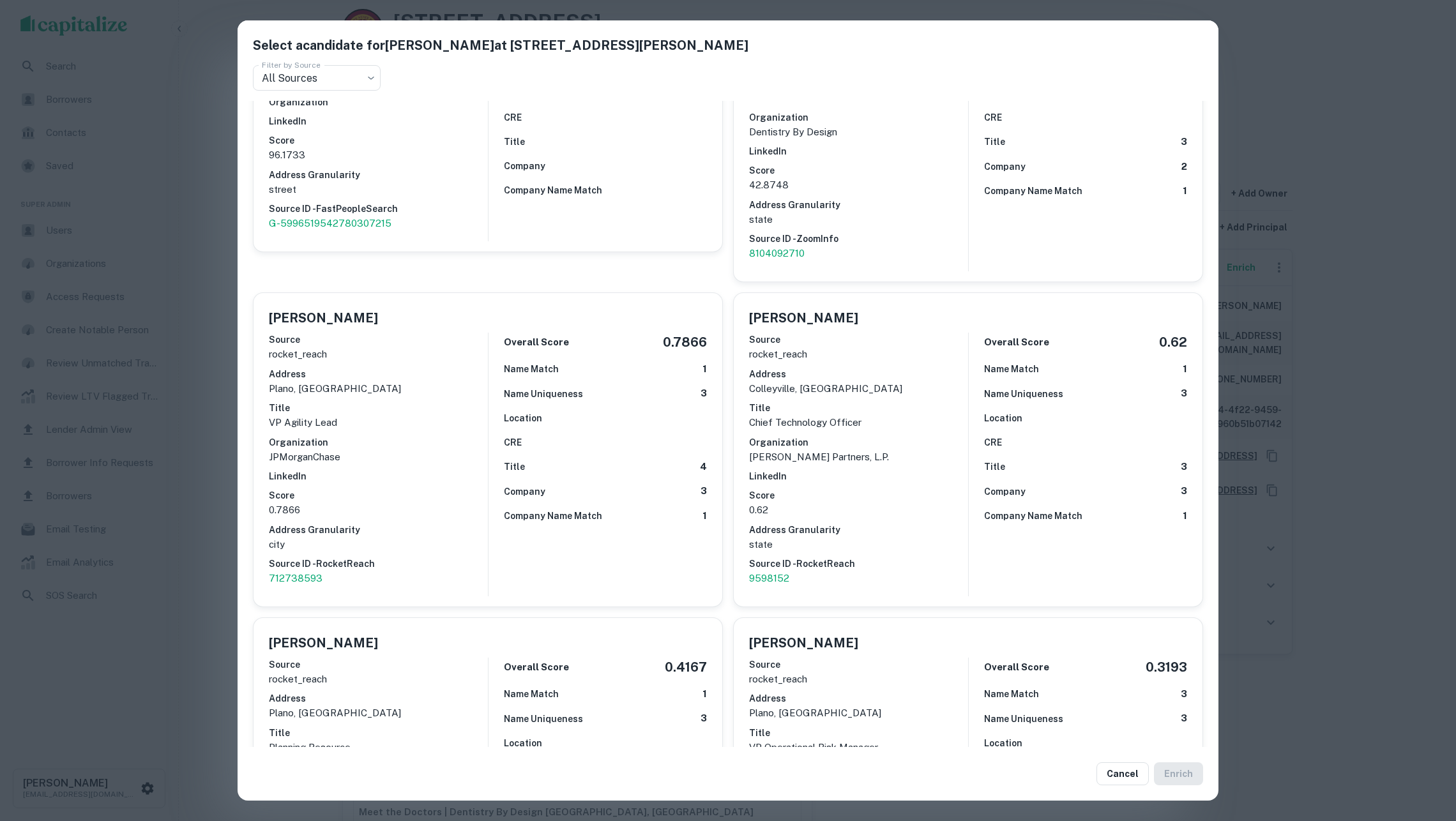
scroll to position [146, 0]
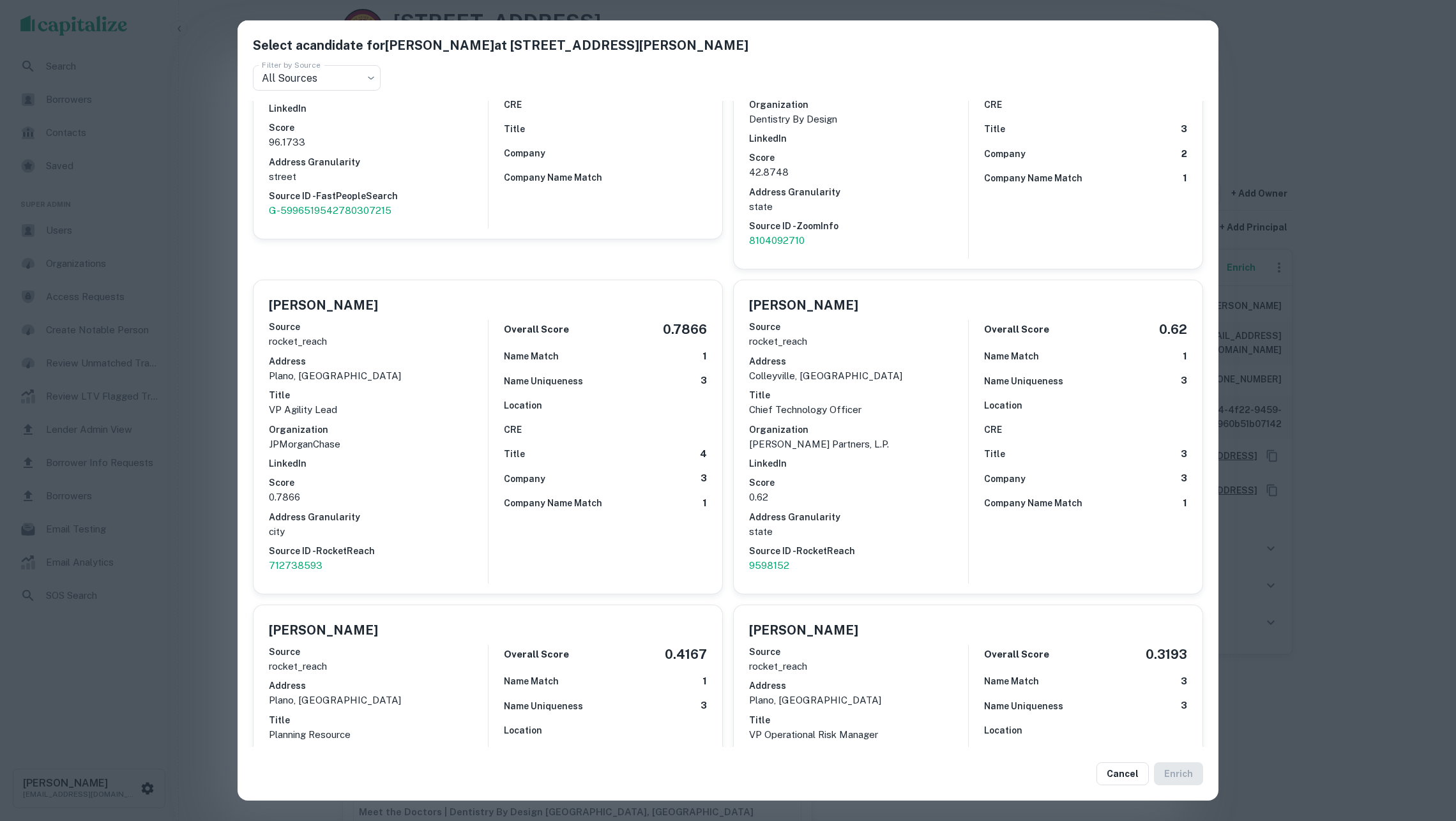
click at [1387, 241] on div "Select a candidate for Bradford Tiner at 3013 E Renner Rd Ste 100 Filter by Sou…" at bounding box center [728, 410] width 1456 height 821
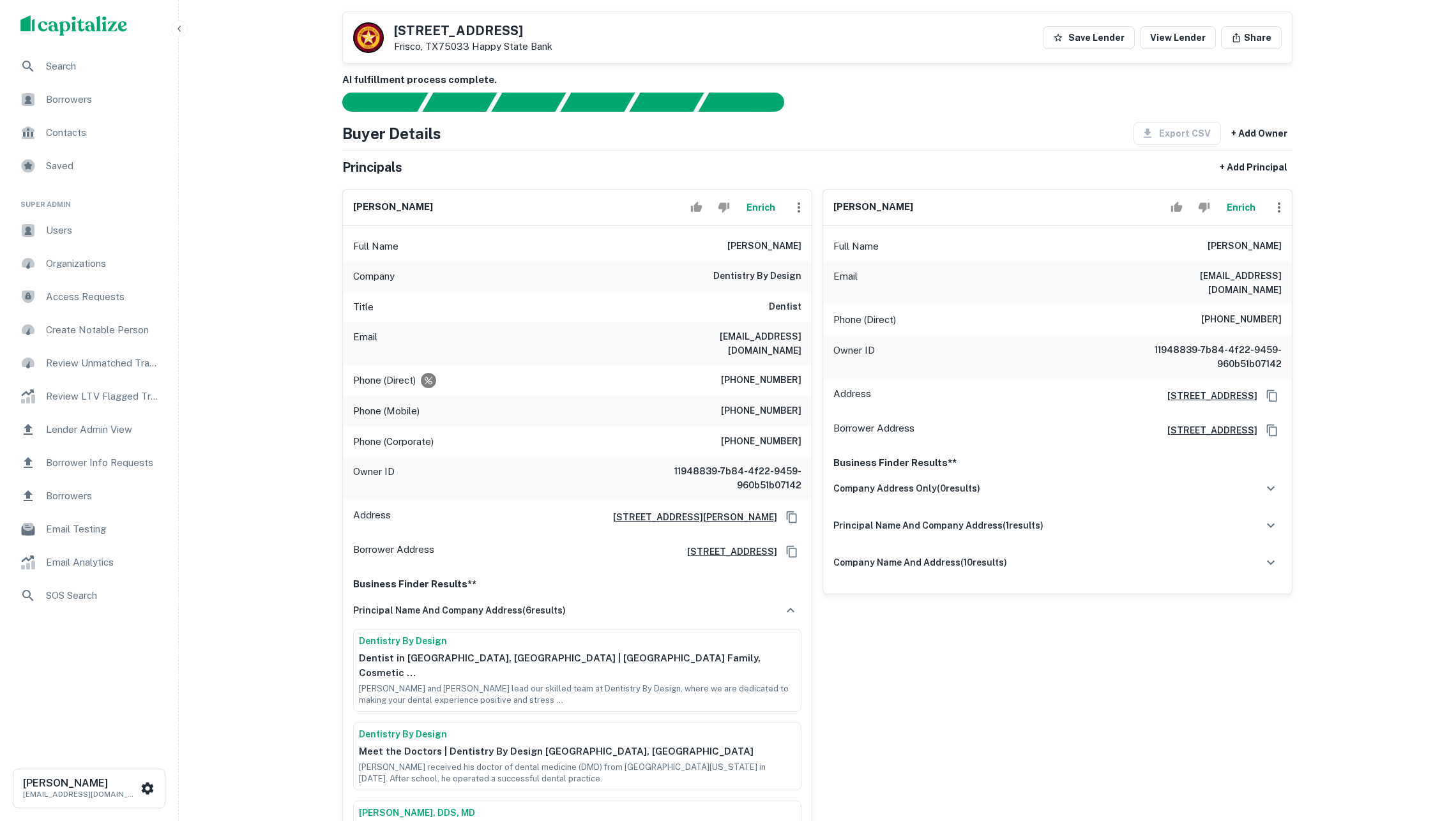
scroll to position [47, 0]
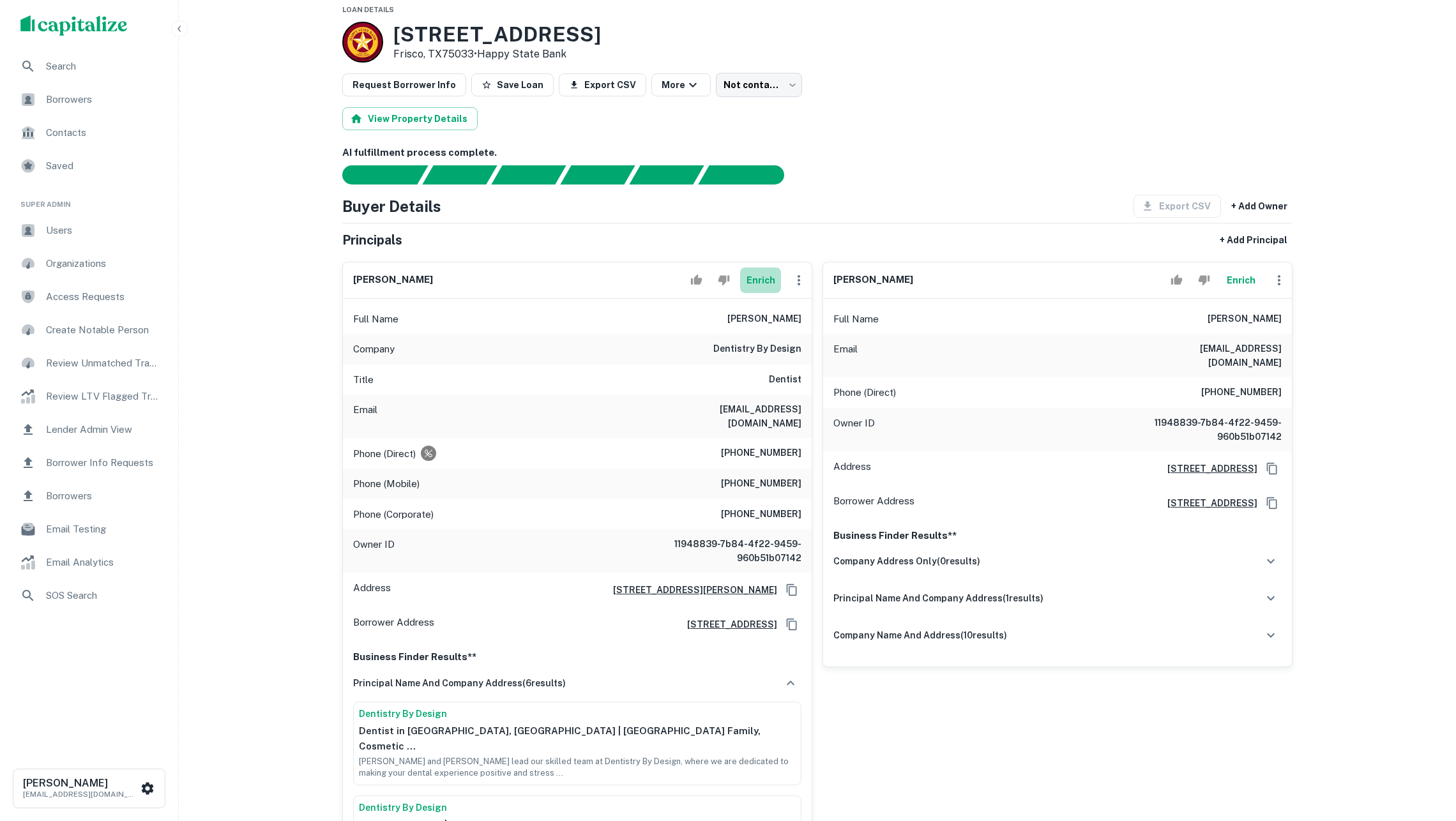
click at [759, 288] on button "Enrich" at bounding box center [760, 280] width 41 height 25
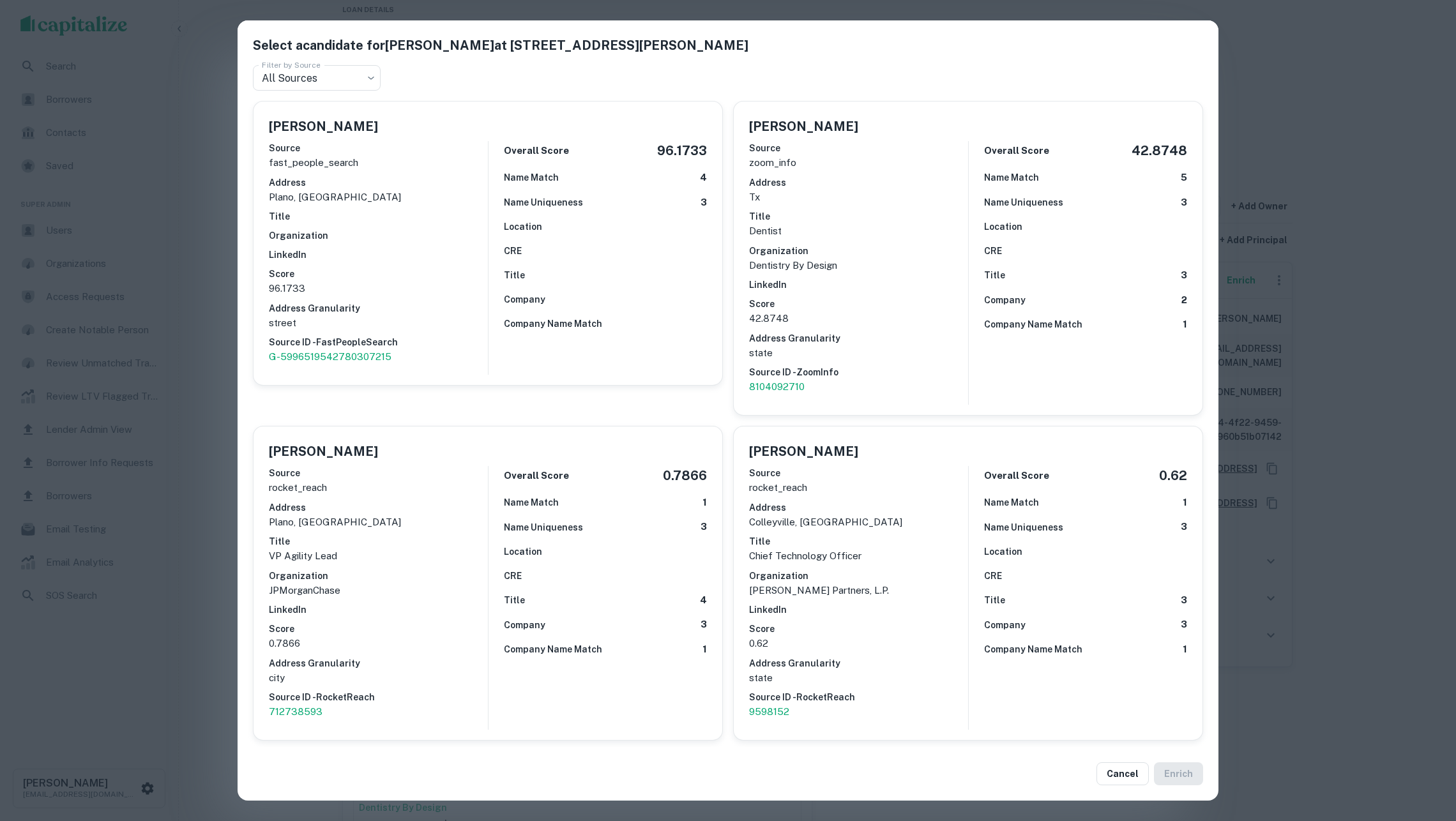
click at [1380, 400] on div "Select a candidate for Bradford Tiner at 3013 E Renner Rd Ste 100 Filter by Sou…" at bounding box center [728, 410] width 1456 height 821
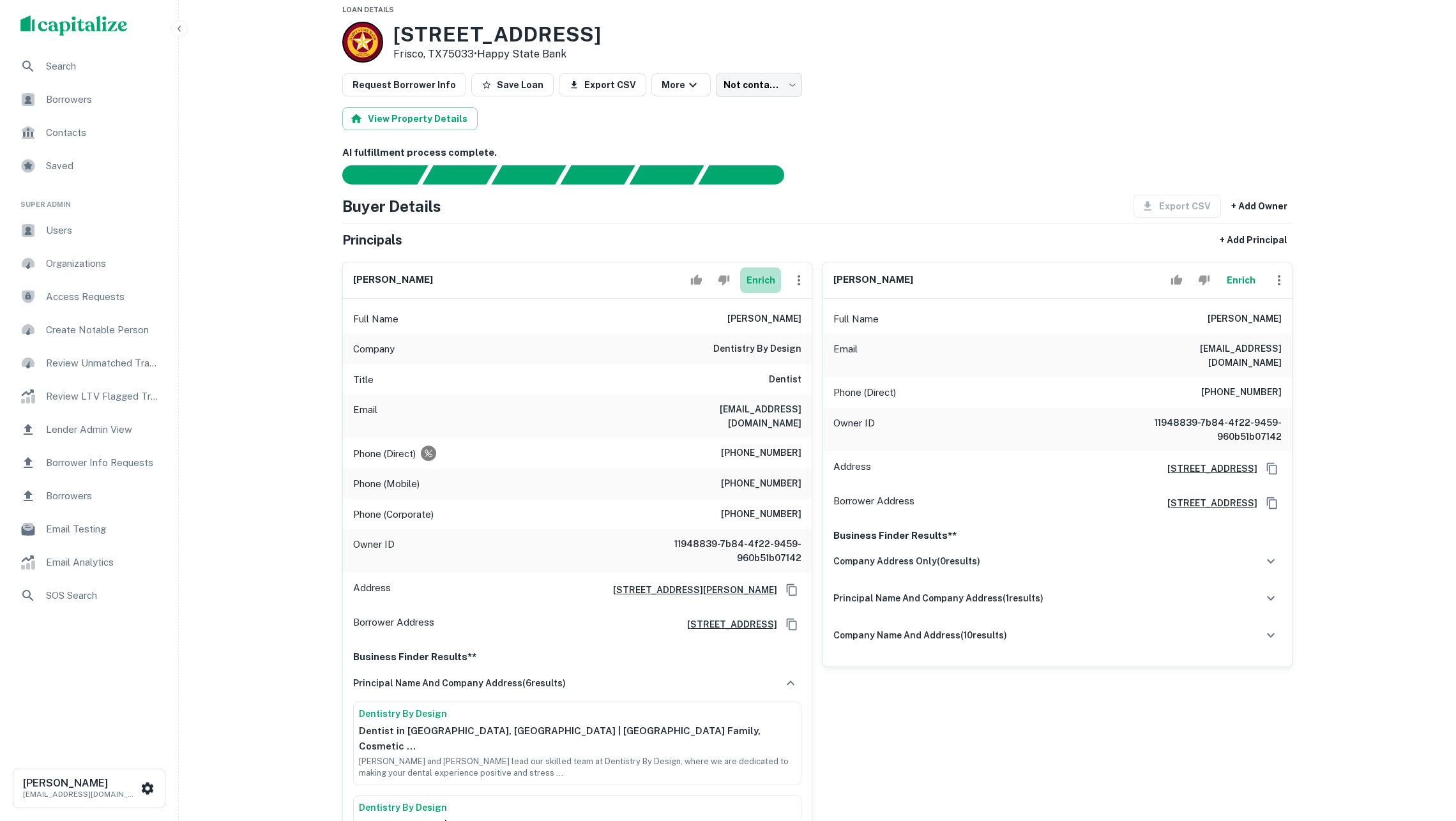
click at [767, 293] on button "Enrich" at bounding box center [760, 280] width 41 height 25
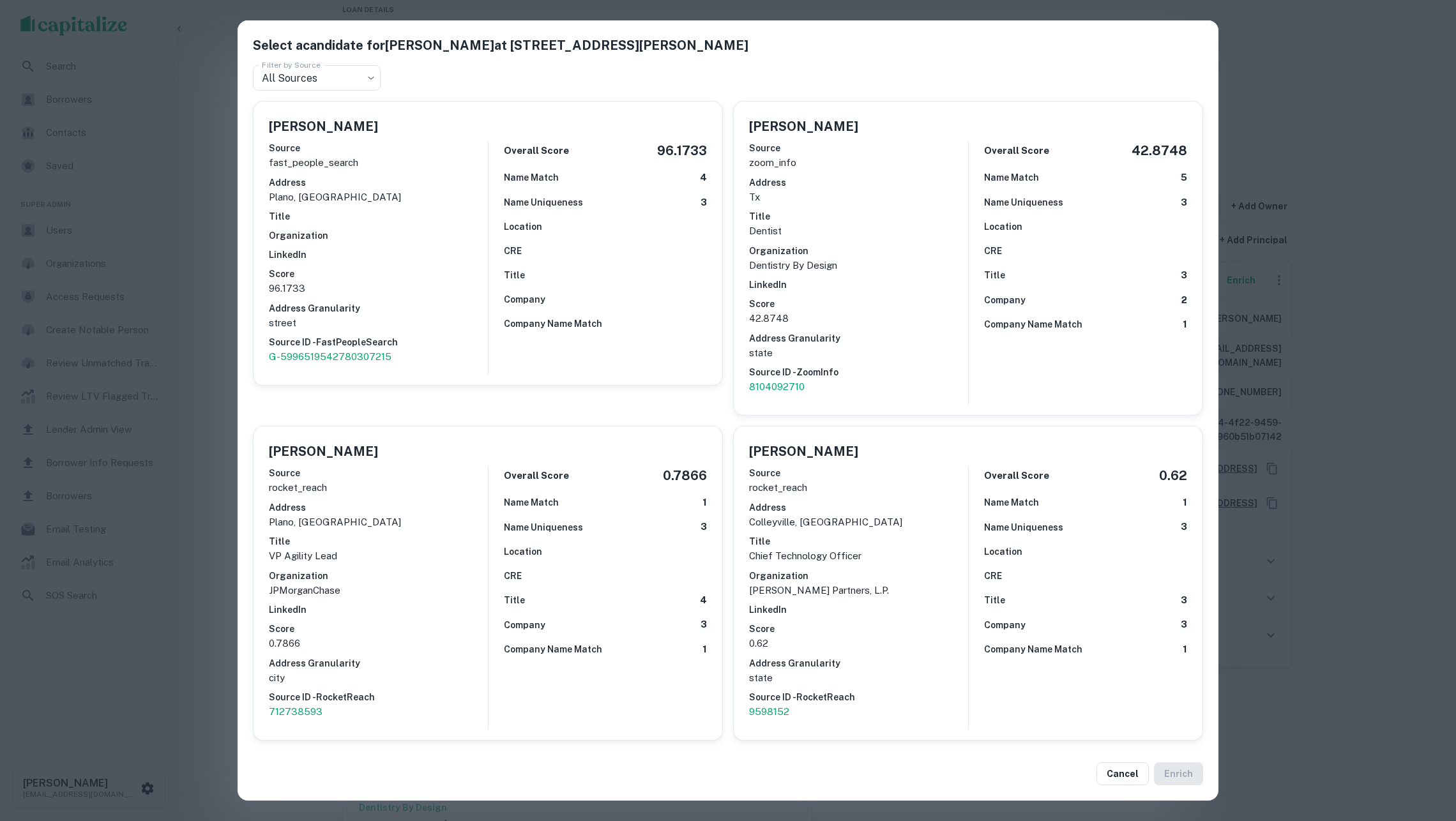
click at [636, 226] on div "Location" at bounding box center [605, 226] width 203 height 14
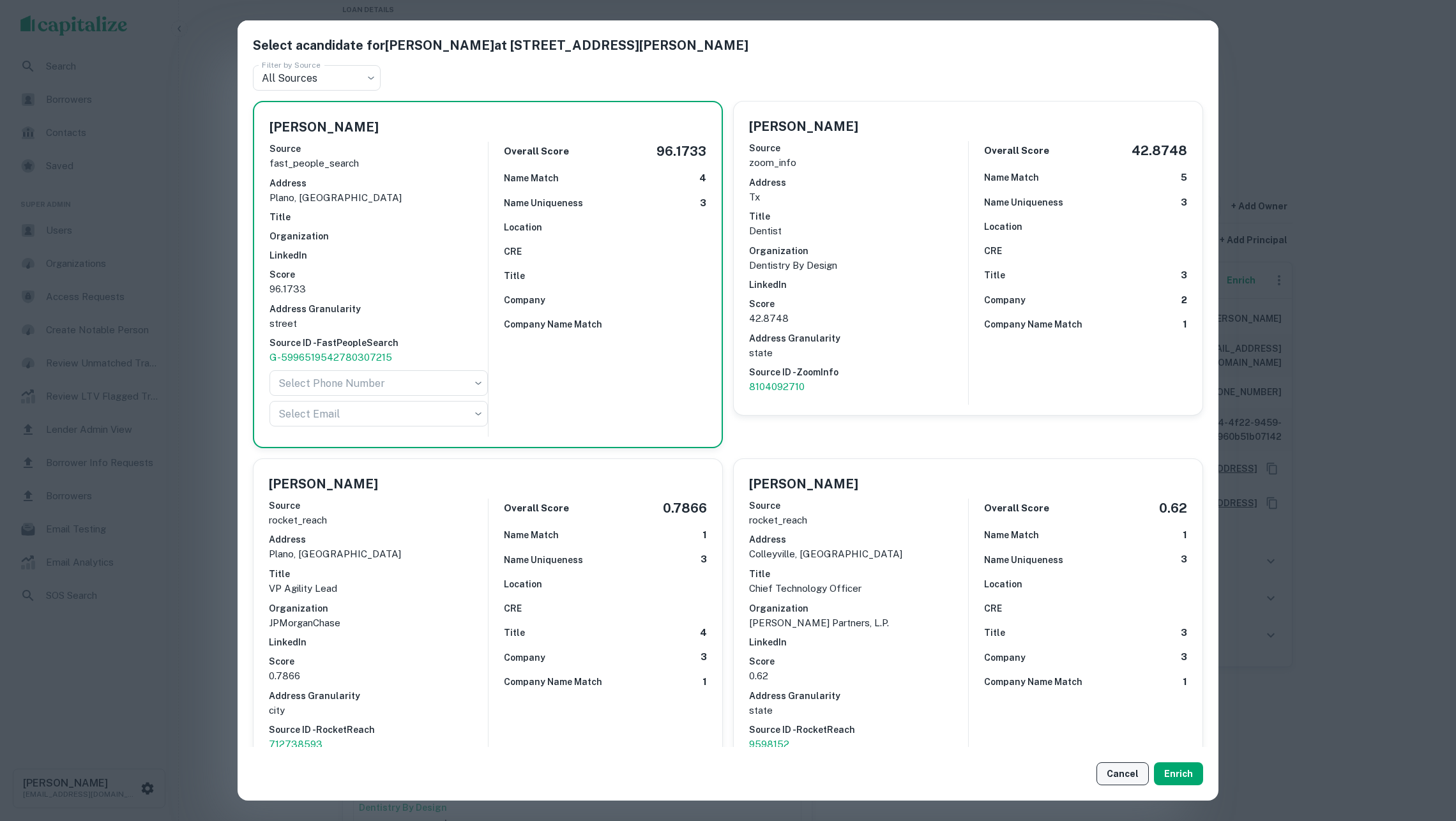
click at [1136, 773] on button "Cancel" at bounding box center [1123, 773] width 52 height 23
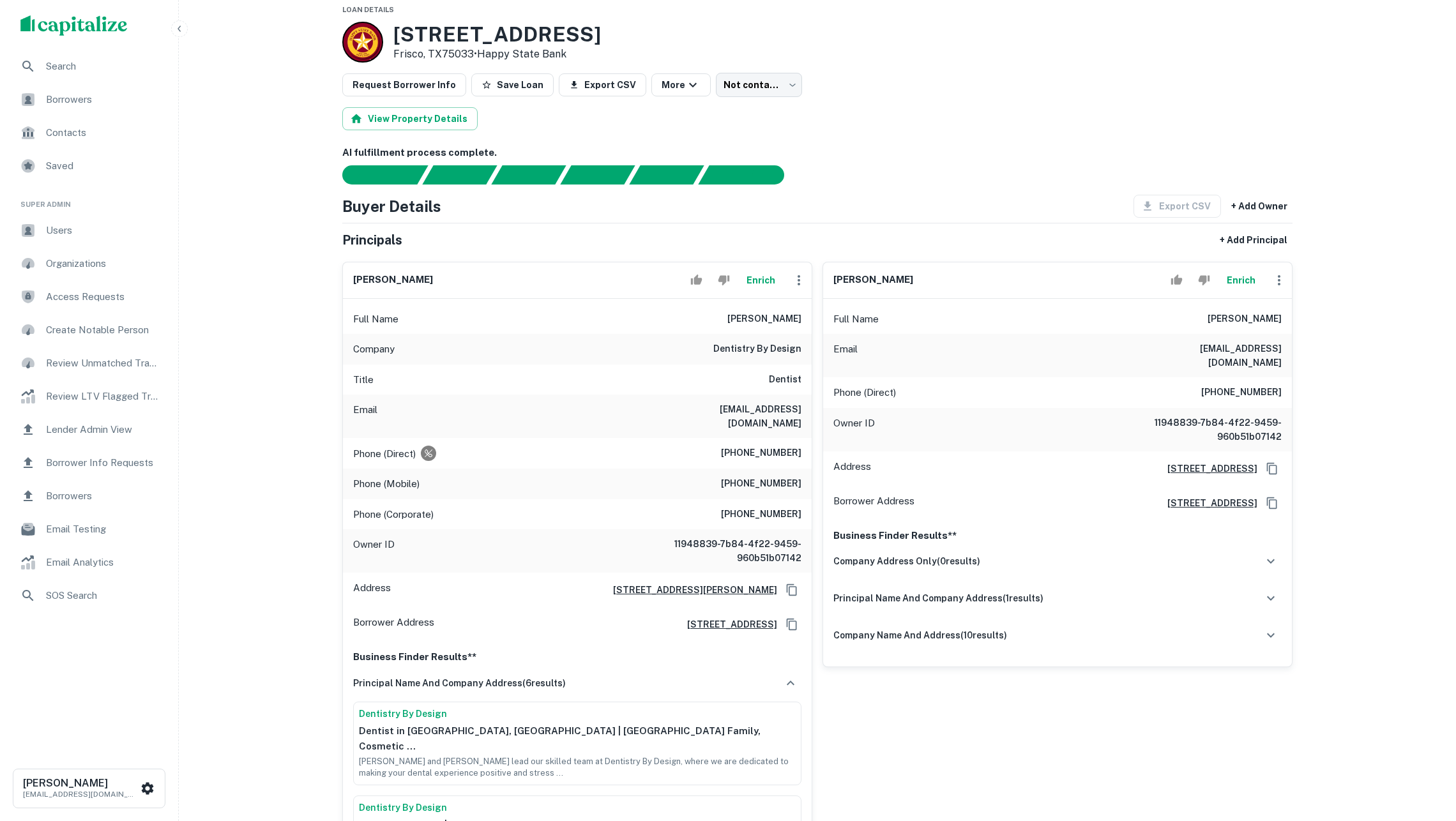
drag, startPoint x: 1267, startPoint y: 60, endPoint x: 1339, endPoint y: 39, distance: 75.0
click at [1268, 60] on div "6767 All Stars Ave Frisco, TX75033 • Happy State Bank" at bounding box center [817, 42] width 951 height 41
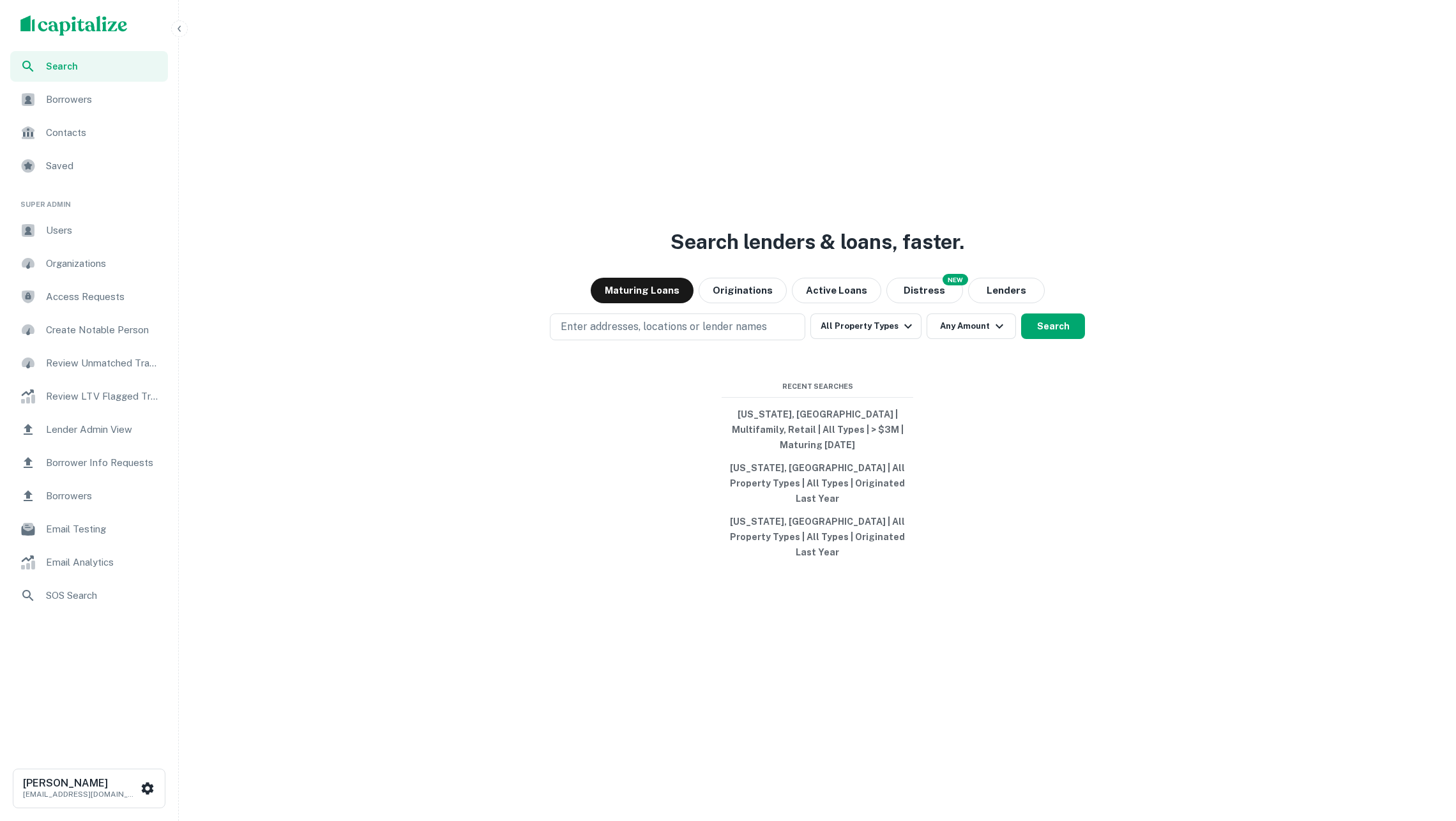
click at [133, 460] on span "Borrower Info Requests" at bounding box center [103, 462] width 115 height 15
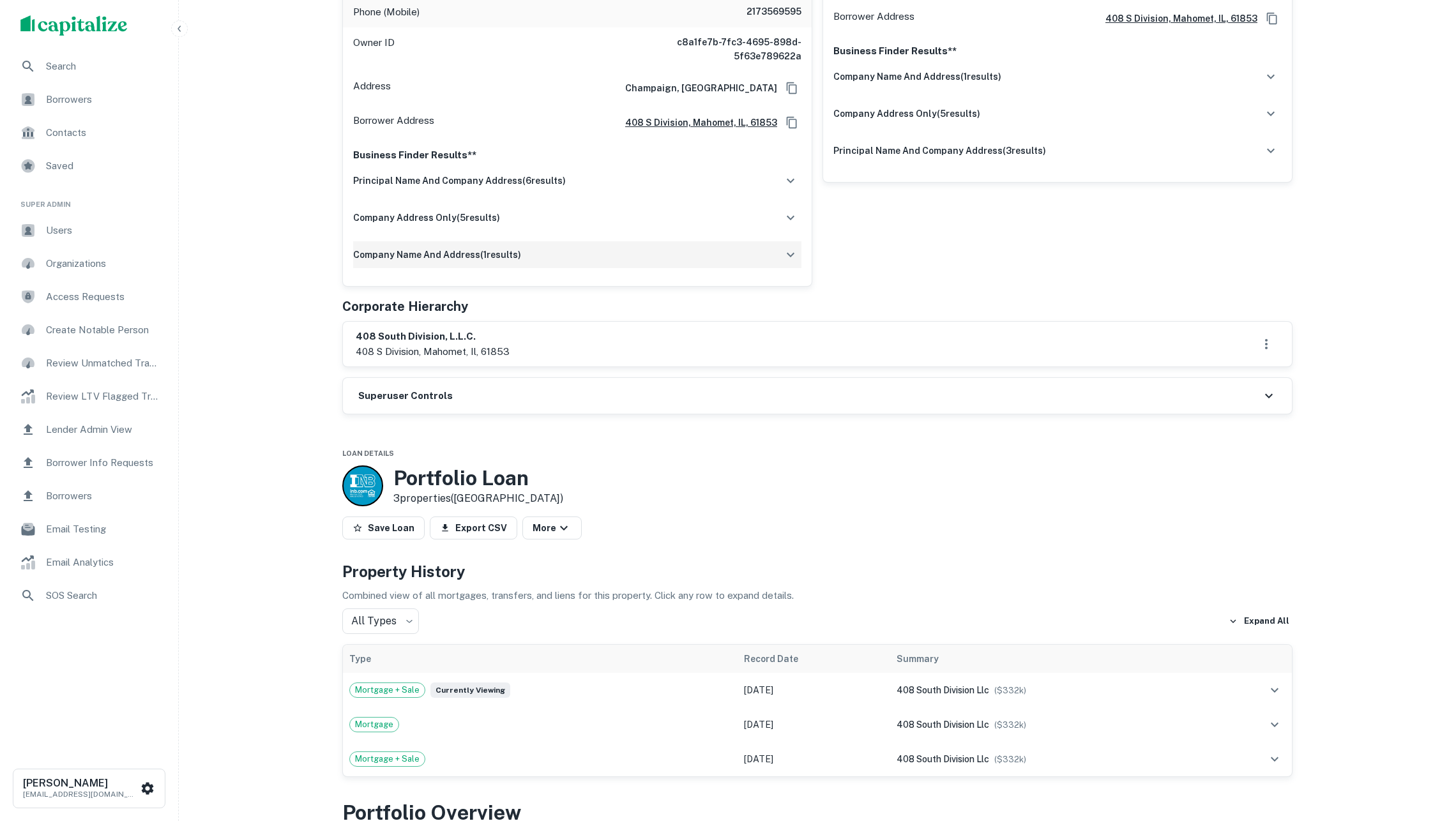
scroll to position [388, 0]
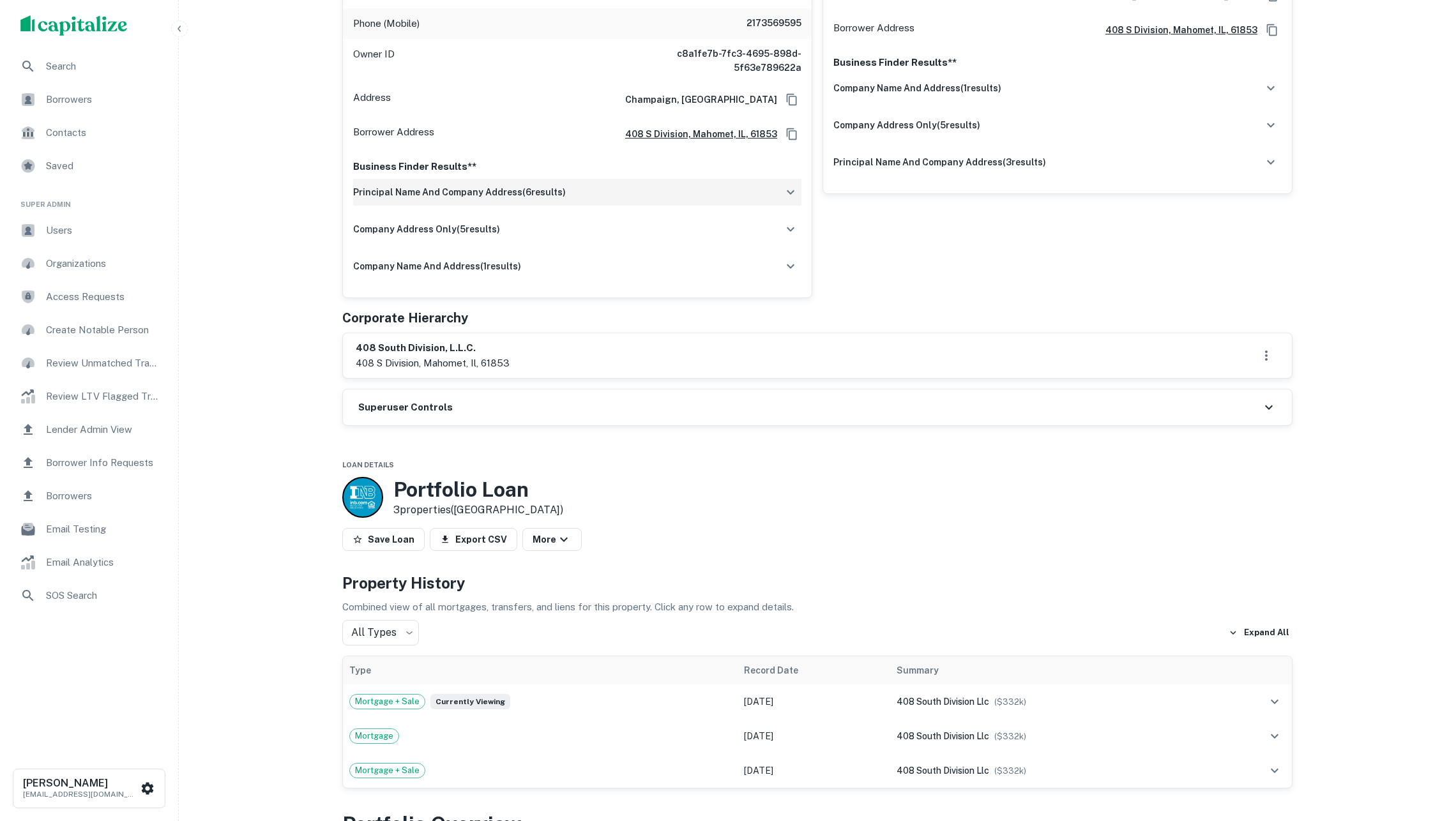
click at [585, 206] on div "principal name and company address ( 6 results)" at bounding box center [577, 192] width 449 height 27
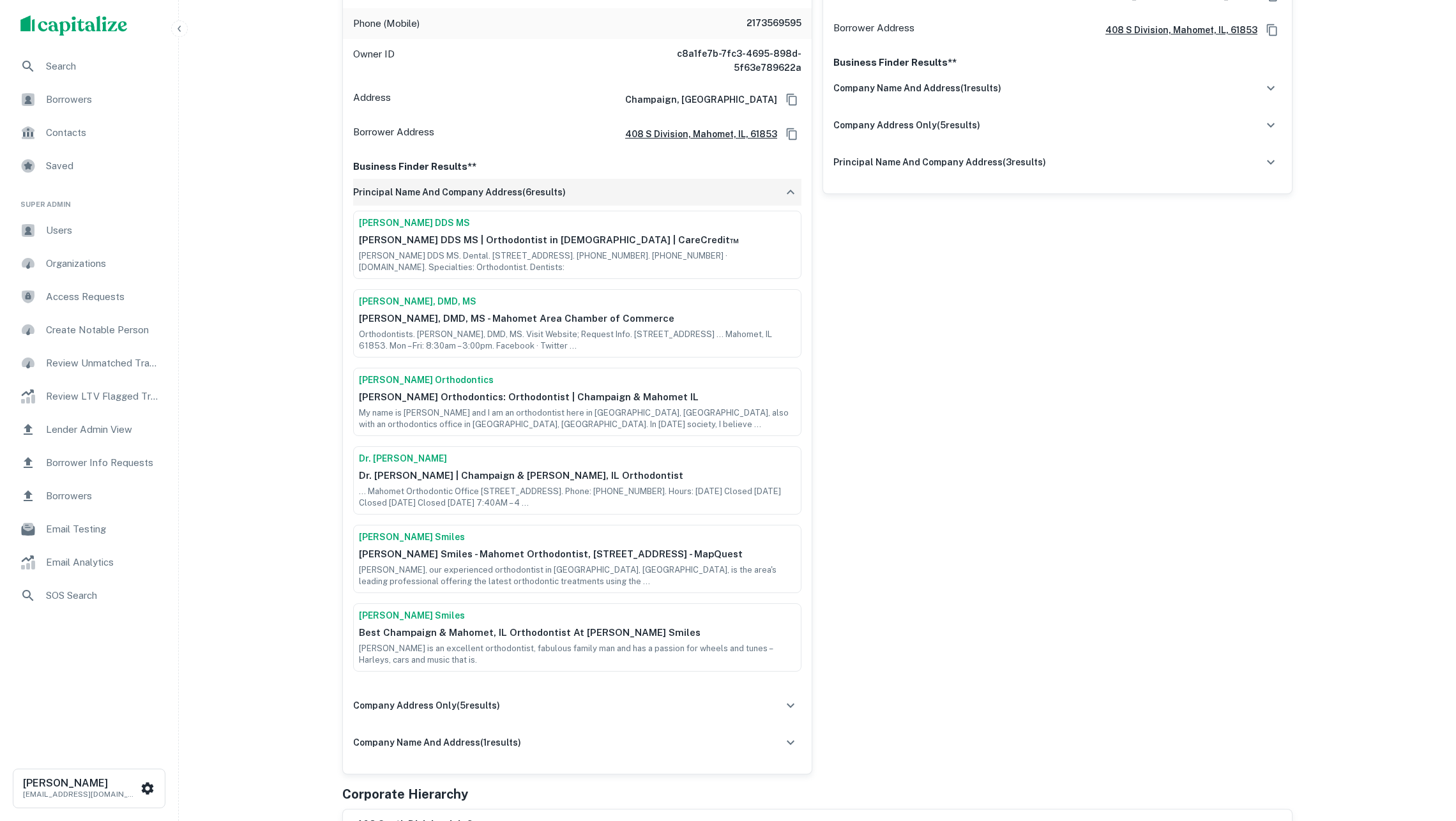
click at [575, 206] on div "principal name and company address ( 6 results)" at bounding box center [577, 192] width 449 height 27
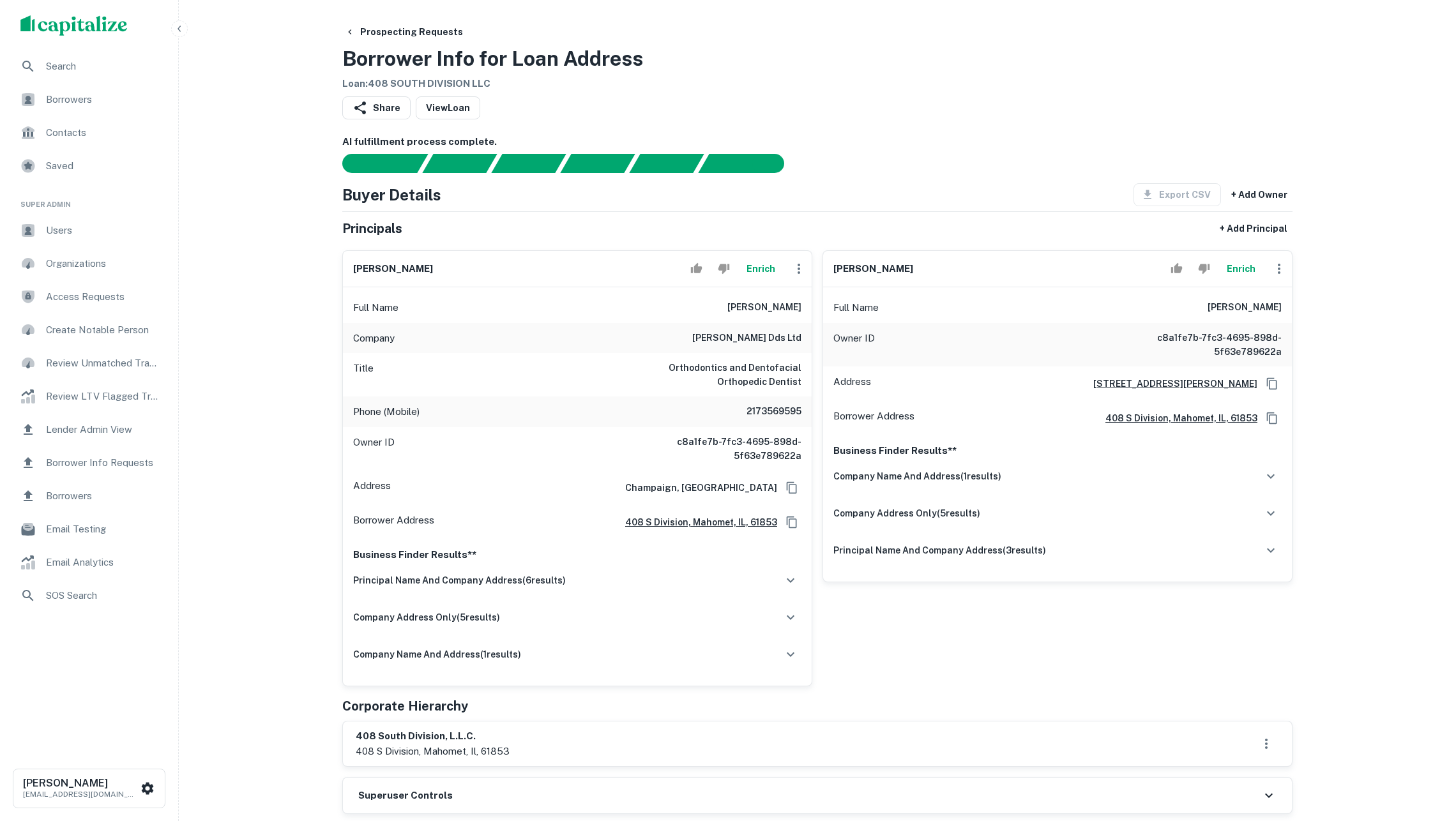
scroll to position [0, 0]
click at [1240, 279] on button "Enrich" at bounding box center [1240, 269] width 41 height 25
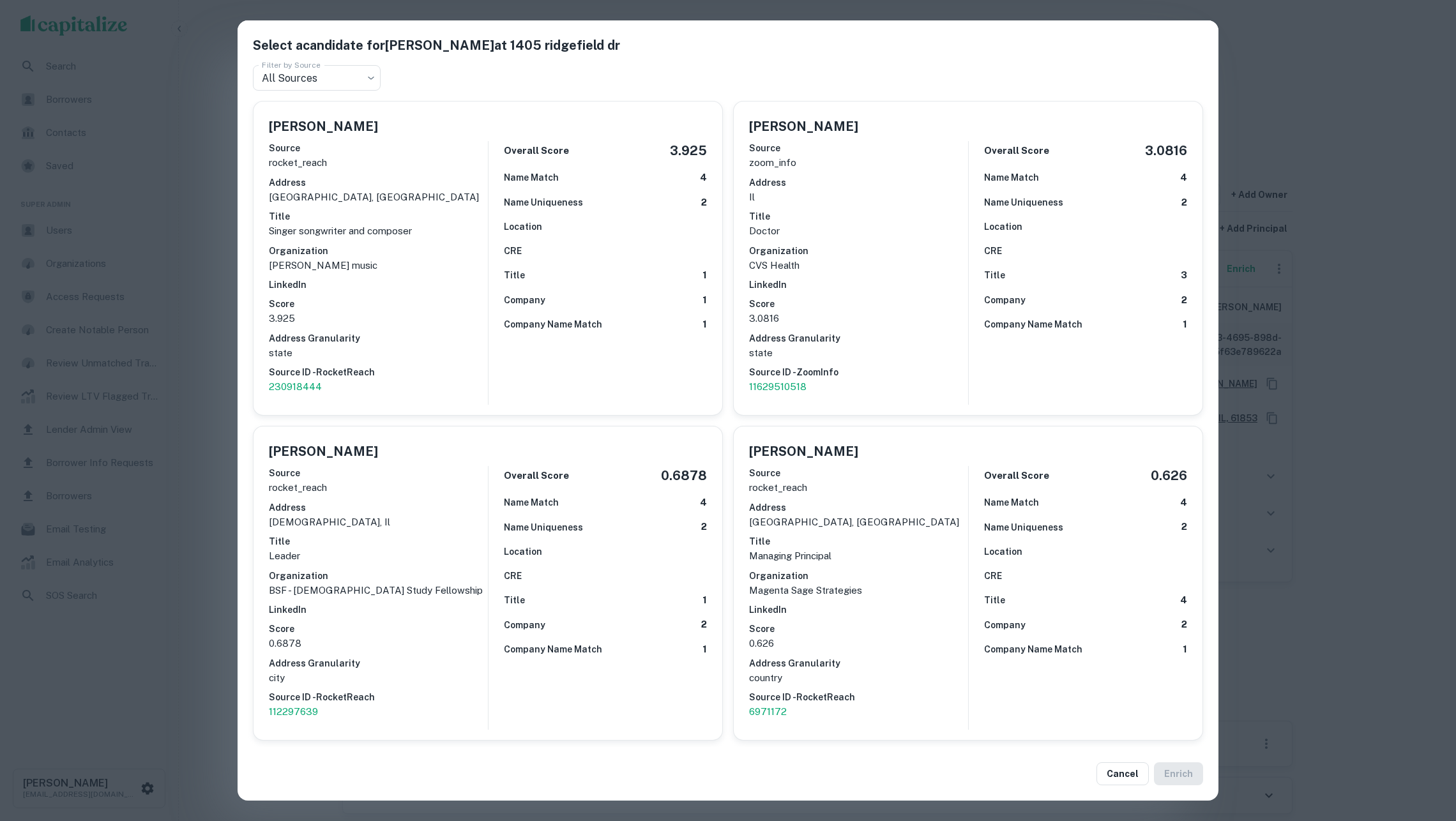
click at [1331, 297] on div "Select a candidate for [PERSON_NAME] at [STREET_ADDRESS] Filter by Source All S…" at bounding box center [728, 410] width 1456 height 821
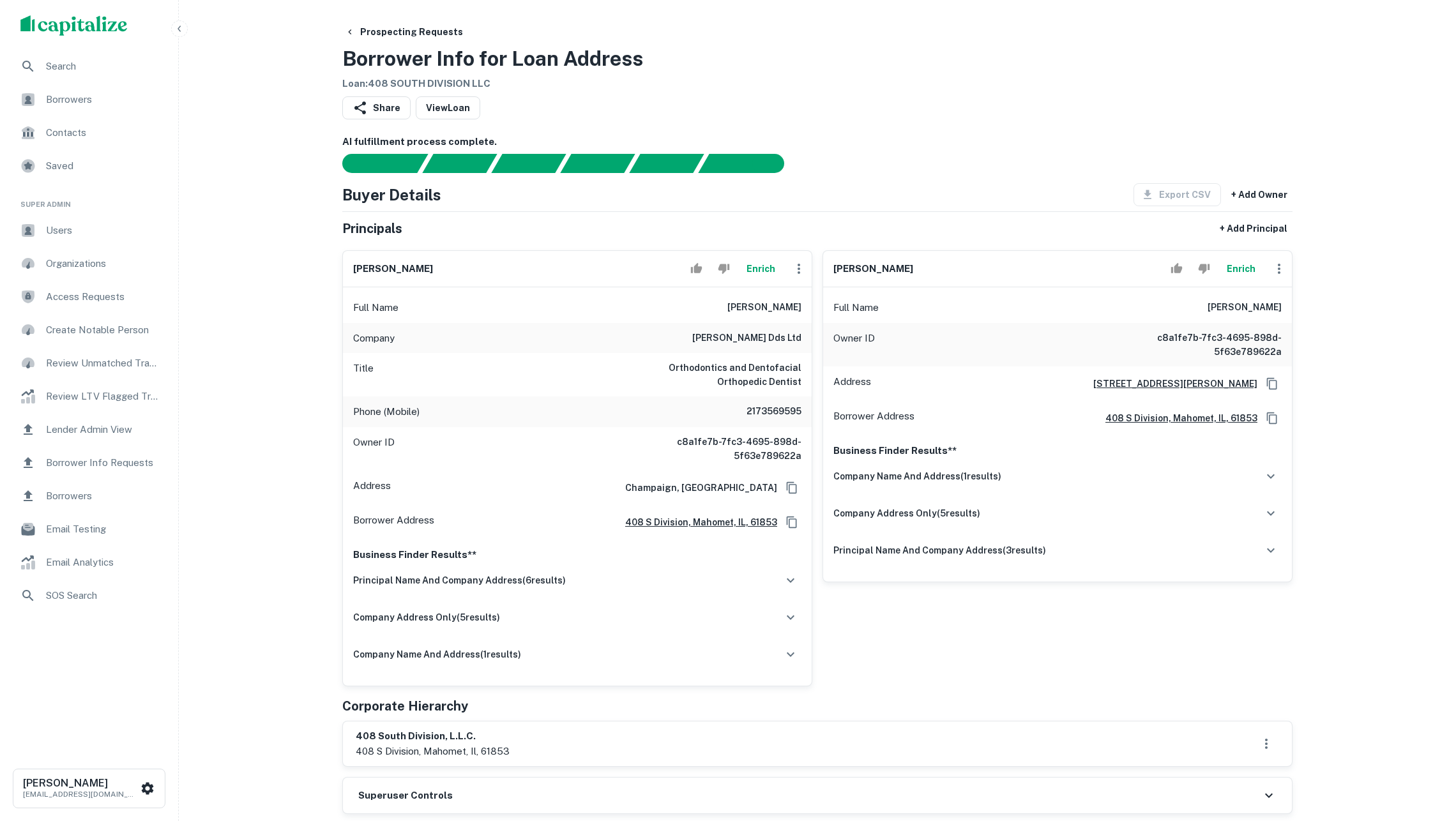
click at [756, 281] on button "Enrich" at bounding box center [760, 269] width 41 height 25
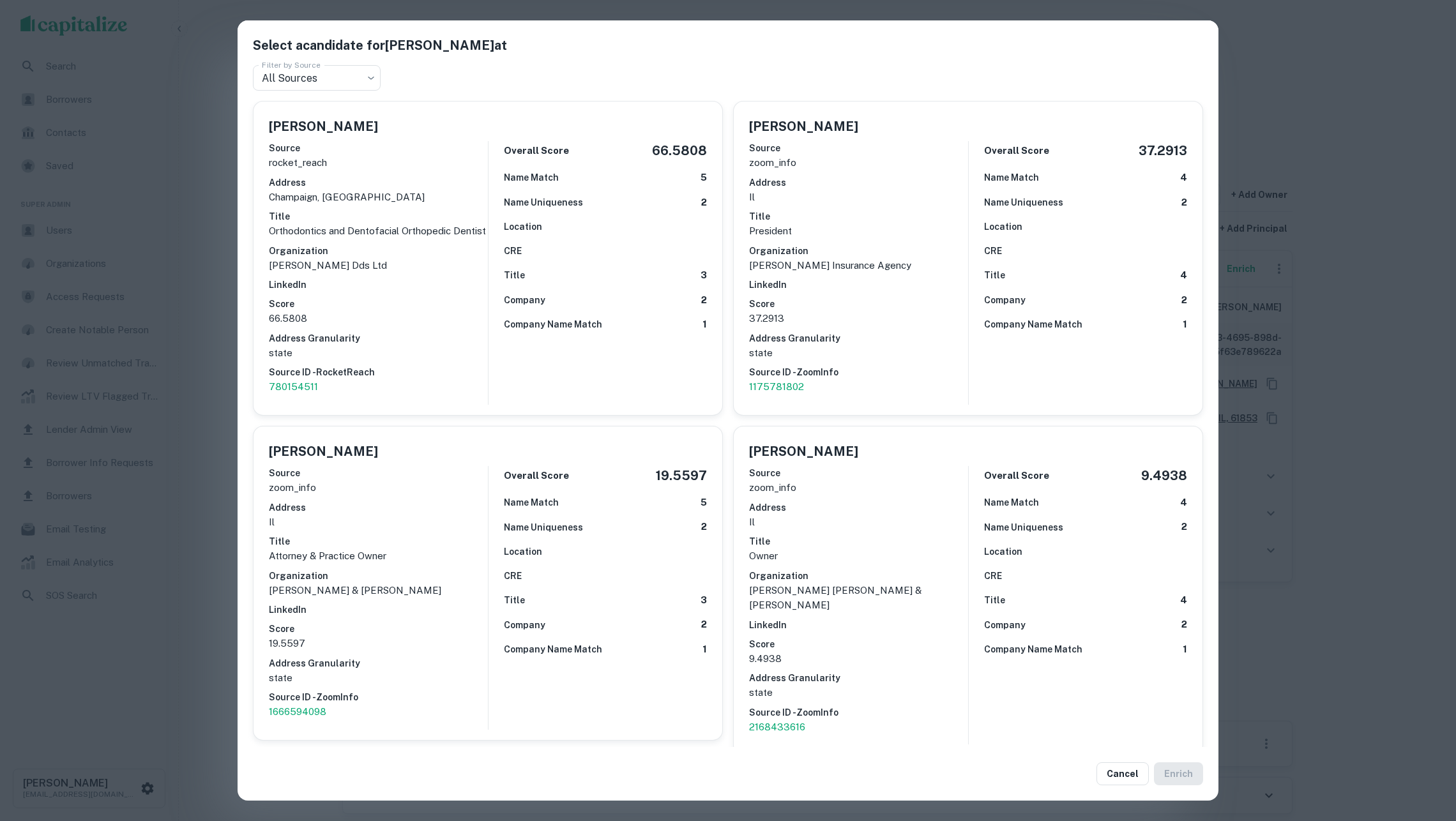
click at [1308, 273] on div "Select a candidate for [PERSON_NAME] at Filter by Source All Sources *** Filter…" at bounding box center [728, 410] width 1456 height 821
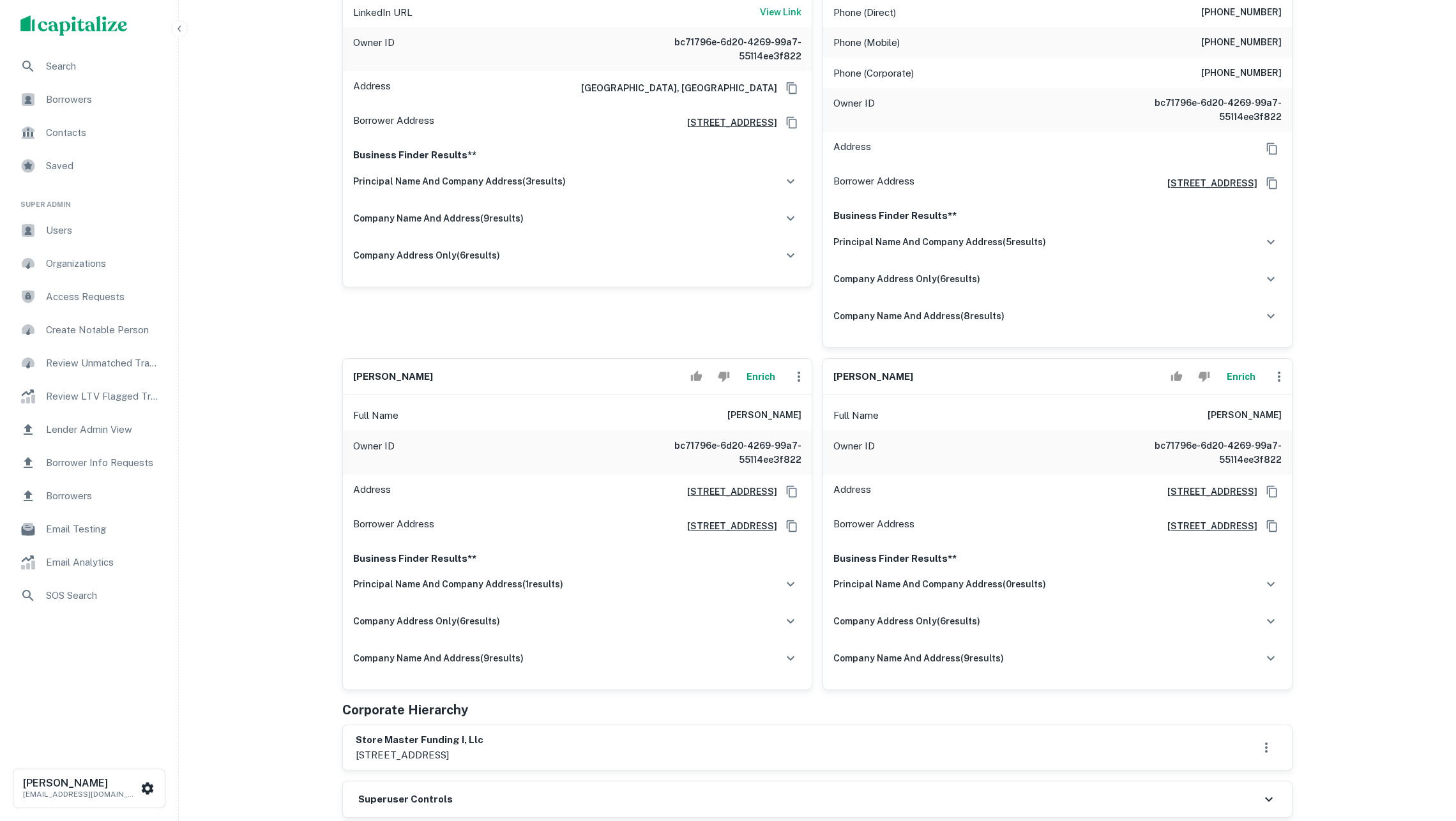
scroll to position [2175, 0]
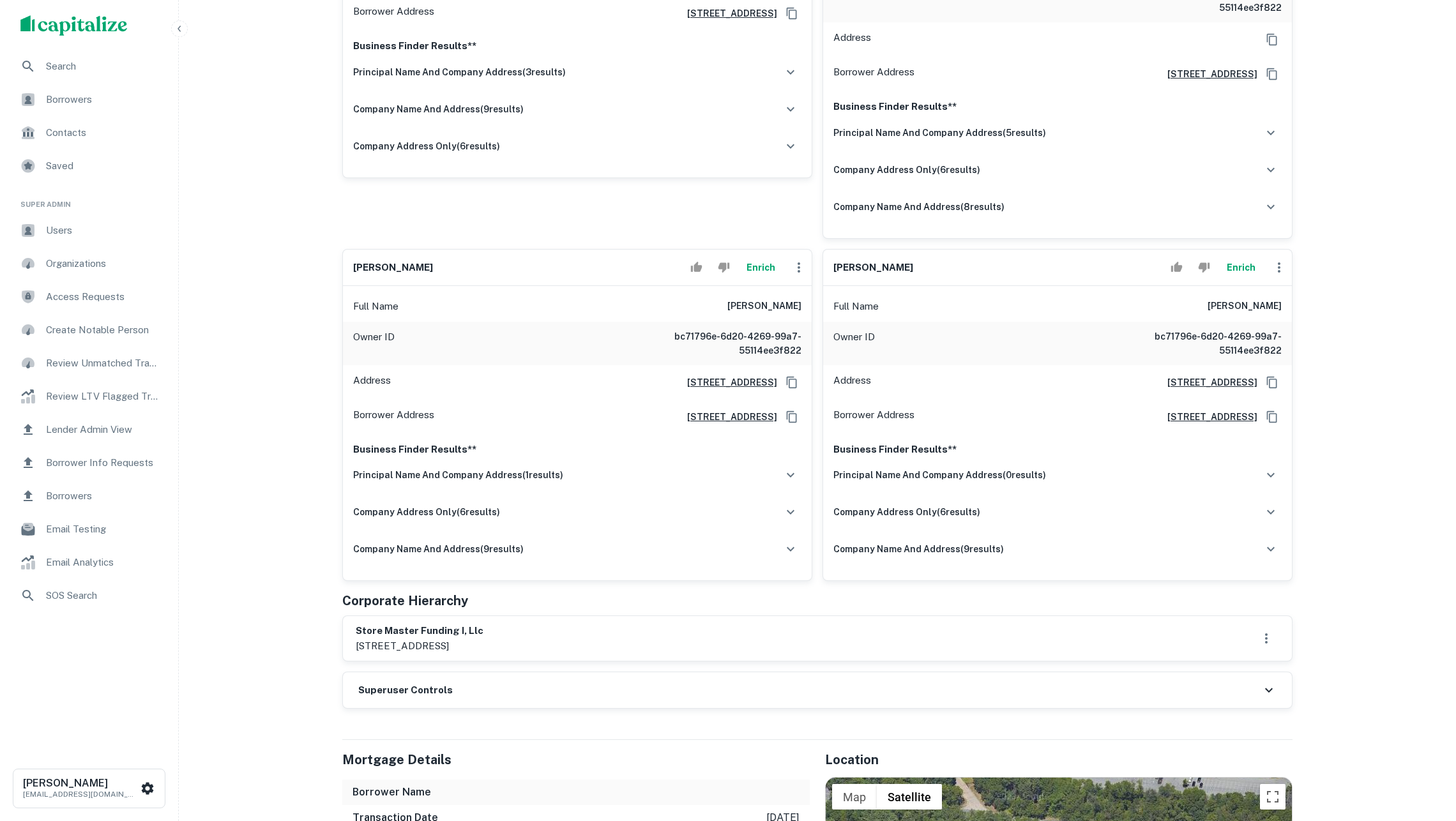
click at [769, 272] on button "Enrich" at bounding box center [760, 267] width 41 height 25
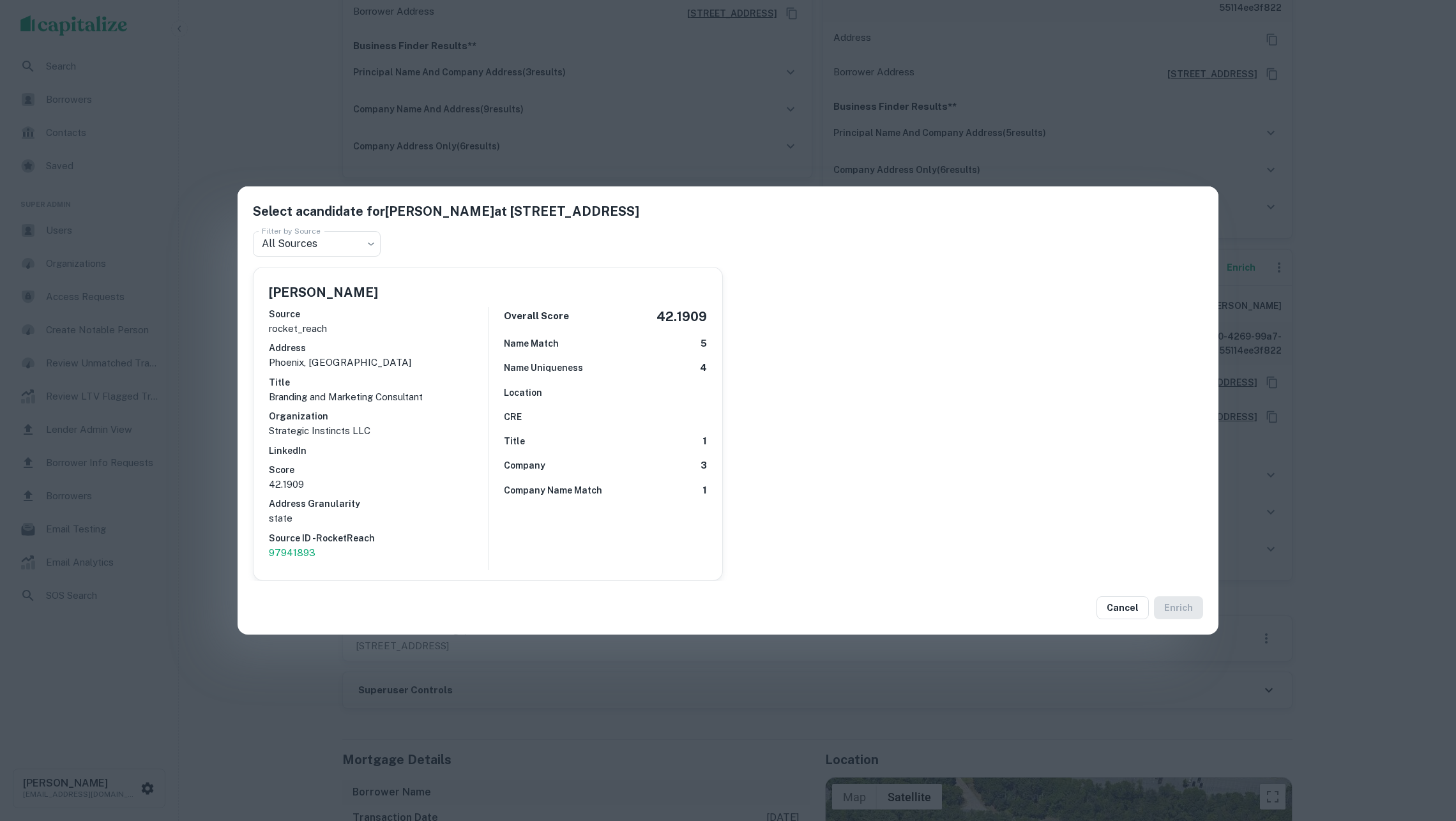
click at [209, 393] on div "Select a candidate for TALEI HORNBACK at 8377 e hartford dr., ste 100 Filter by…" at bounding box center [728, 410] width 1456 height 821
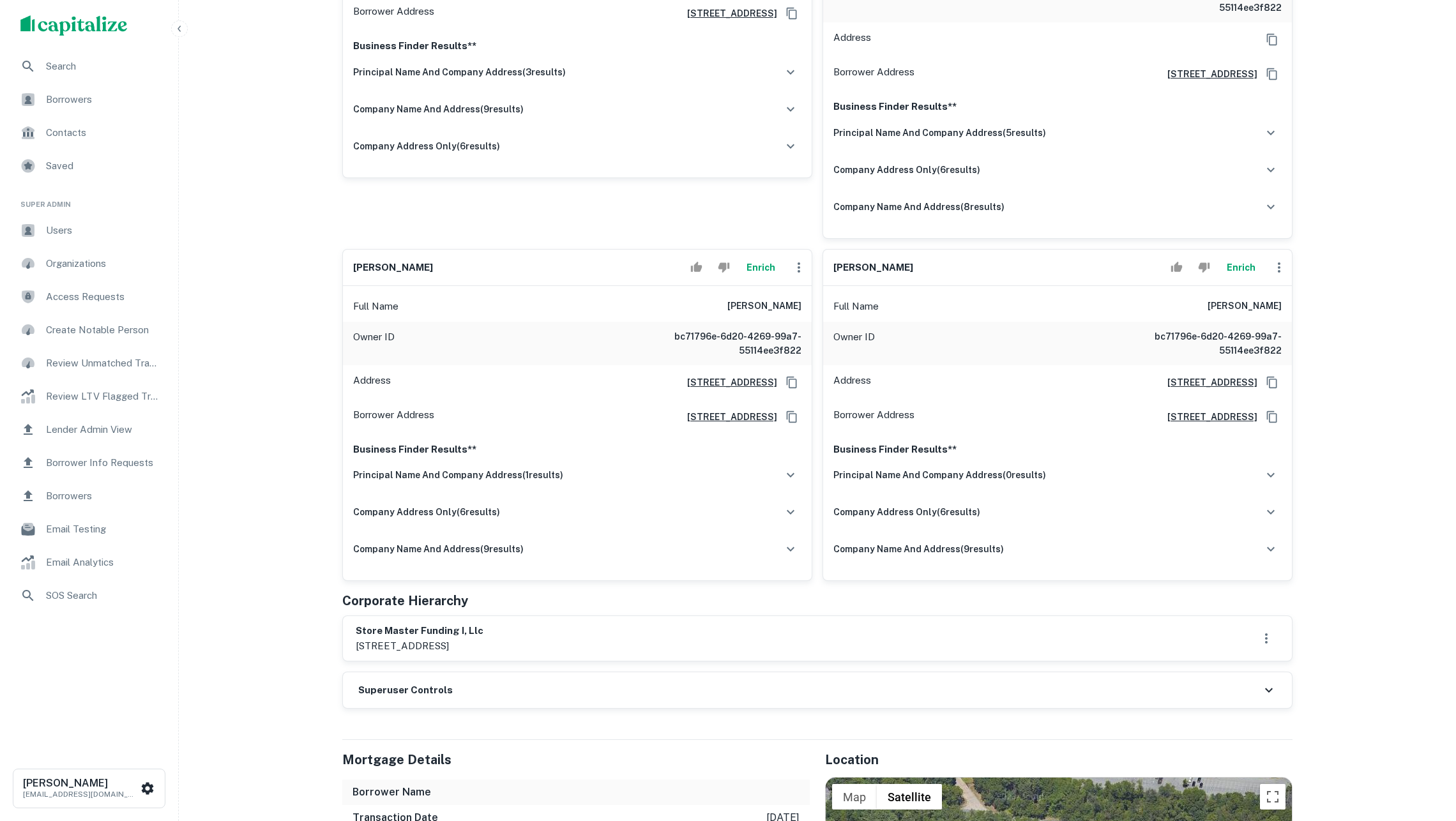
click at [1245, 281] on button "Enrich" at bounding box center [1240, 267] width 41 height 25
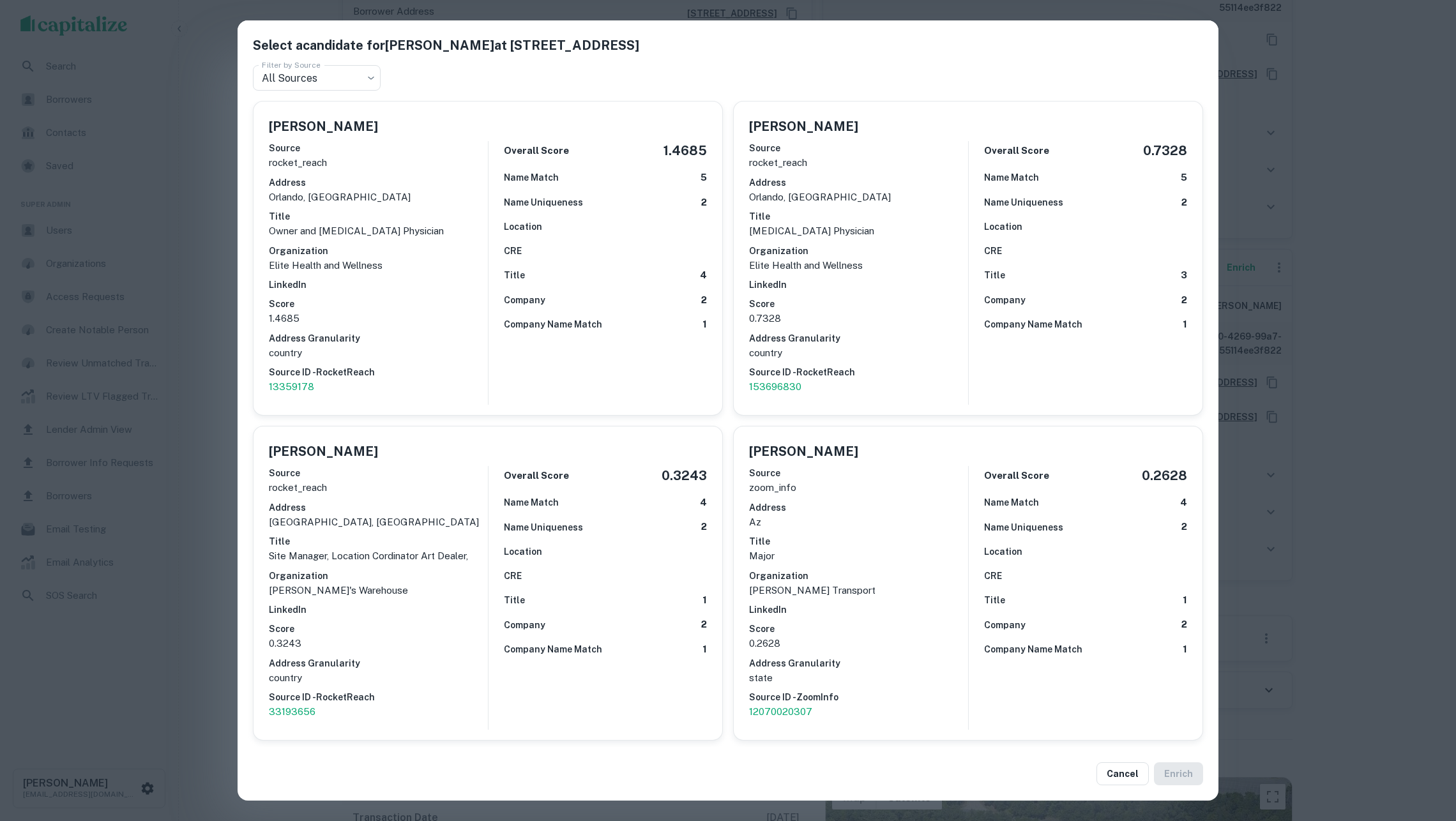
click at [1290, 361] on div "Select a candidate for CHET BARTON at 8377 e hartford dr., ste 100 Filter by So…" at bounding box center [728, 410] width 1456 height 821
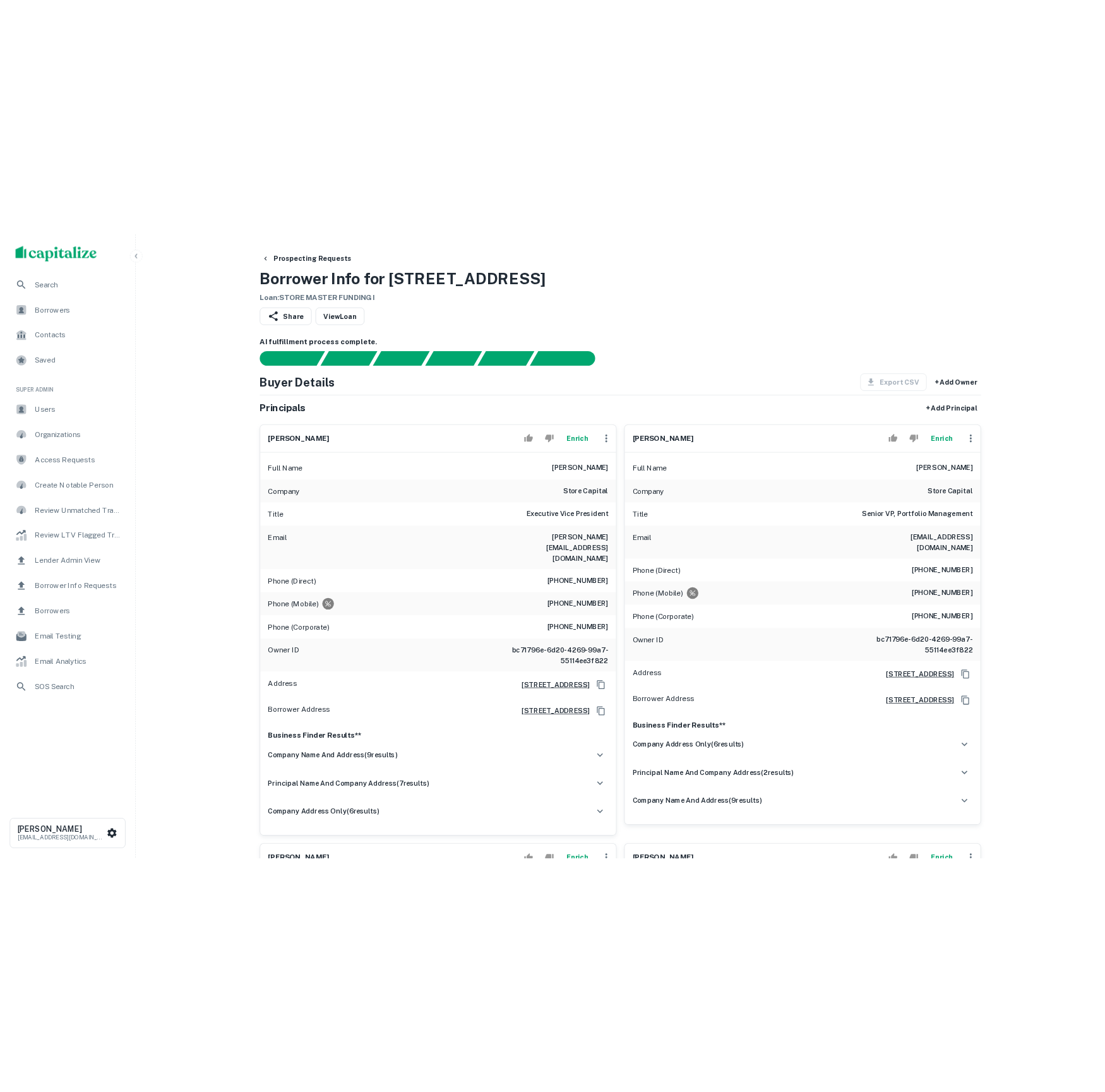
scroll to position [0, 0]
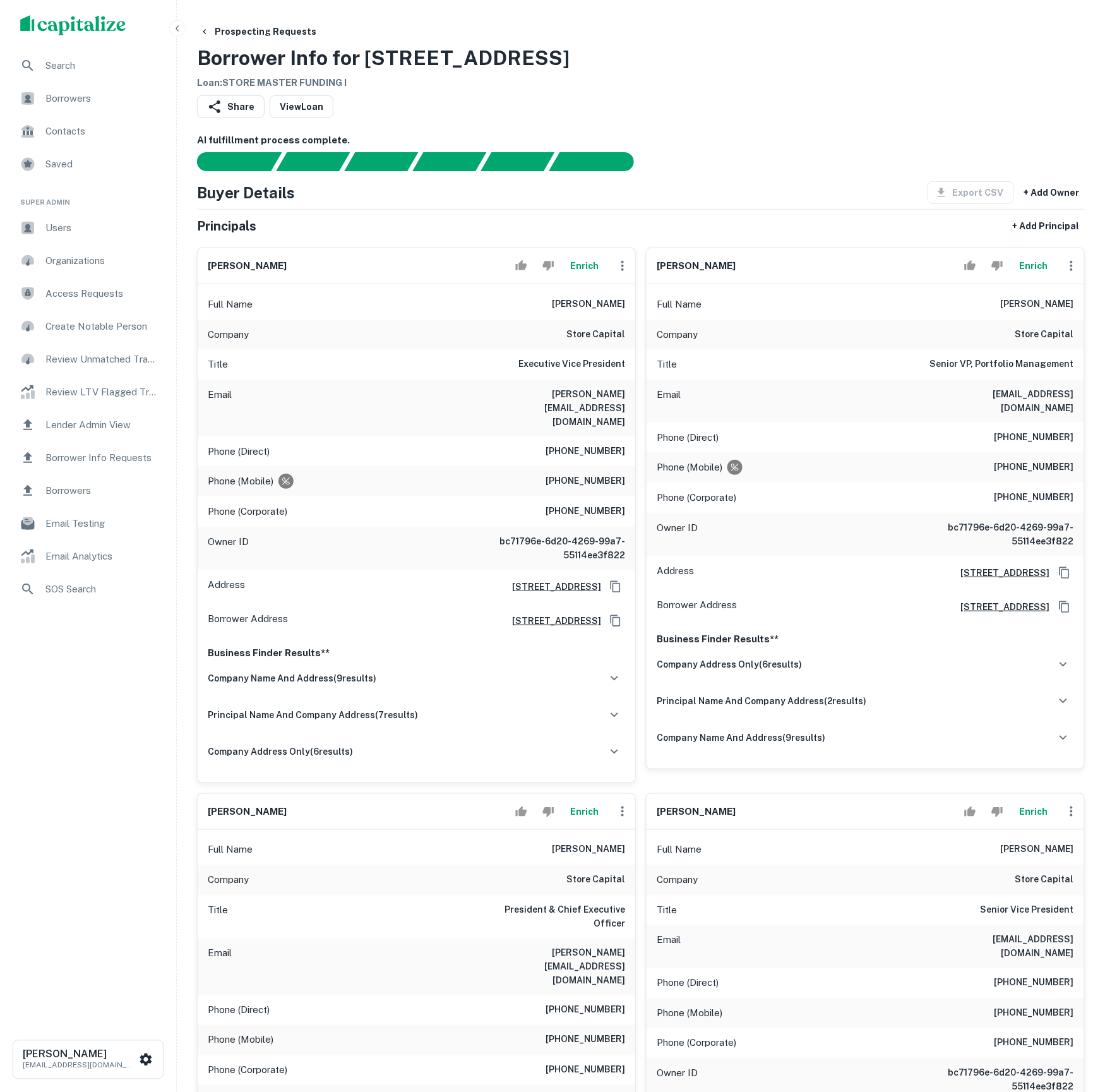
drag, startPoint x: 506, startPoint y: 51, endPoint x: 473, endPoint y: 52, distance: 33.0
click at [506, 51] on div "Prospecting Requests Borrower Info for 66 Wood Rd Loan : STORE MASTER FUNDING I" at bounding box center [641, 55] width 888 height 71
click at [294, 36] on button "Prospecting Requests" at bounding box center [258, 31] width 127 height 22
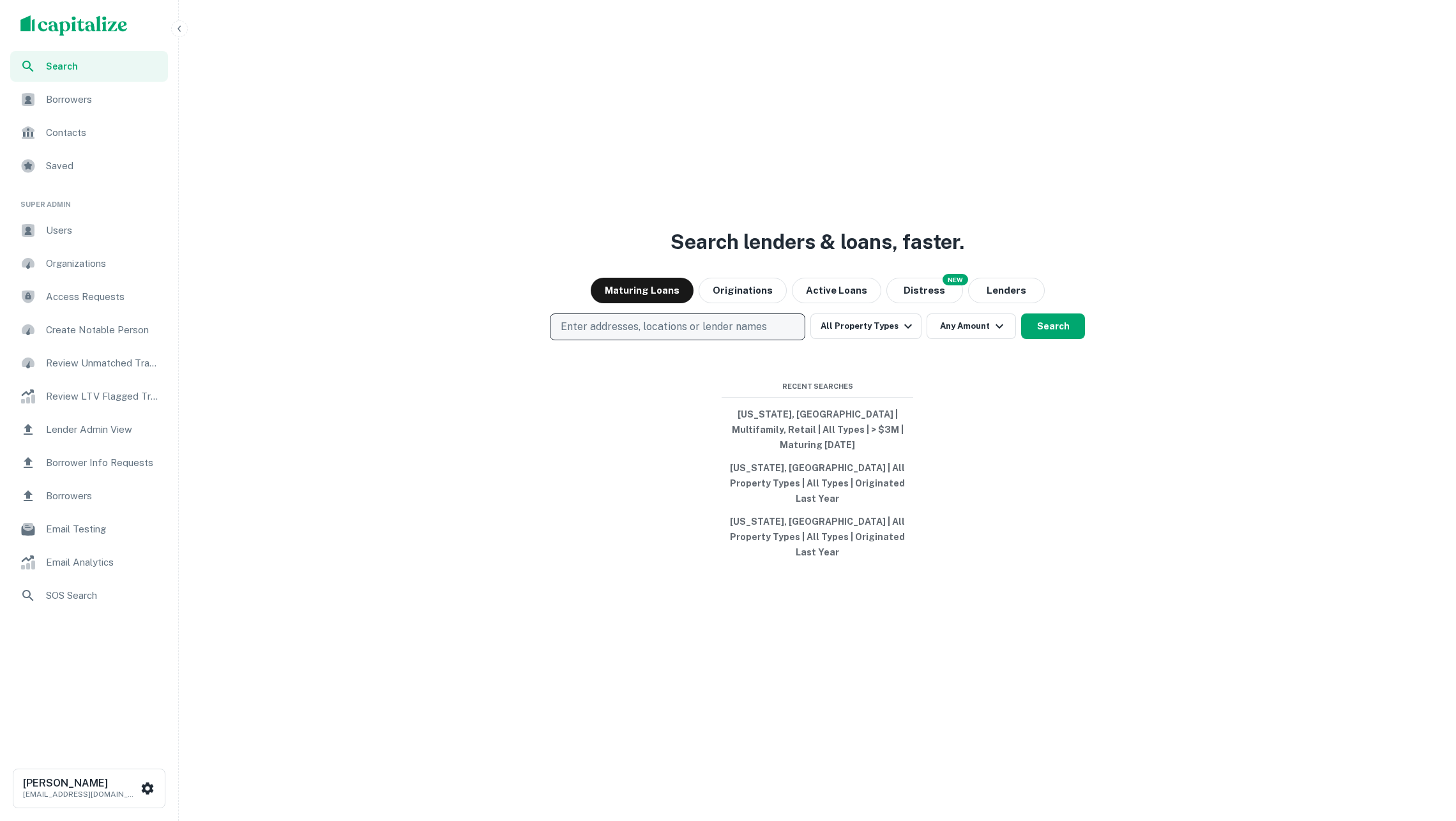
click at [639, 335] on p "Enter addresses, locations or lender names" at bounding box center [663, 327] width 206 height 15
type input "********"
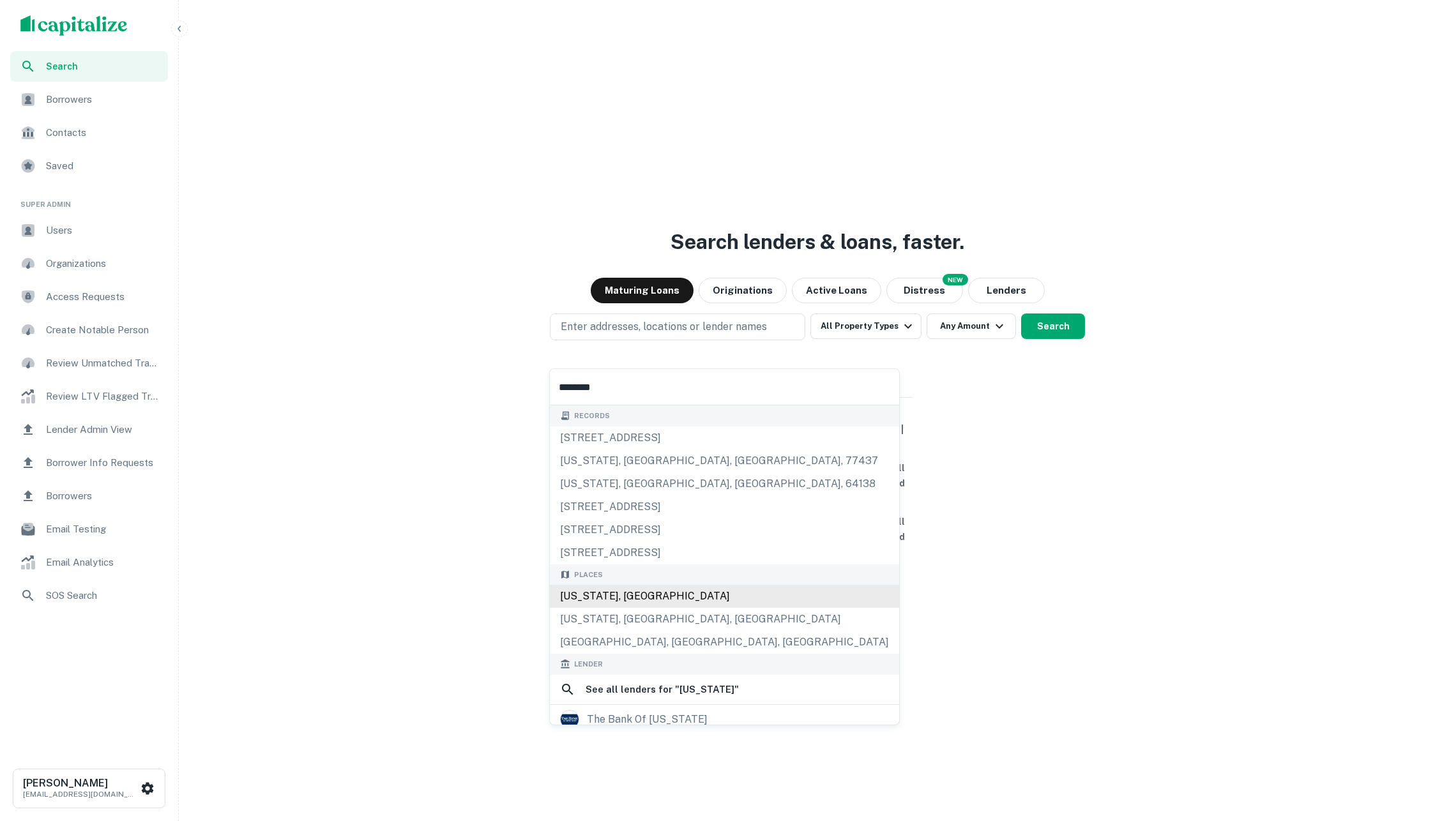
click at [667, 600] on div "Kentucky, USA" at bounding box center [724, 595] width 349 height 23
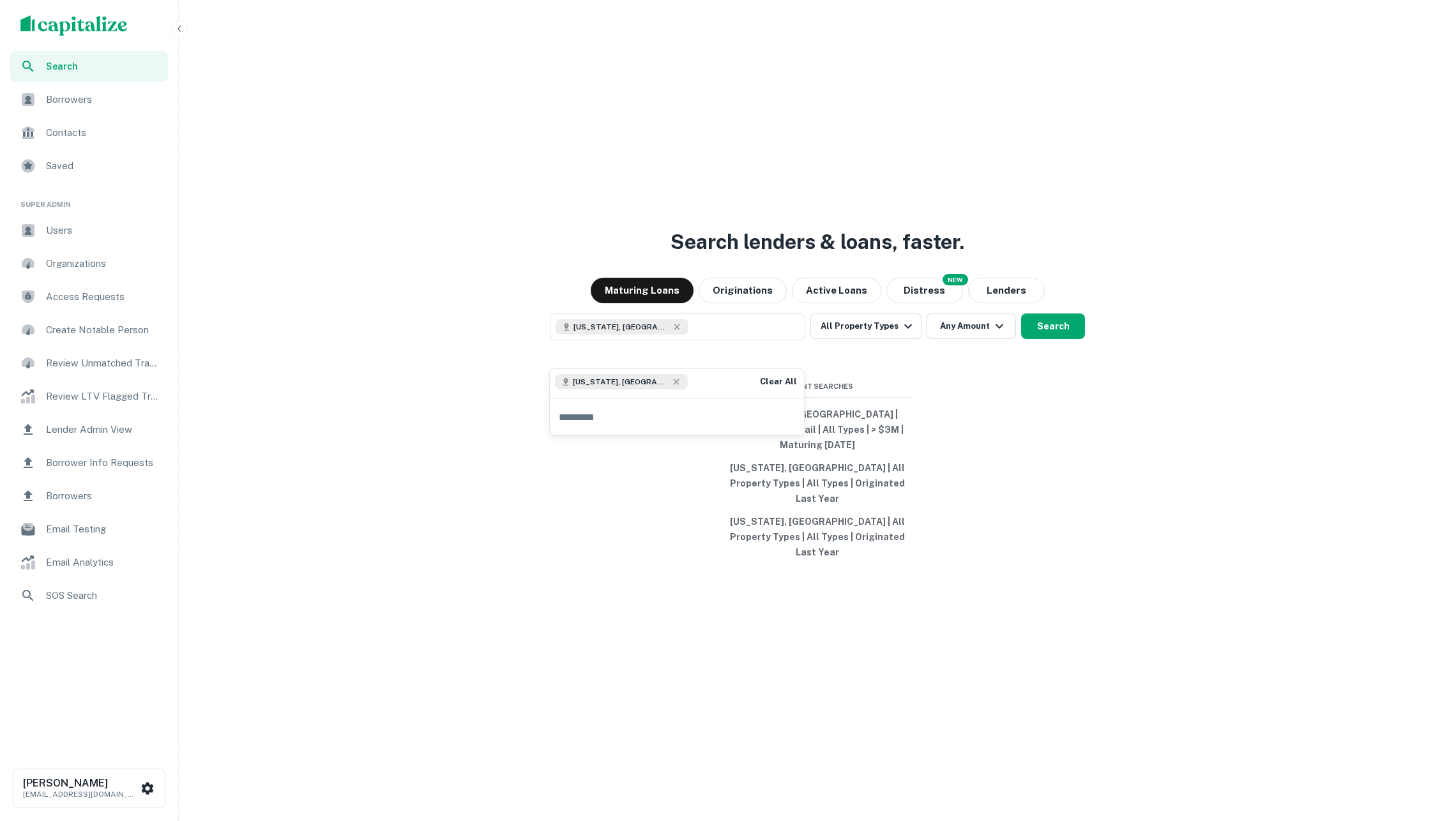
drag, startPoint x: 1033, startPoint y: 400, endPoint x: 1010, endPoint y: 375, distance: 34.0
click at [1032, 399] on div "Search lenders & loans, faster. Maturing Loans Originations Active Loans NEW Di…" at bounding box center [818, 441] width 1267 height 821
click at [1044, 339] on button "Search" at bounding box center [1053, 326] width 64 height 25
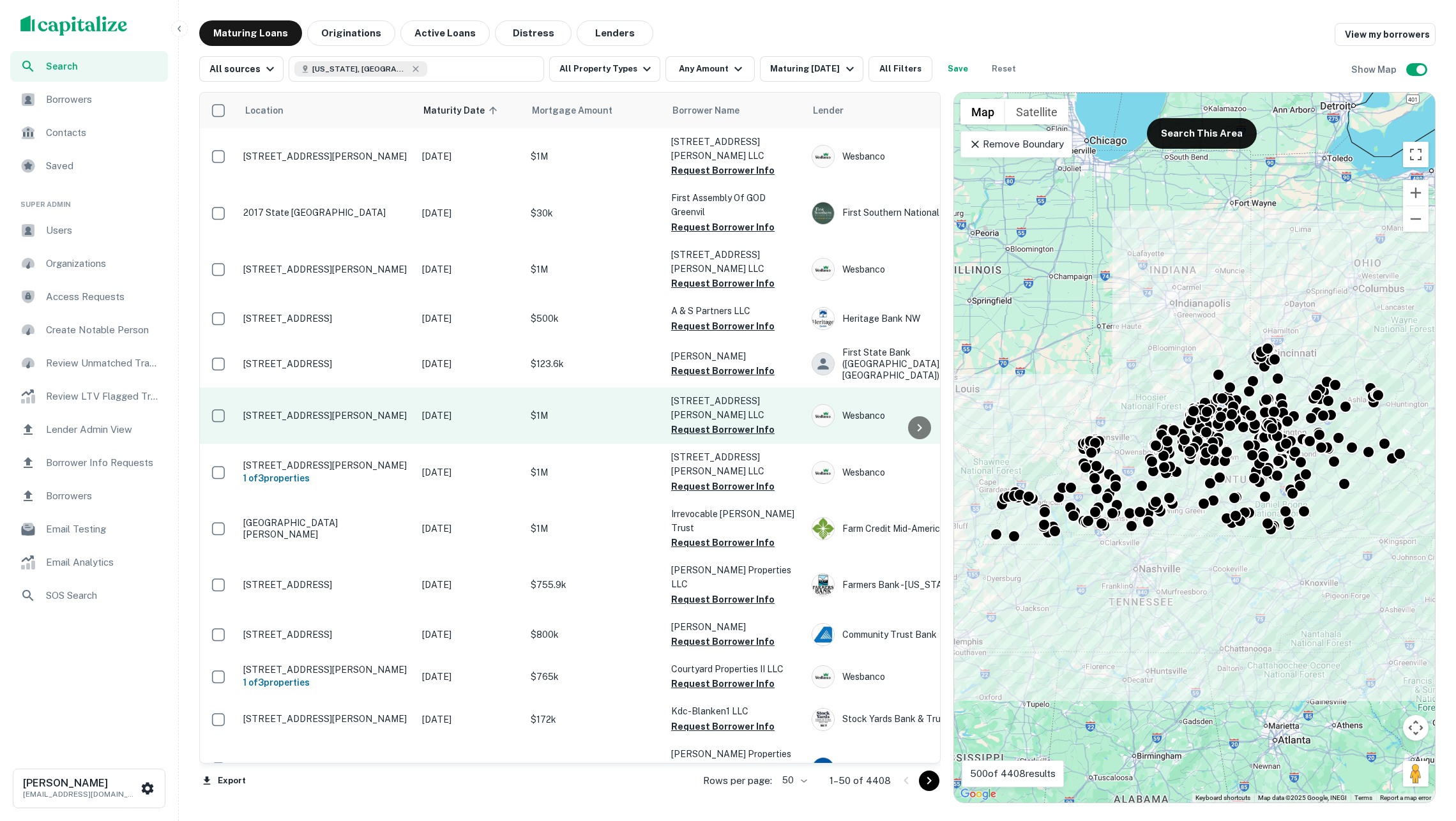
click at [598, 387] on td "$1M" at bounding box center [595, 415] width 141 height 56
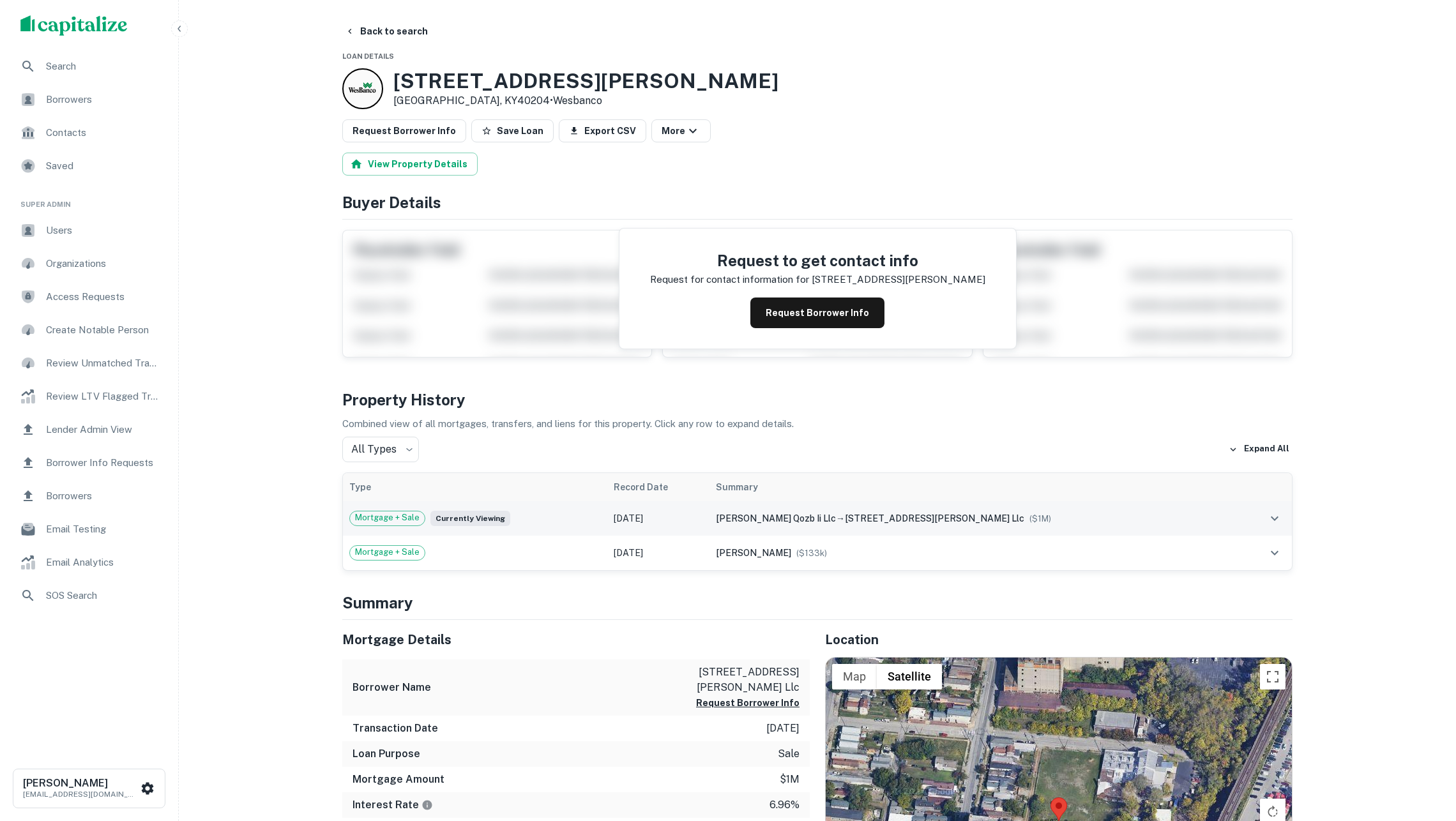
click at [812, 522] on div "lampton qozb ii llc → 801 logan street llc ($ 1M )" at bounding box center [974, 519] width 517 height 14
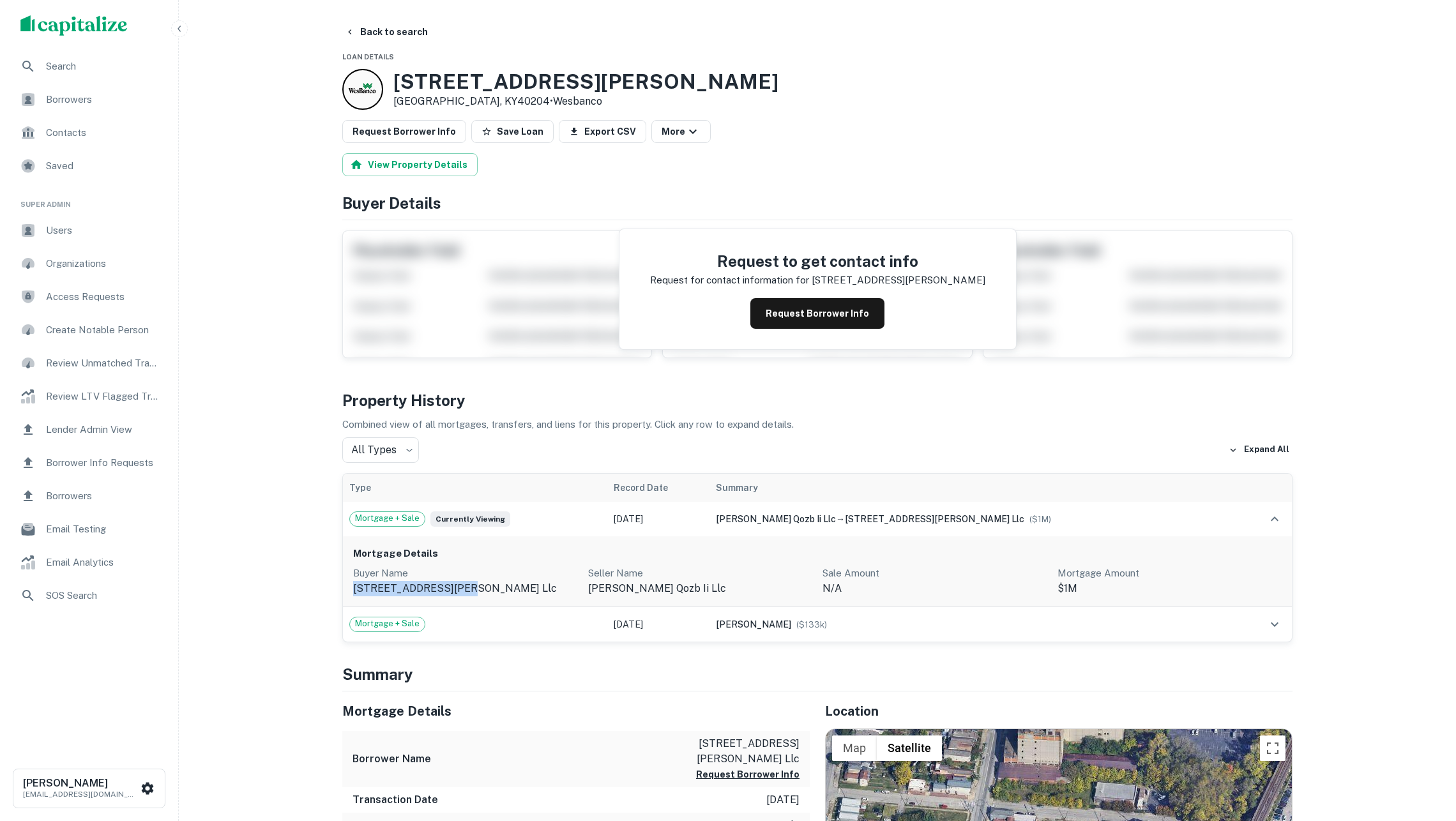
drag, startPoint x: 470, startPoint y: 604, endPoint x: 353, endPoint y: 604, distance: 117.0
click at [352, 603] on div "Mortgage Details Buyer Name 801 logan street llc Seller Name lampton qozb ii ll…" at bounding box center [817, 571] width 949 height 71
copy p "[STREET_ADDRESS][PERSON_NAME] llc"
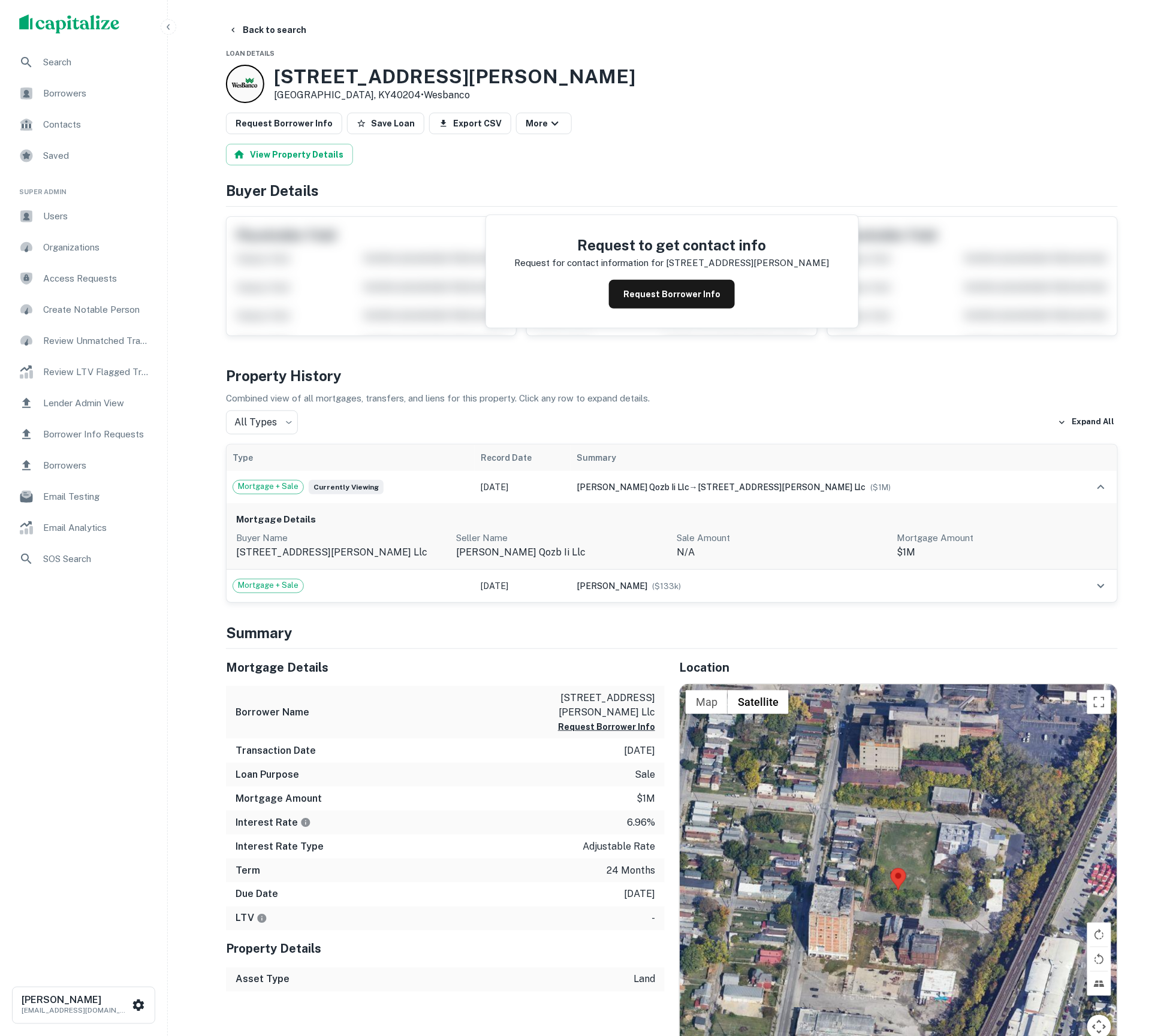
click at [82, 704] on div "Search Borrowers Contacts Saved Super Admin Users Organizations Access Requests…" at bounding box center [83, 509] width 167 height 922
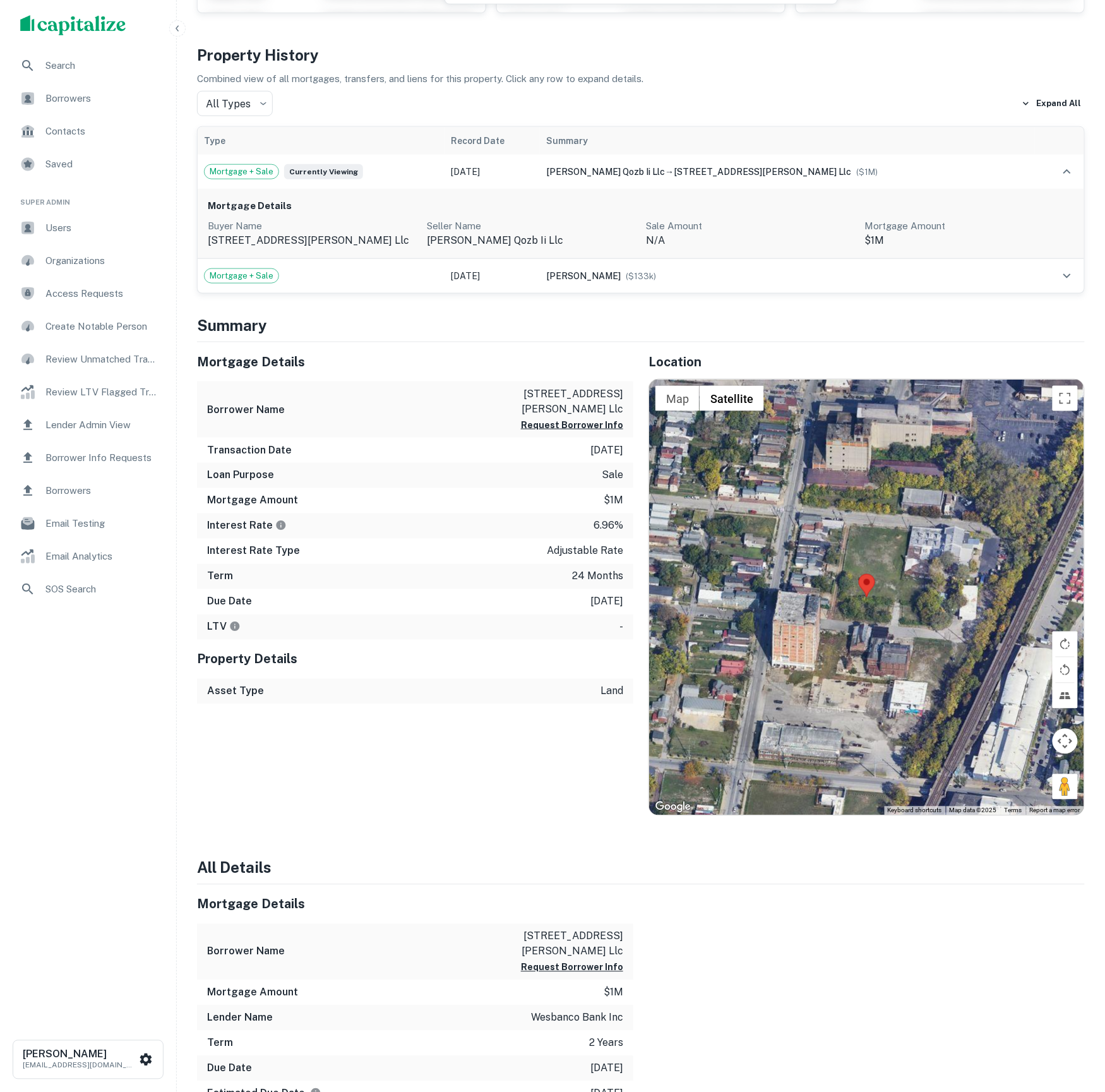
scroll to position [360, 0]
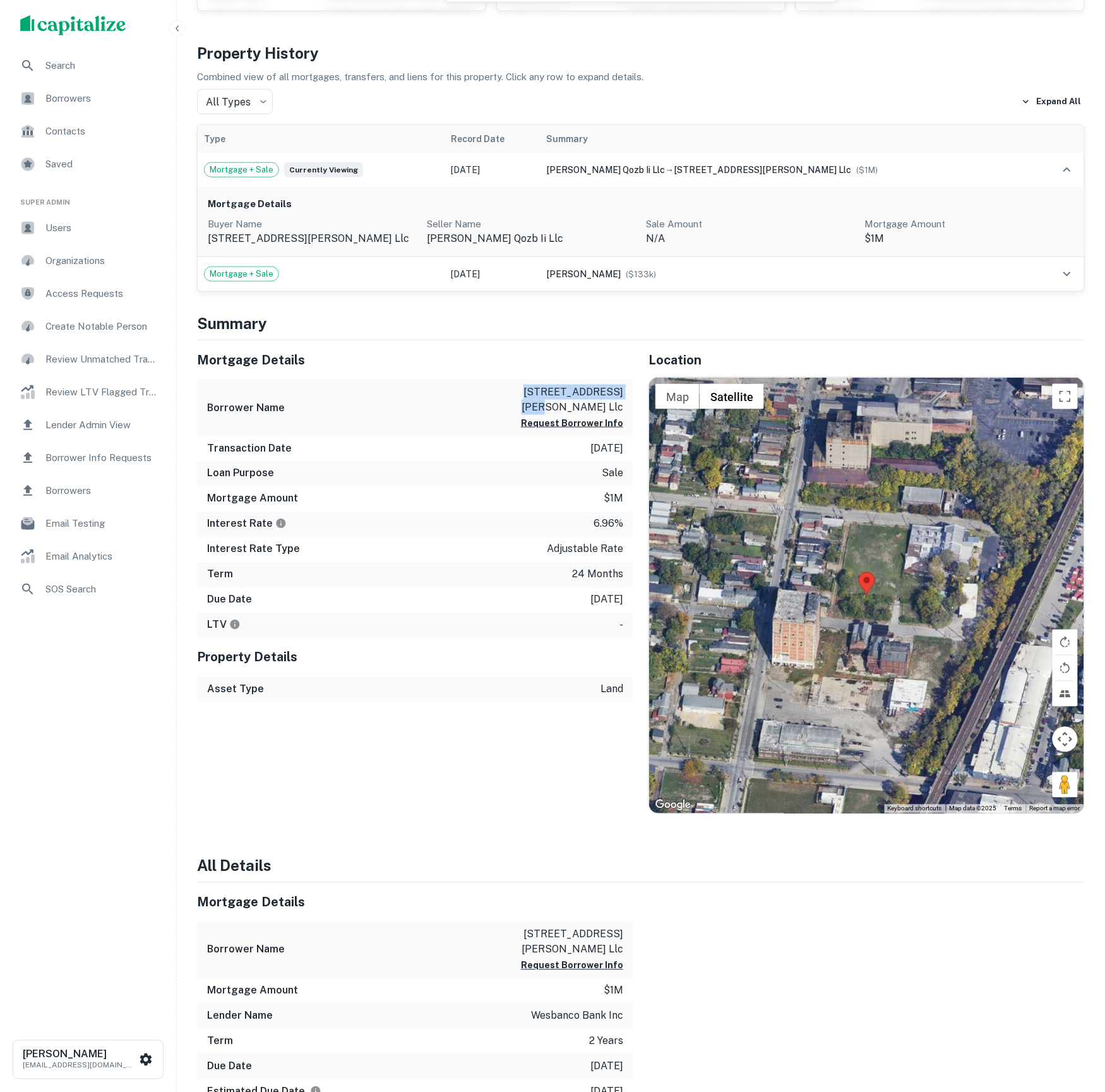
drag, startPoint x: 521, startPoint y: 342, endPoint x: 351, endPoint y: 342, distance: 170.0
click at [629, 379] on div "Borrower Name 801 logan street llc Request Borrower Info" at bounding box center [415, 407] width 436 height 56
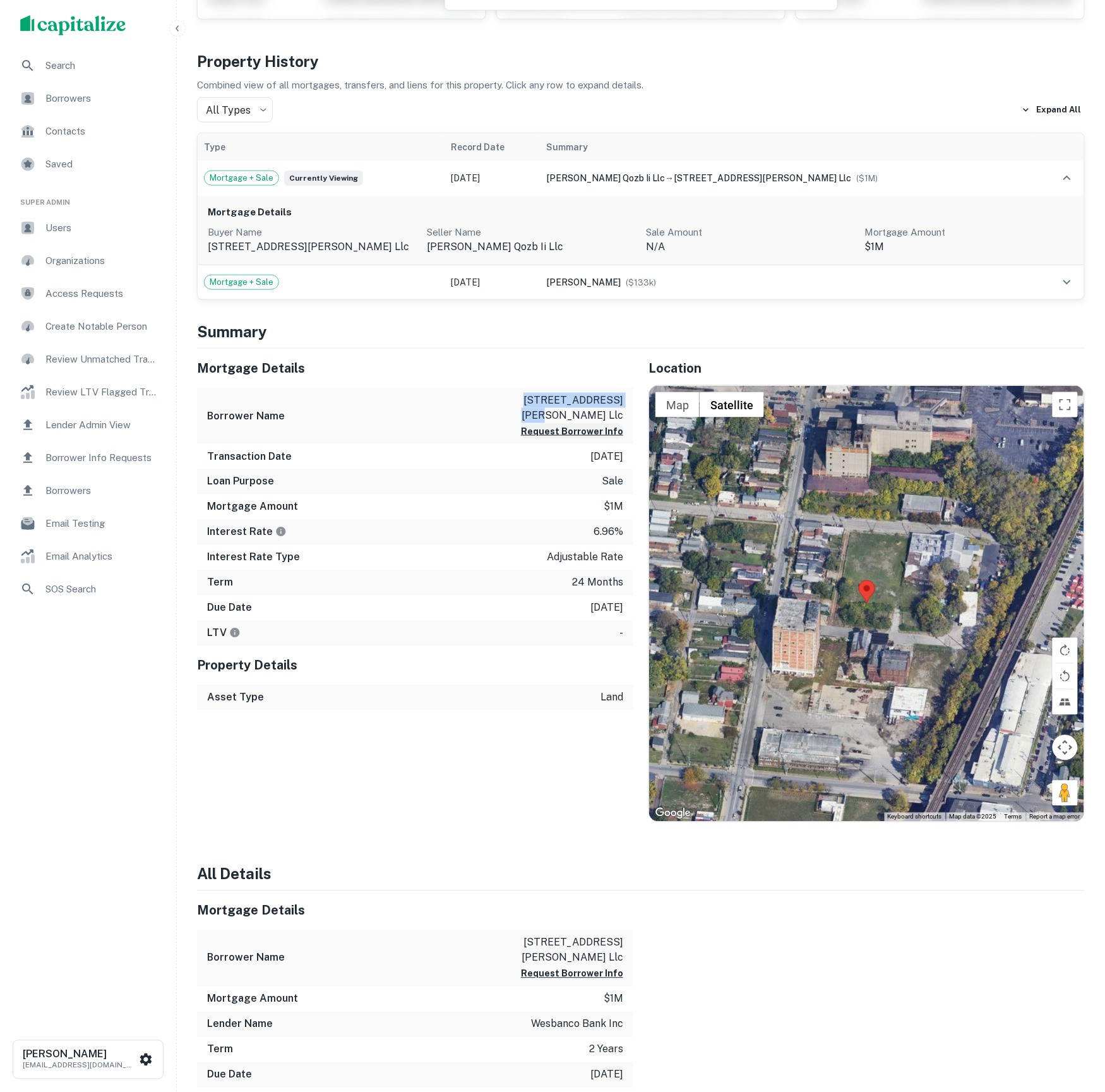
click at [567, 424] on button "Request Borrower Info" at bounding box center [572, 431] width 103 height 15
click at [103, 796] on button "Confirm and Close" at bounding box center [51, 807] width 103 height 22
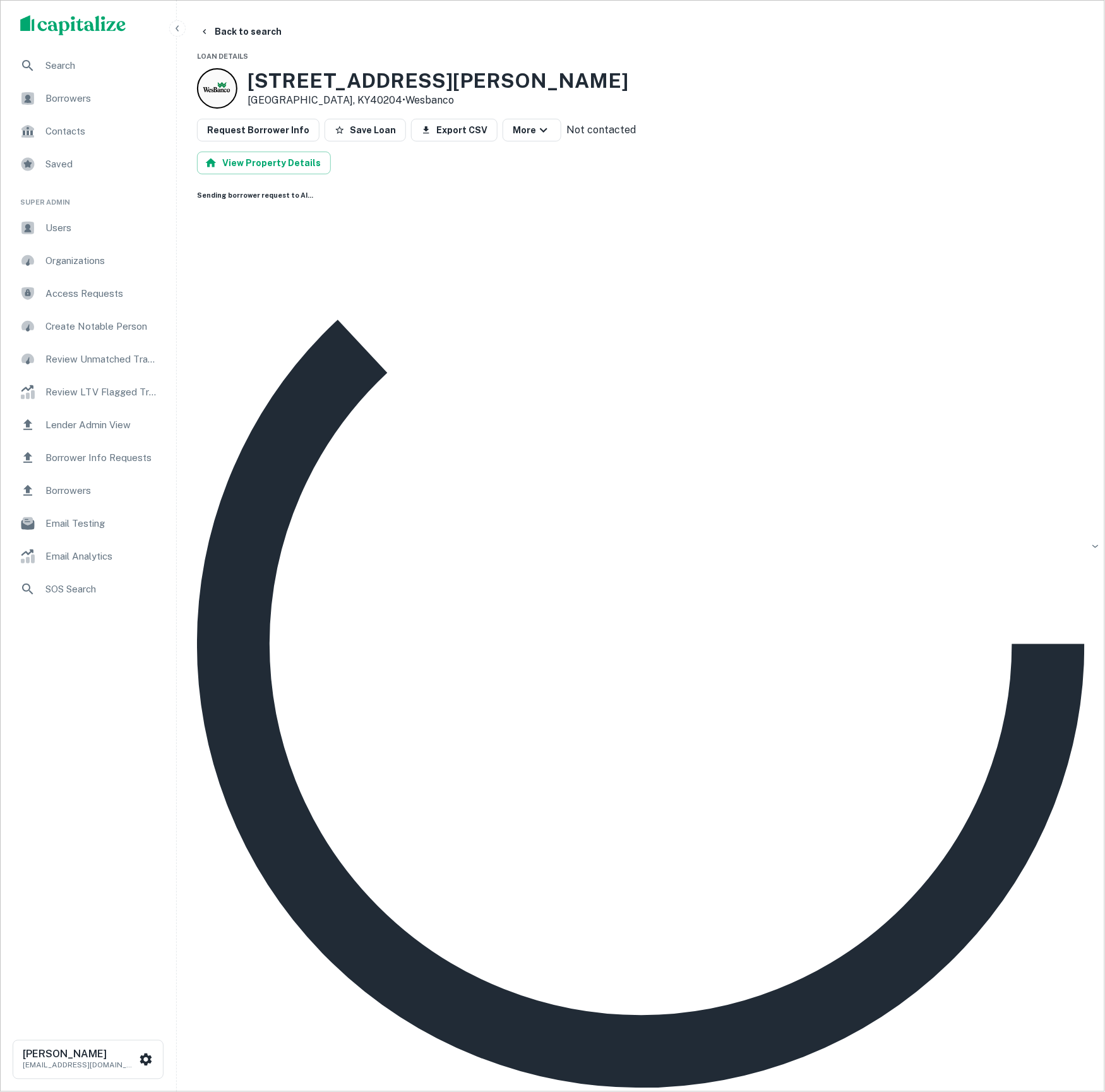
scroll to position [0, 0]
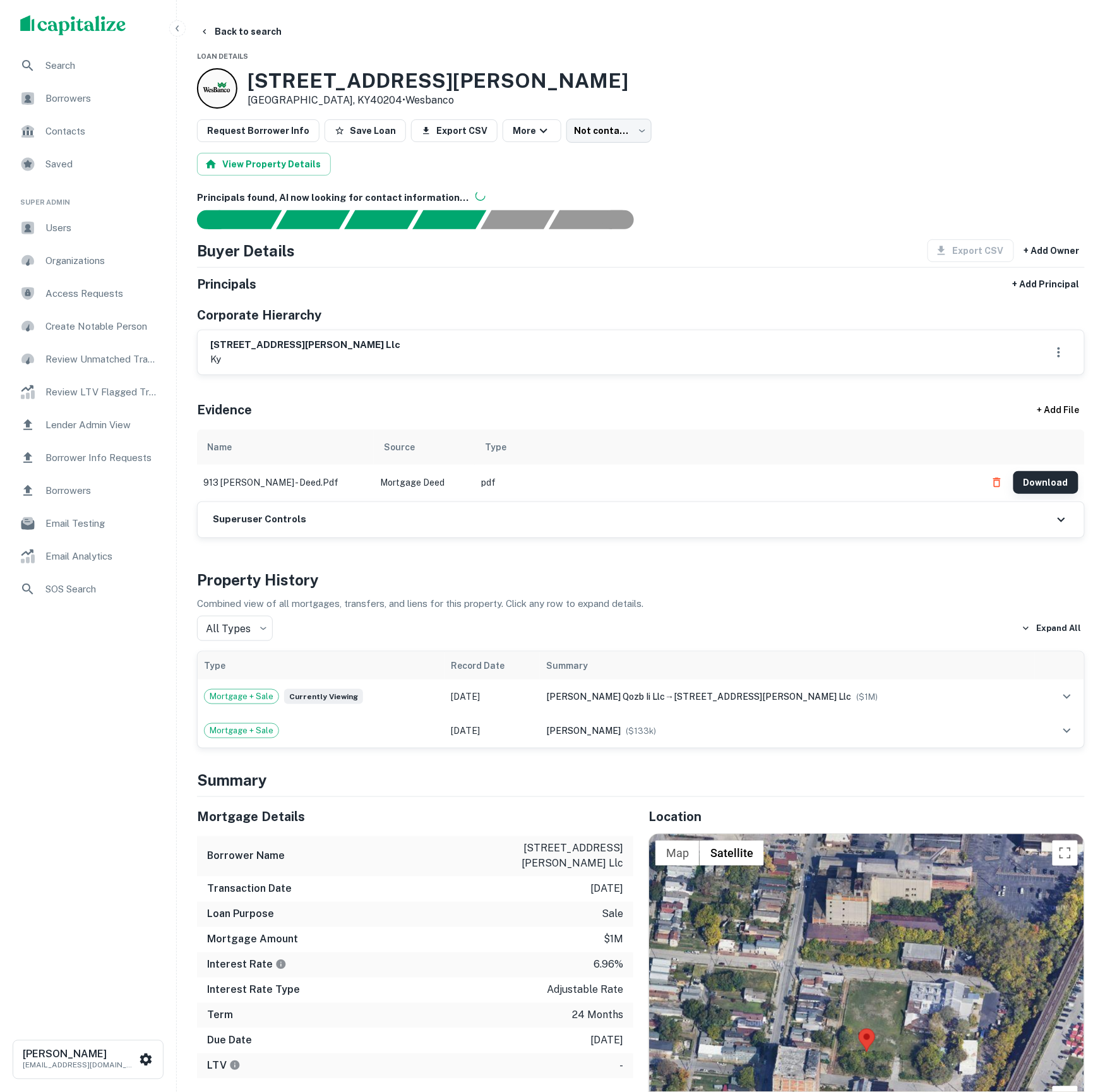
click at [1051, 494] on button "Download" at bounding box center [1045, 482] width 65 height 22
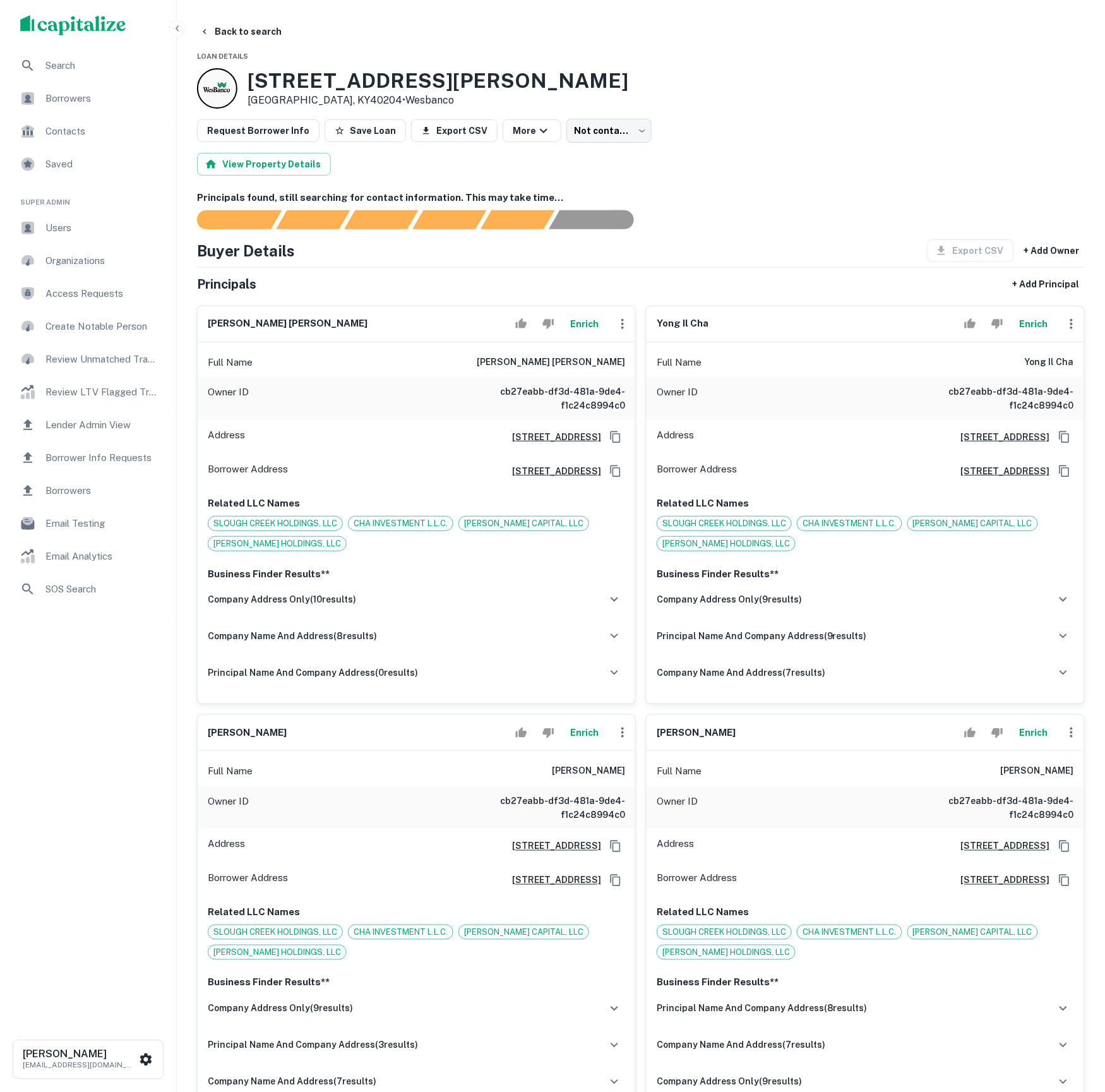
click at [589, 337] on button "Enrich" at bounding box center [584, 324] width 40 height 25
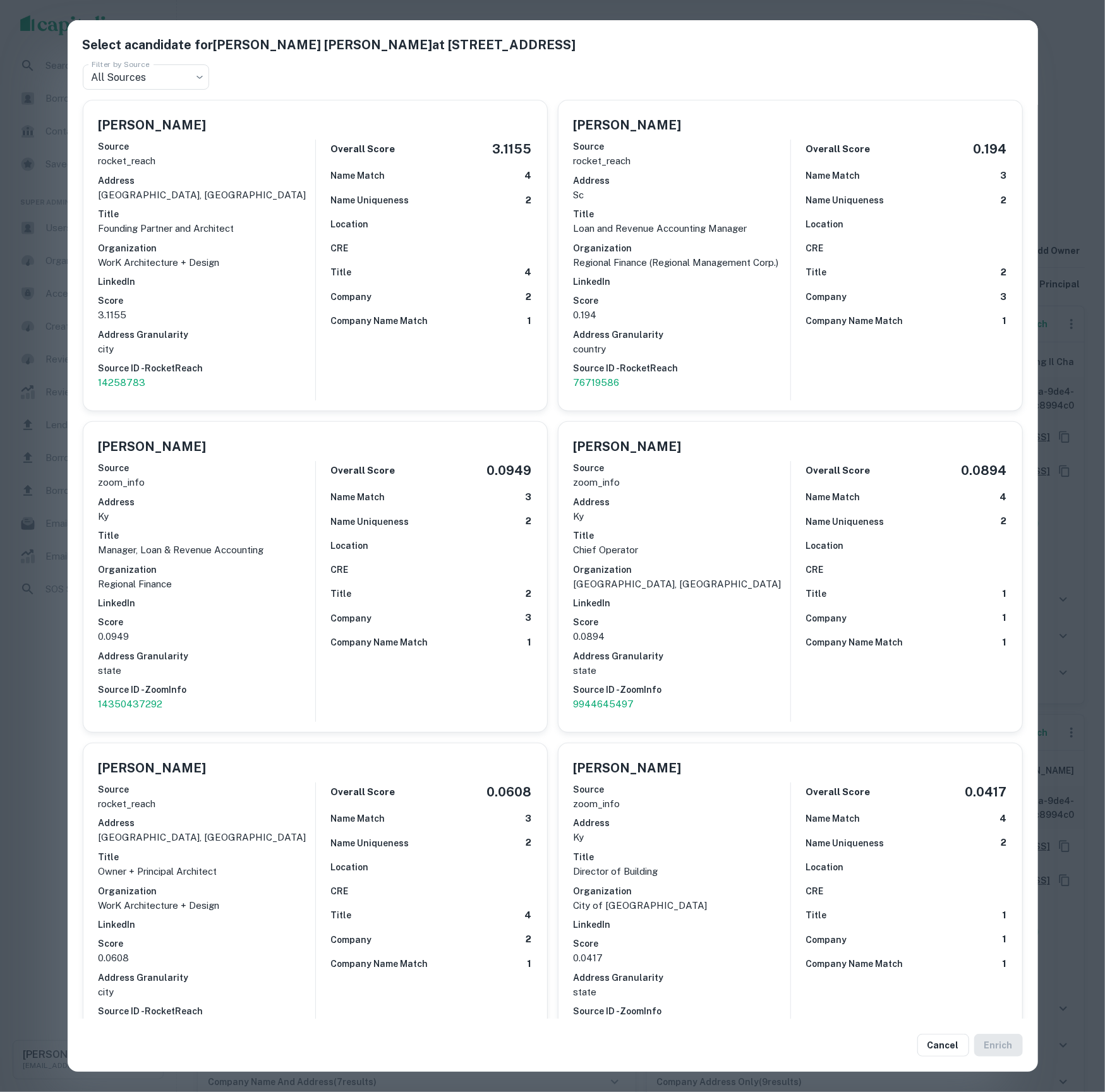
click at [1091, 186] on div "Select a candidate for [PERSON_NAME] [PERSON_NAME] at [STREET_ADDRESS] Filter b…" at bounding box center [552, 546] width 1105 height 1092
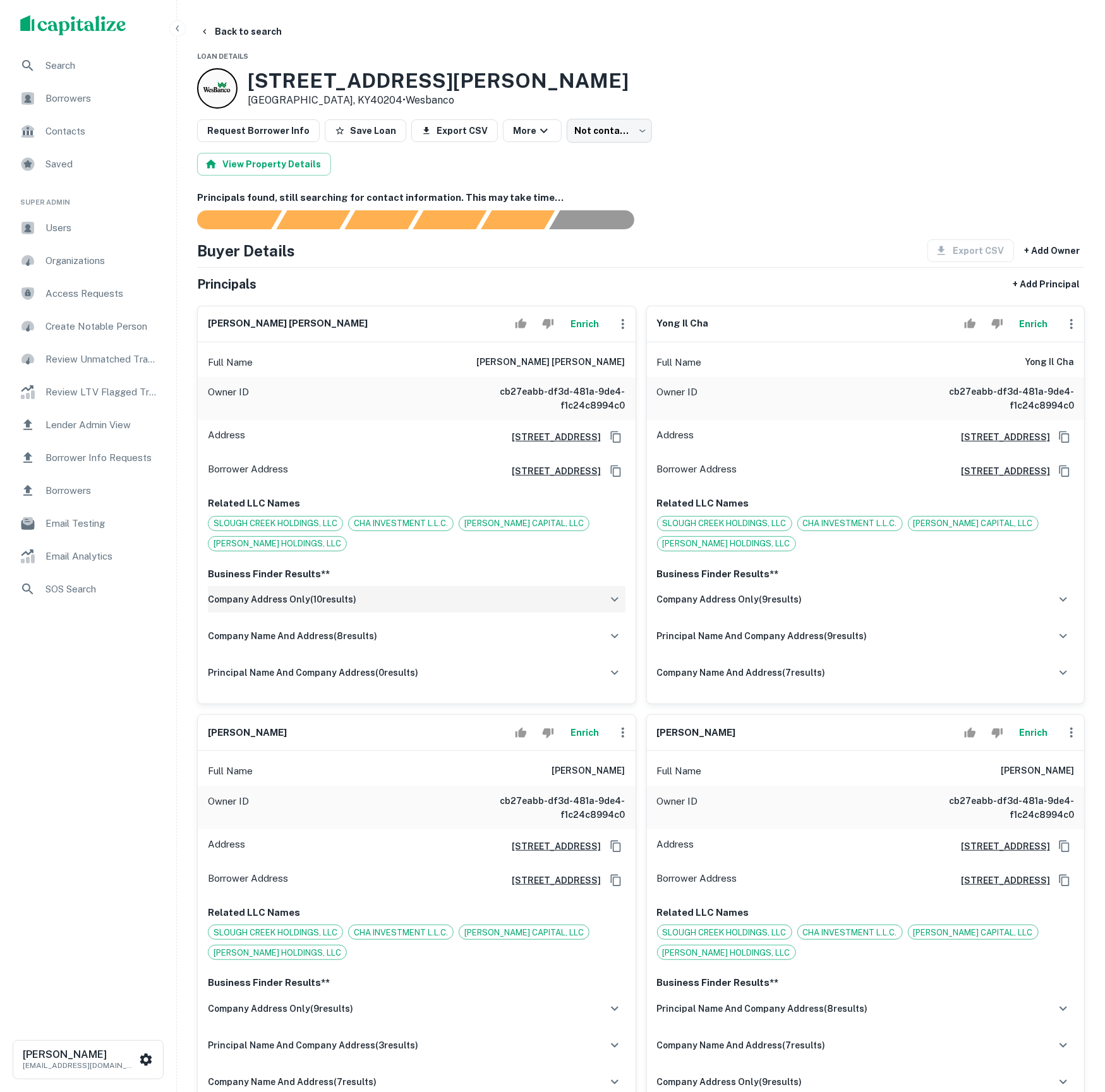
click at [378, 613] on div "company address only ( 10 results)" at bounding box center [417, 599] width 418 height 27
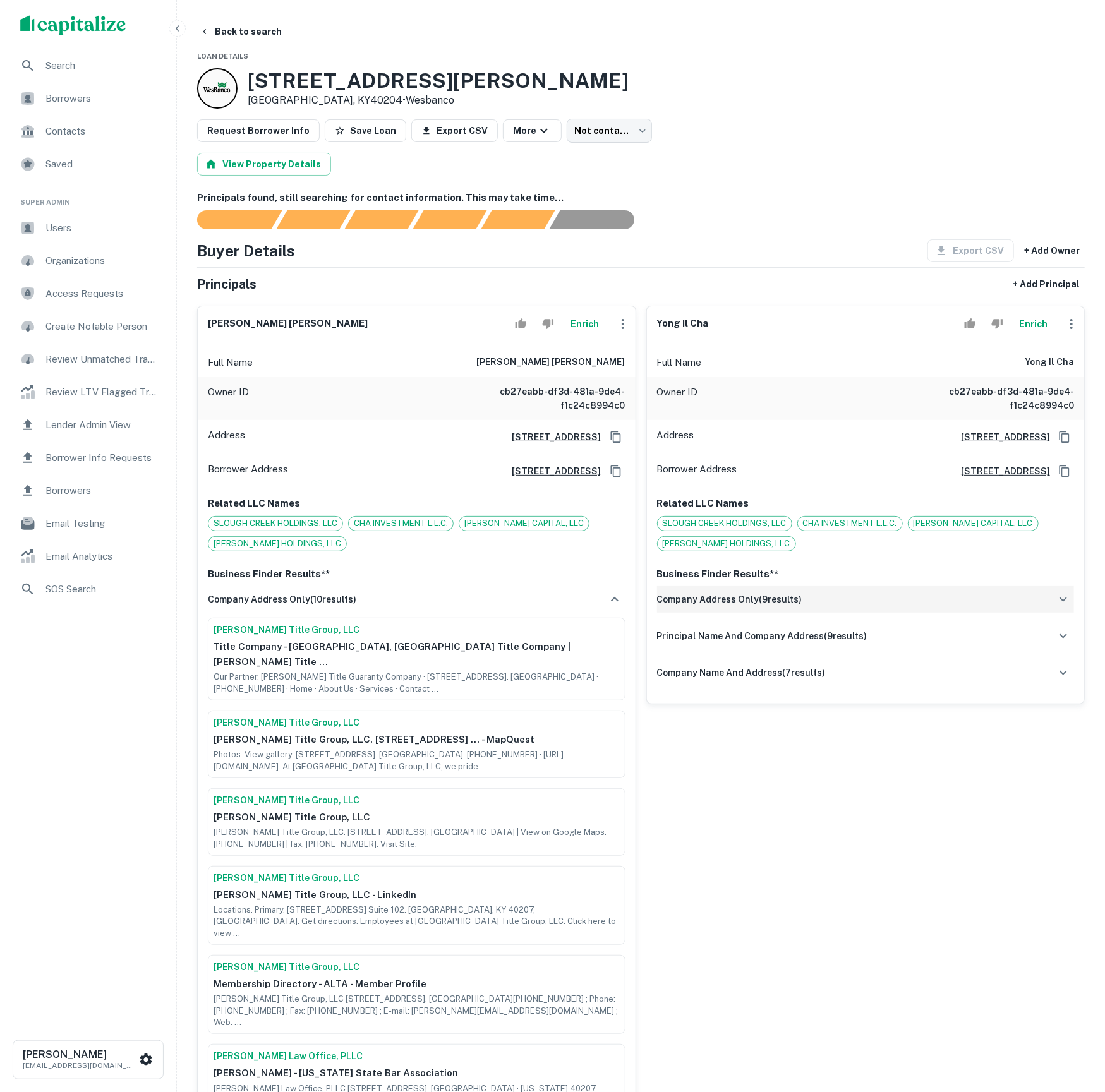
click at [739, 606] on h6 "company address only ( 9 results)" at bounding box center [730, 600] width 146 height 14
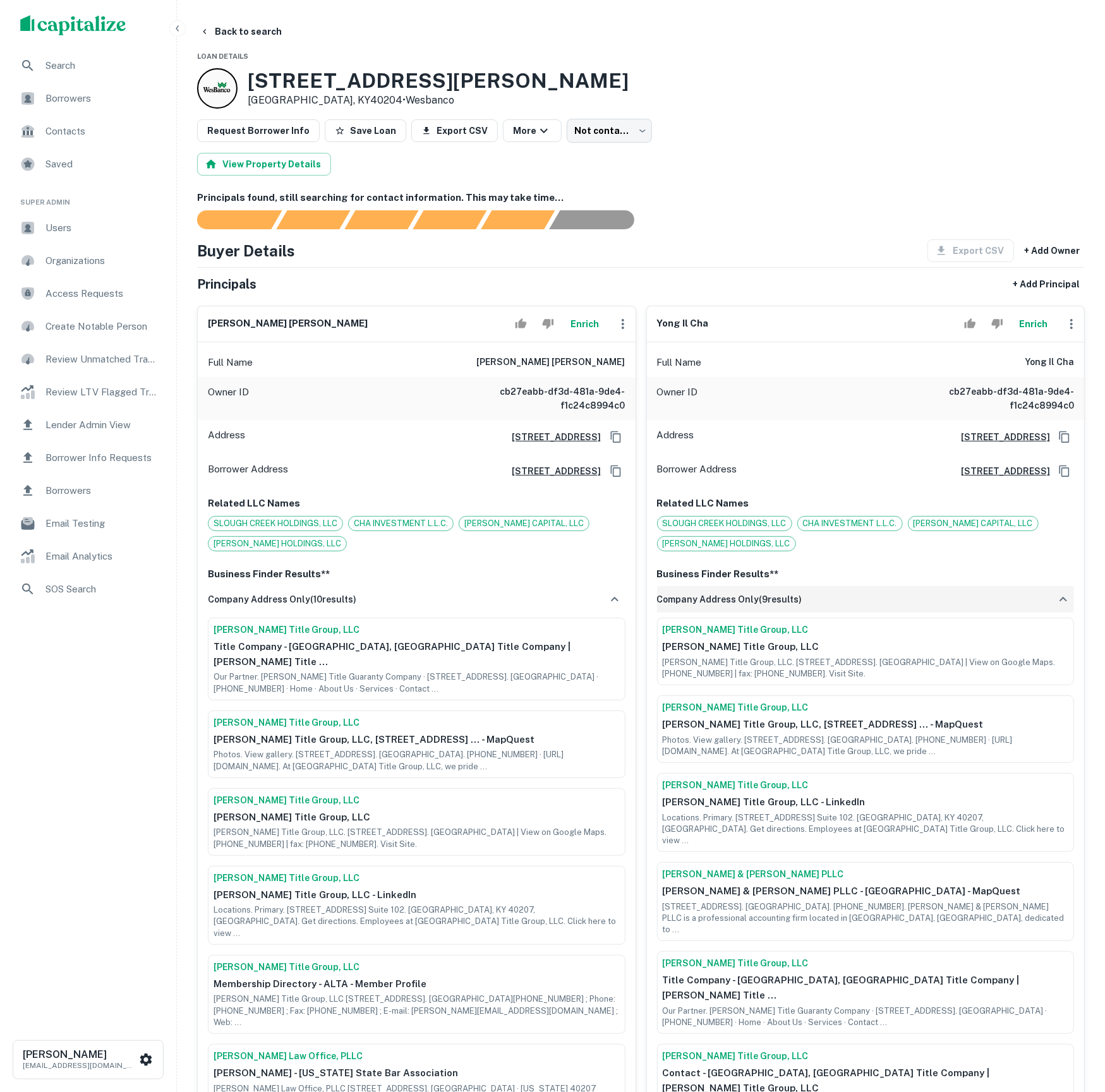
click at [740, 606] on h6 "company address only ( 9 results)" at bounding box center [730, 600] width 146 height 14
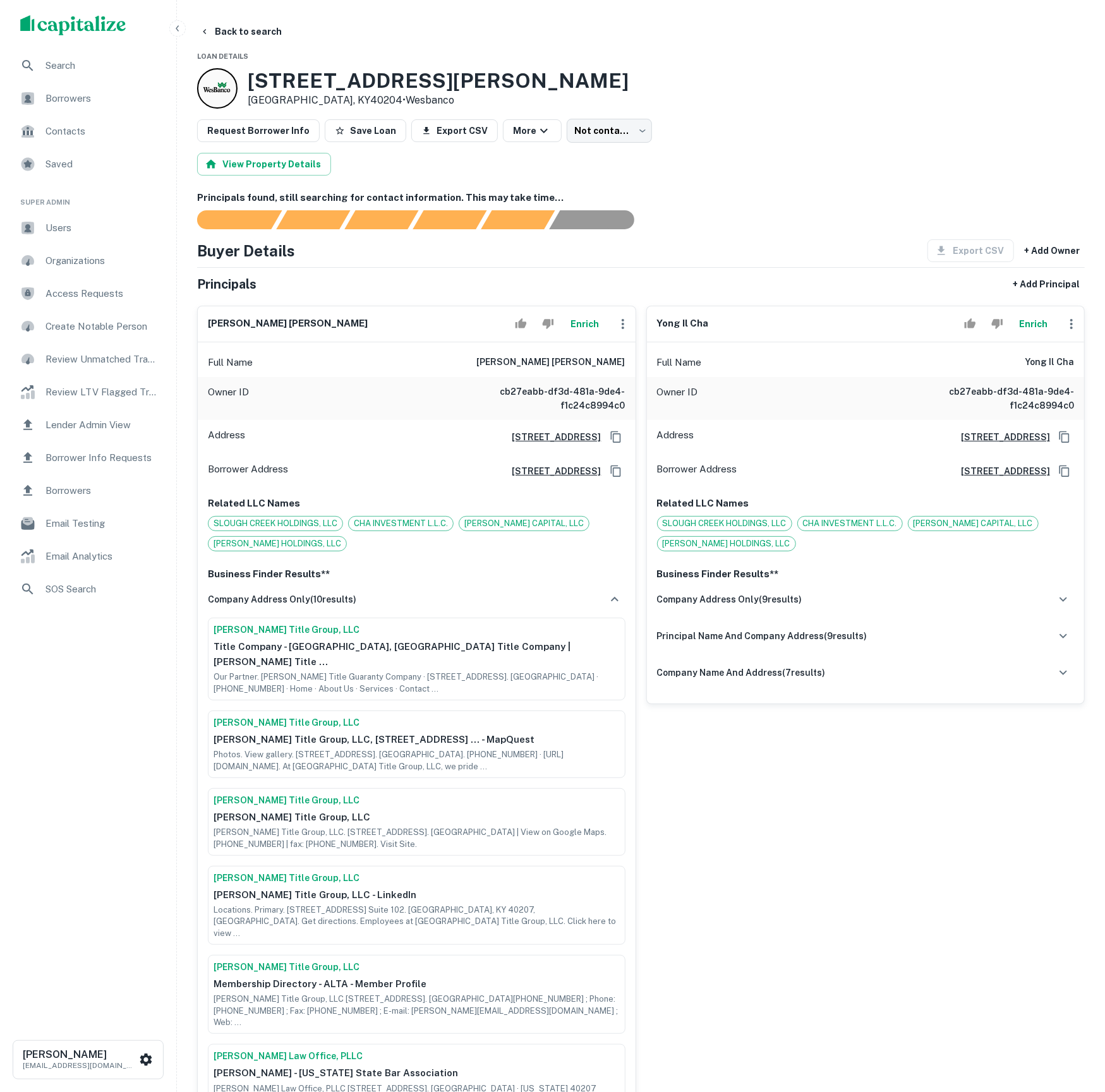
click at [790, 133] on div "Request Borrower Info Save Loan Export CSV More Not contacted **** ​" at bounding box center [641, 130] width 888 height 24
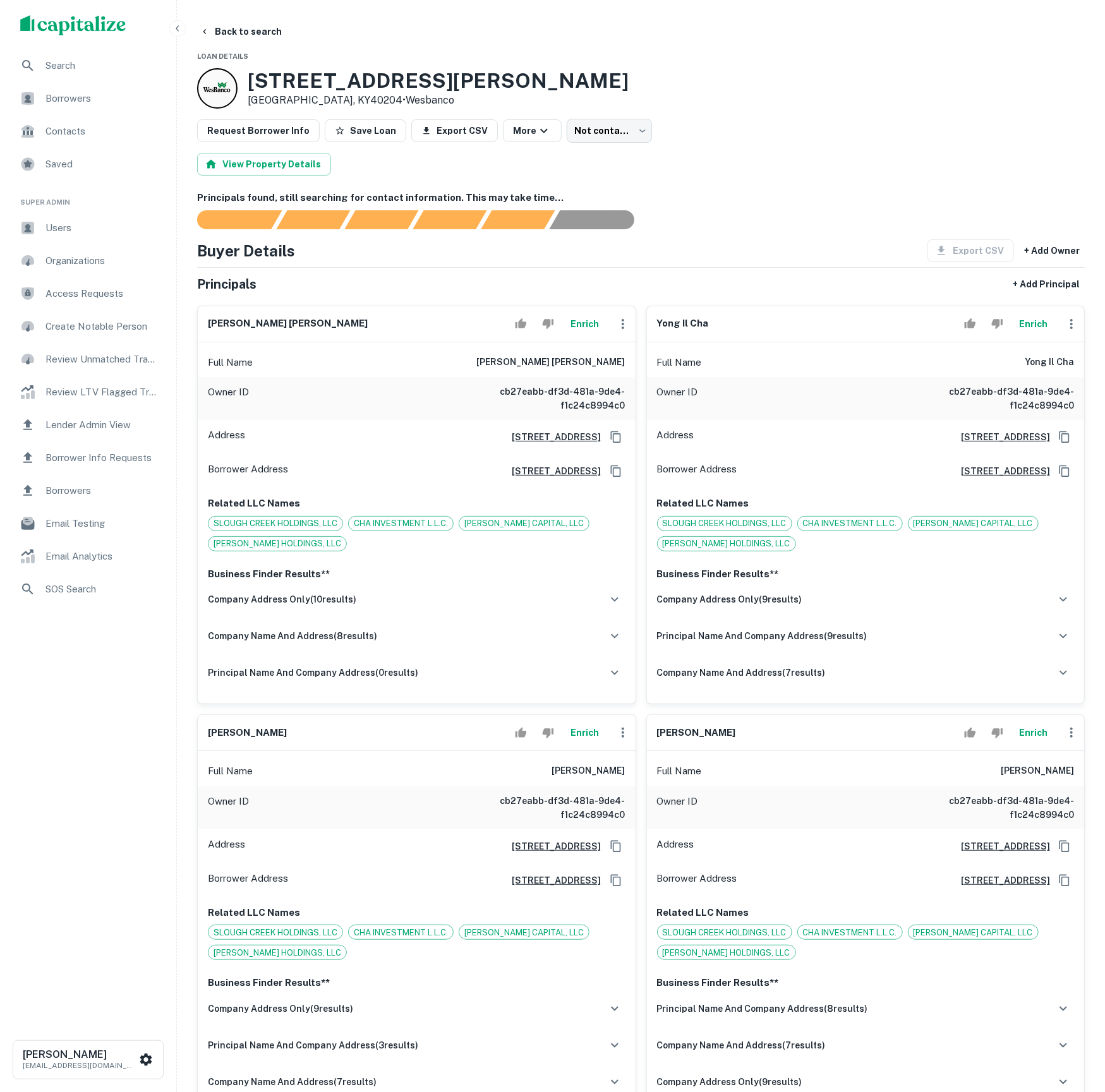
click at [590, 746] on button "Enrich" at bounding box center [584, 732] width 40 height 25
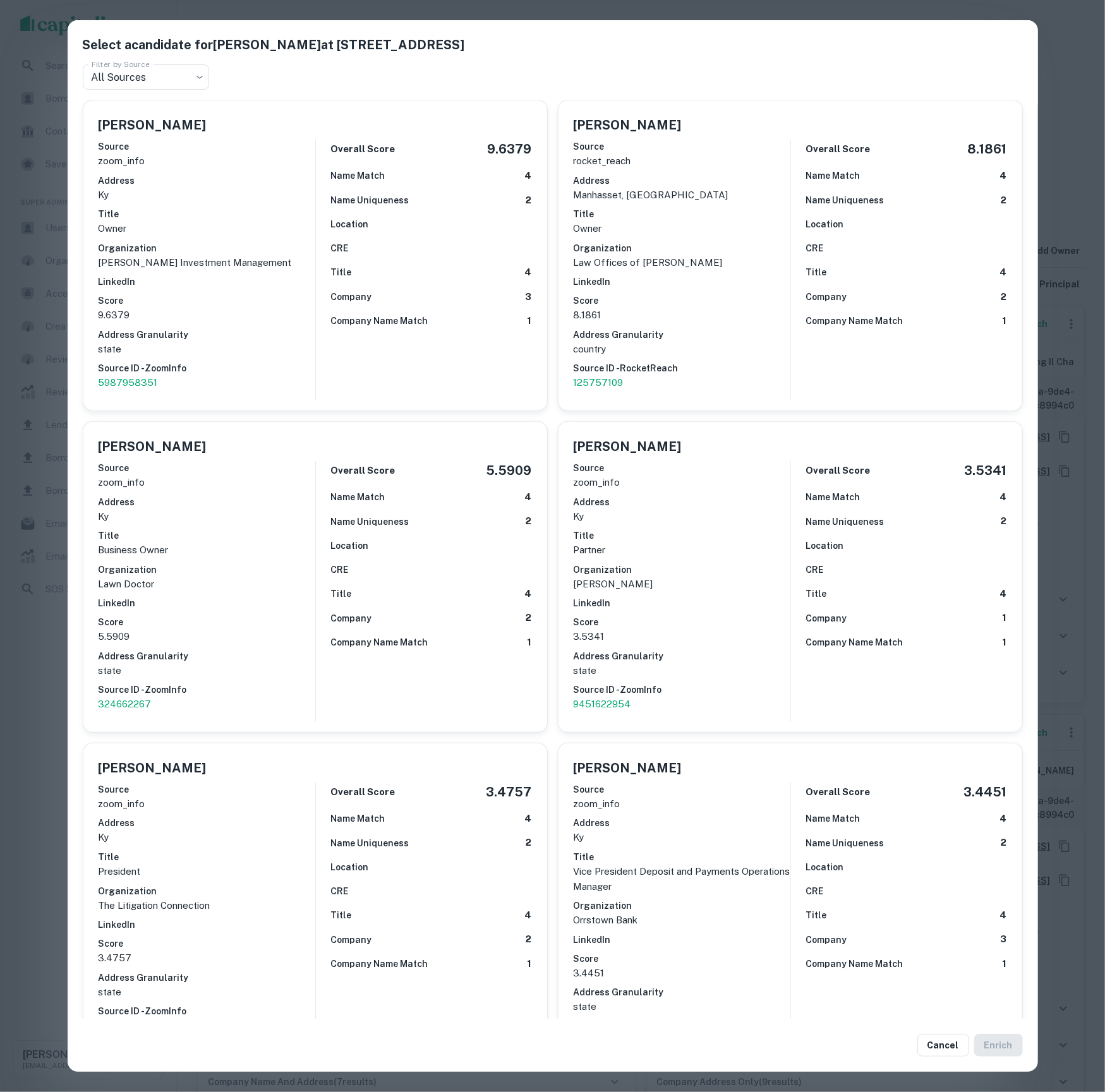
click at [145, 308] on p "9.6379" at bounding box center [206, 315] width 217 height 15
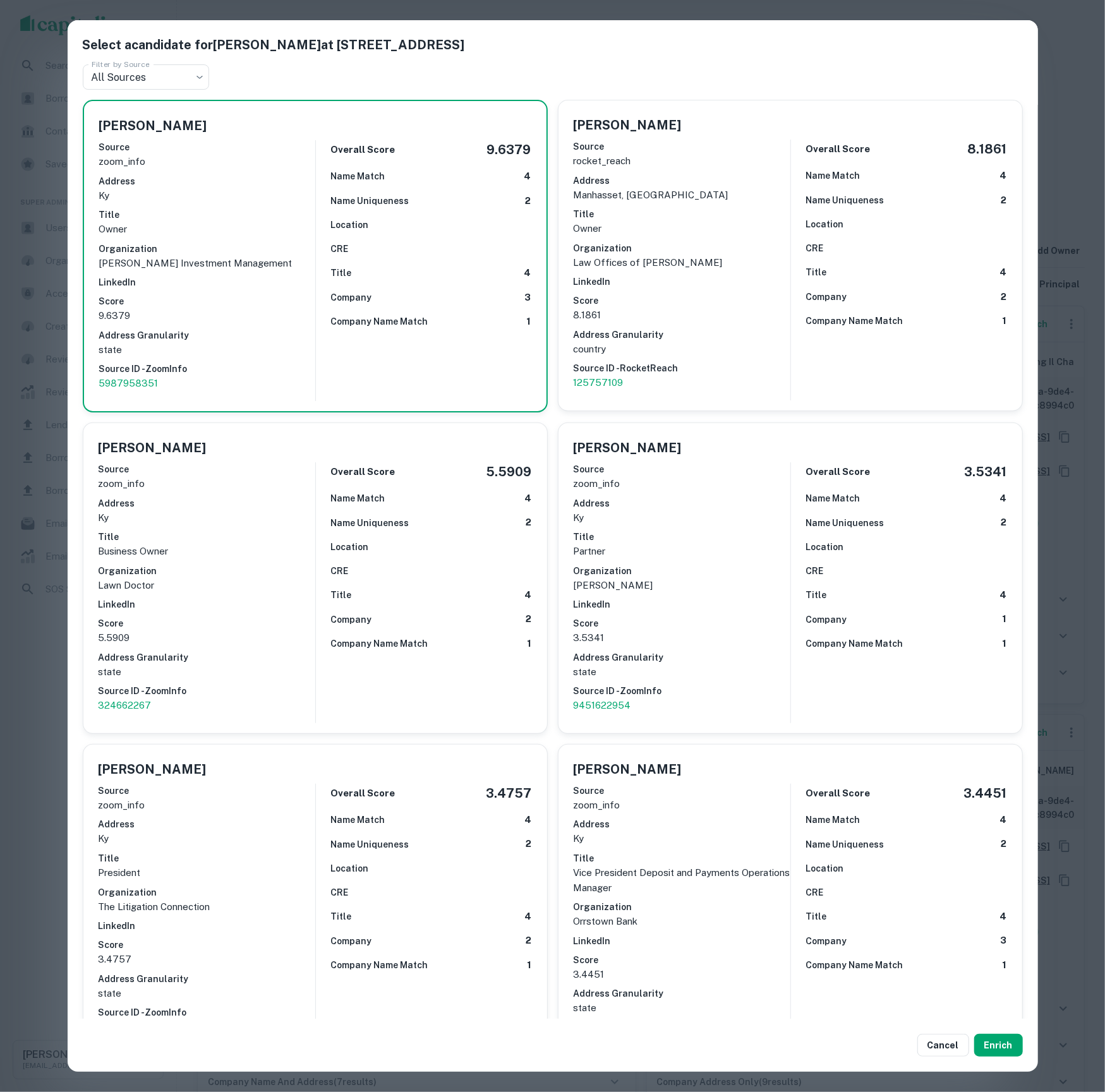
click at [52, 597] on div "Select a candidate for [PERSON_NAME] at [STREET_ADDRESS] Filter by Source All S…" at bounding box center [552, 546] width 1105 height 1092
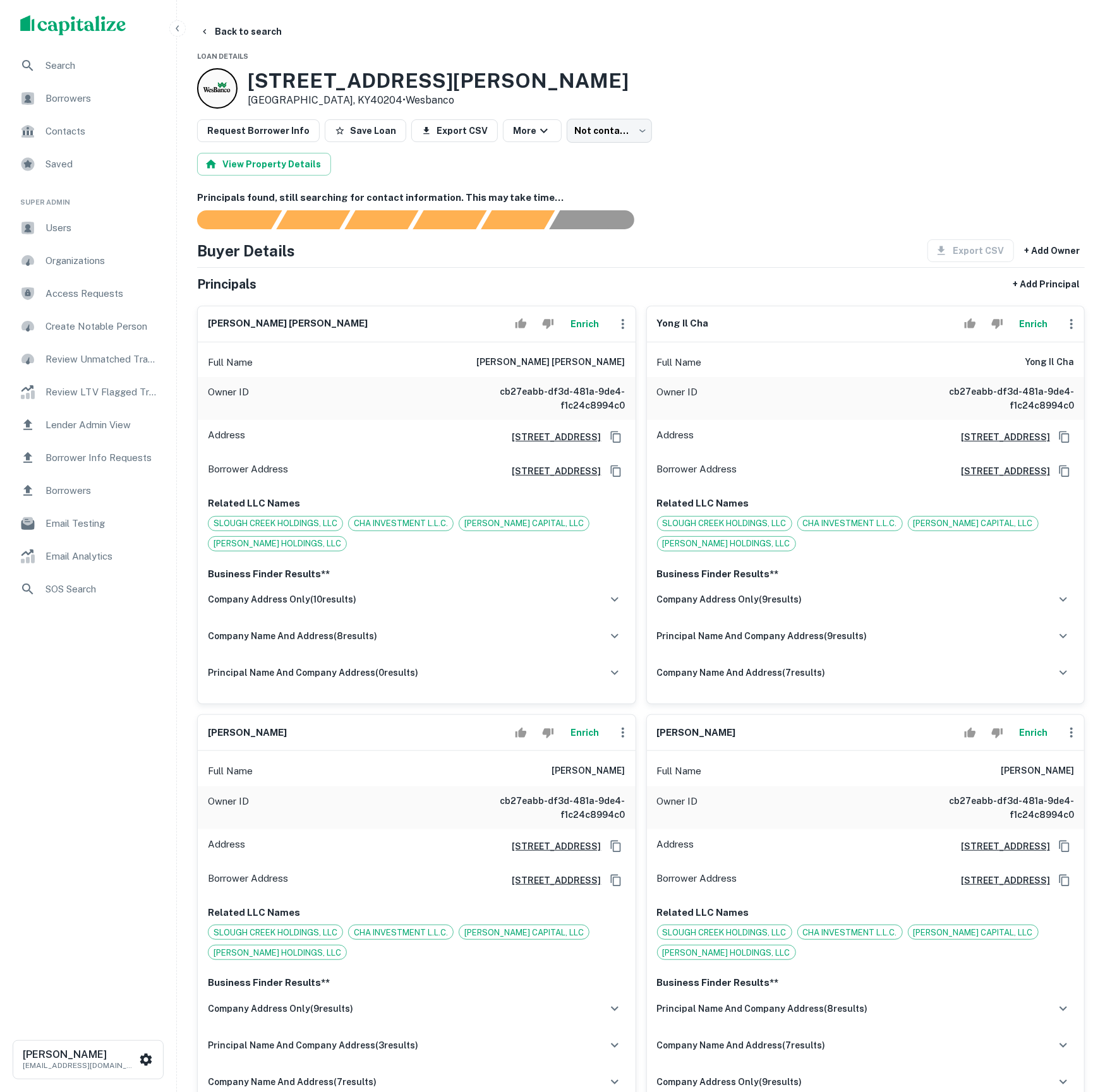
scroll to position [7, 0]
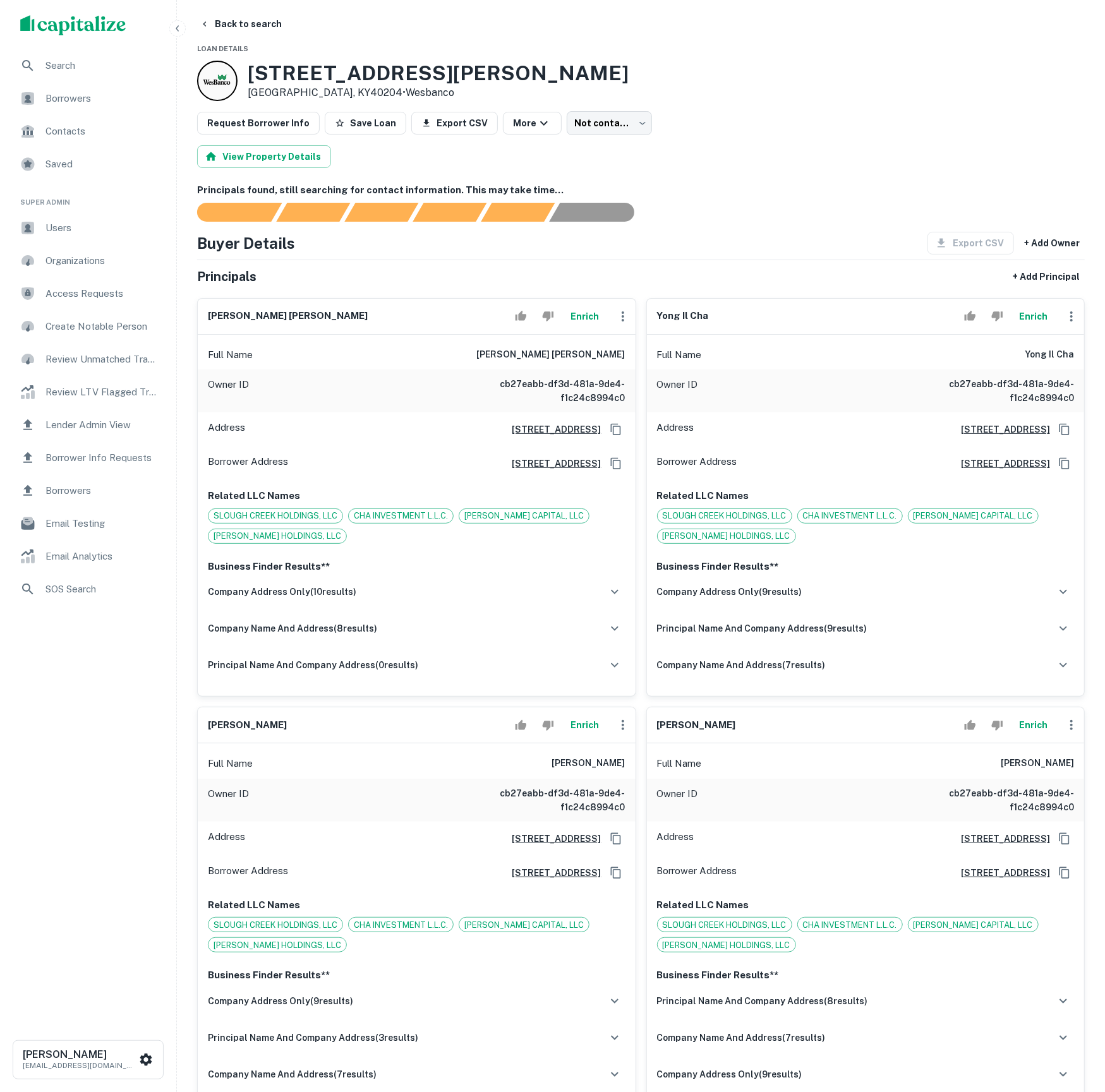
click at [1021, 738] on button "Enrich" at bounding box center [1034, 725] width 40 height 25
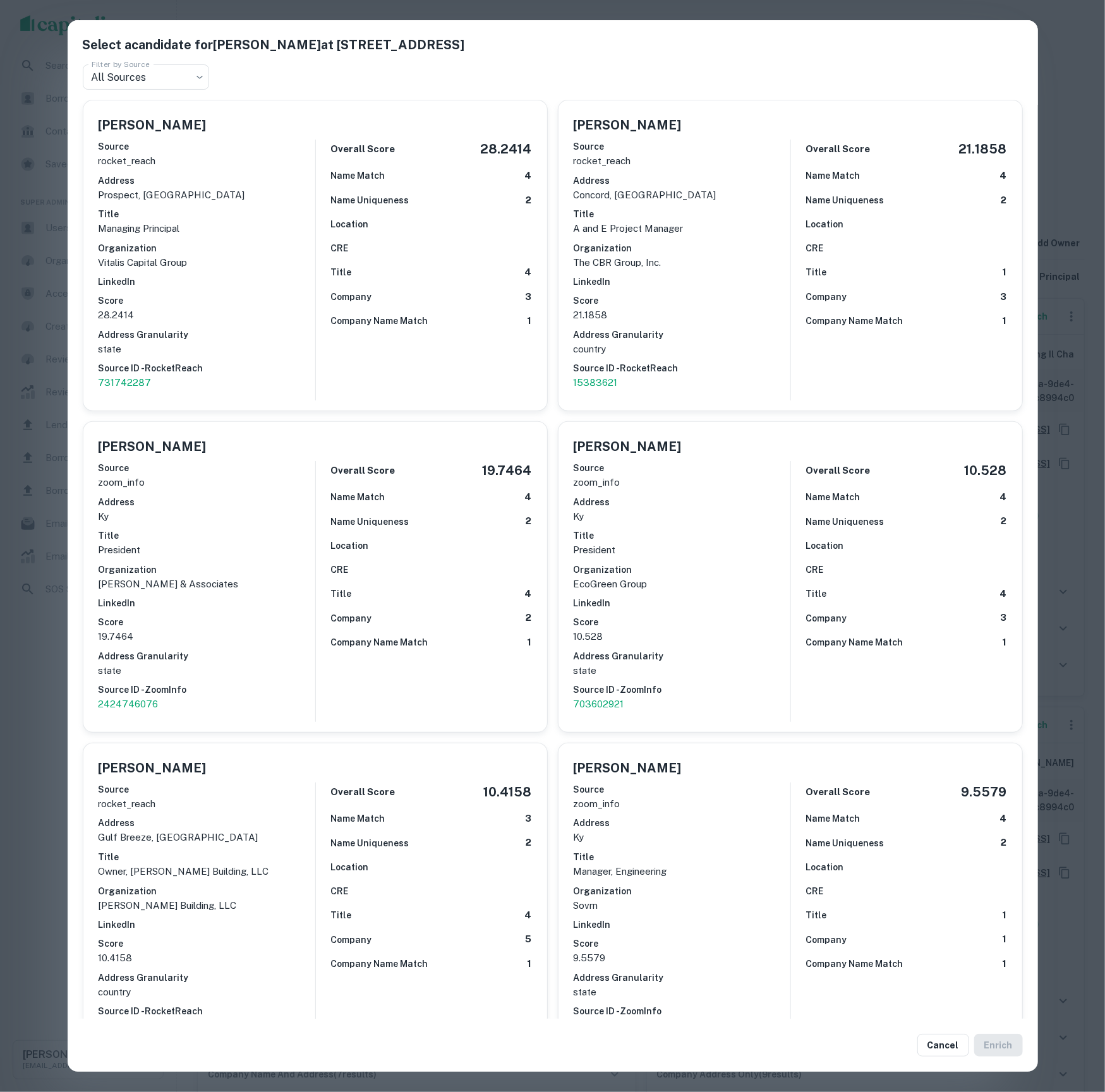
click at [305, 362] on h6 "Source ID - RocketReach" at bounding box center [206, 369] width 217 height 14
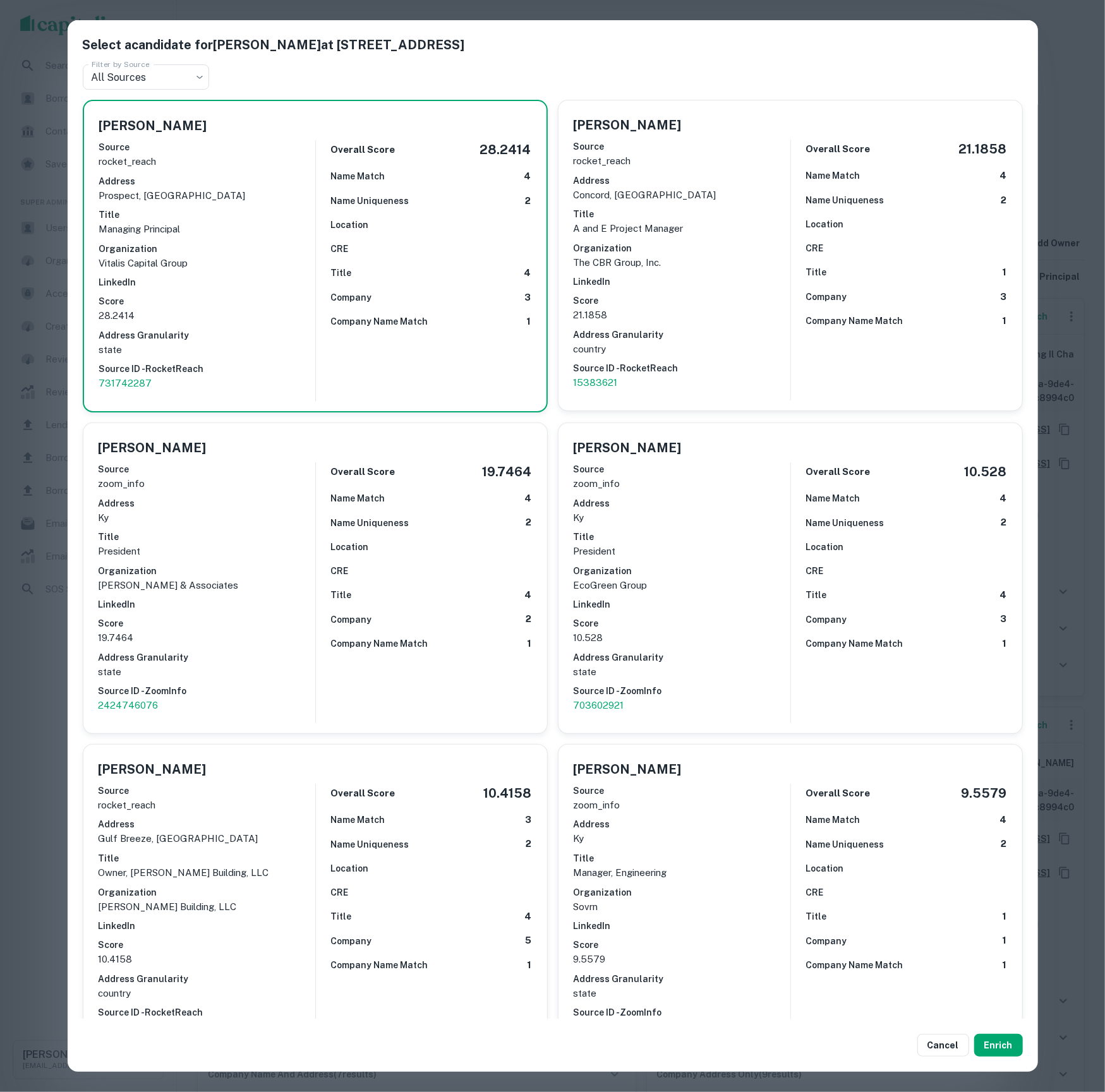
click at [1081, 831] on div "Select a candidate for [PERSON_NAME] at [STREET_ADDRESS] Filter by Source All S…" at bounding box center [552, 546] width 1105 height 1092
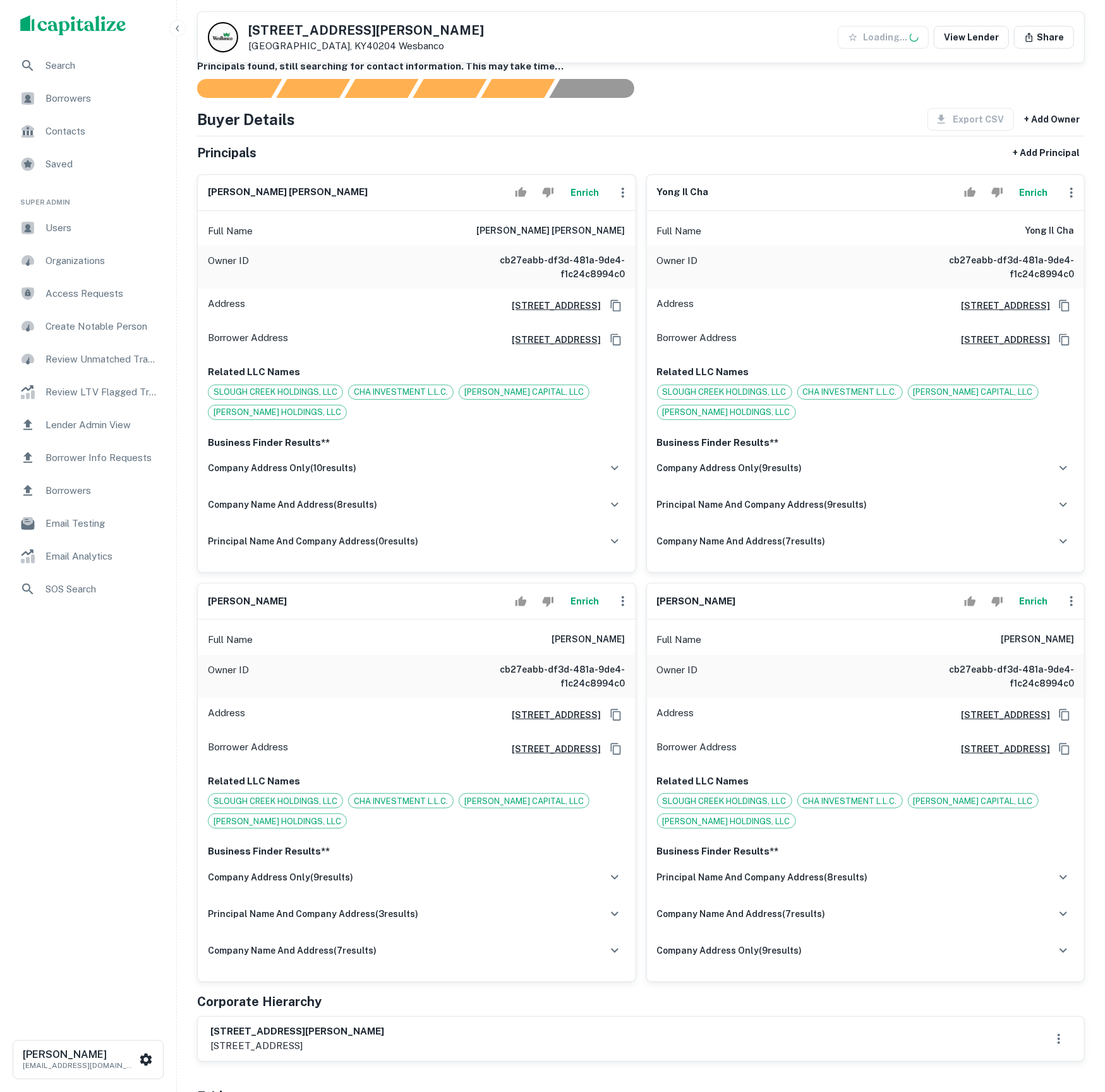
scroll to position [142, 0]
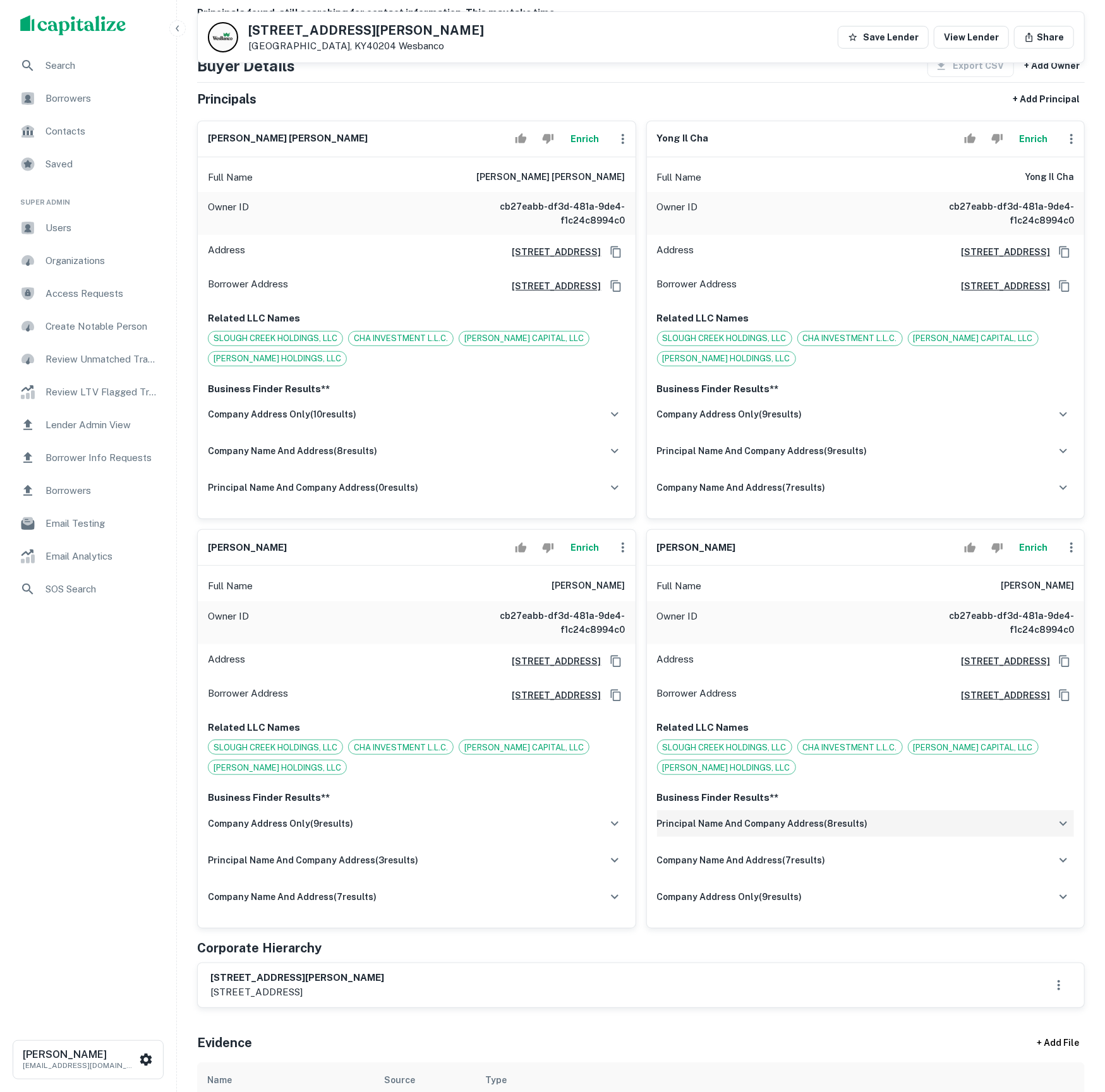
click at [776, 830] on h6 "principal name and company address ( 8 results)" at bounding box center [763, 824] width 211 height 14
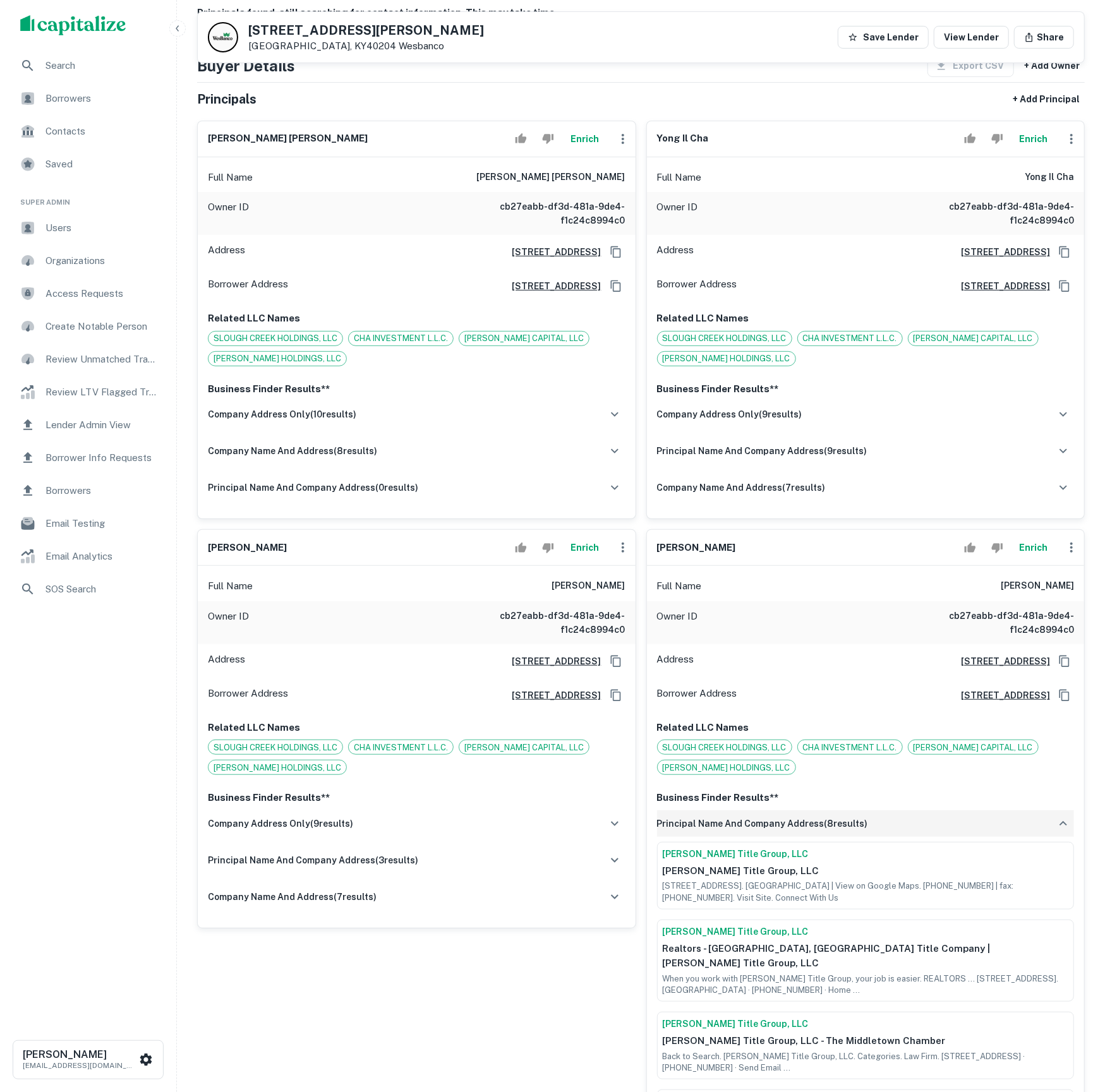
click at [776, 830] on h6 "principal name and company address ( 8 results)" at bounding box center [763, 824] width 211 height 14
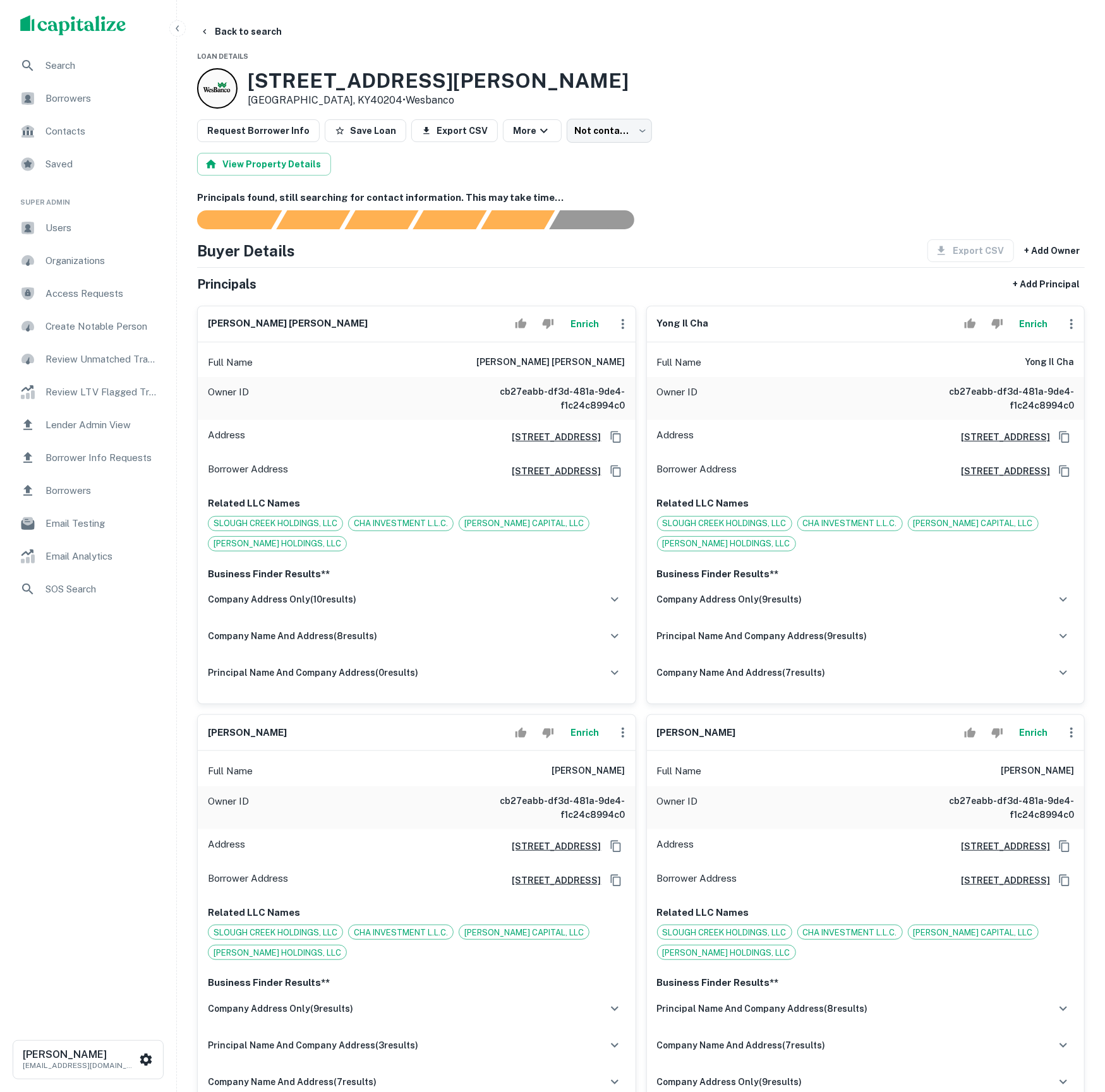
scroll to position [0, 0]
click at [251, 36] on button "Back to search" at bounding box center [240, 31] width 92 height 22
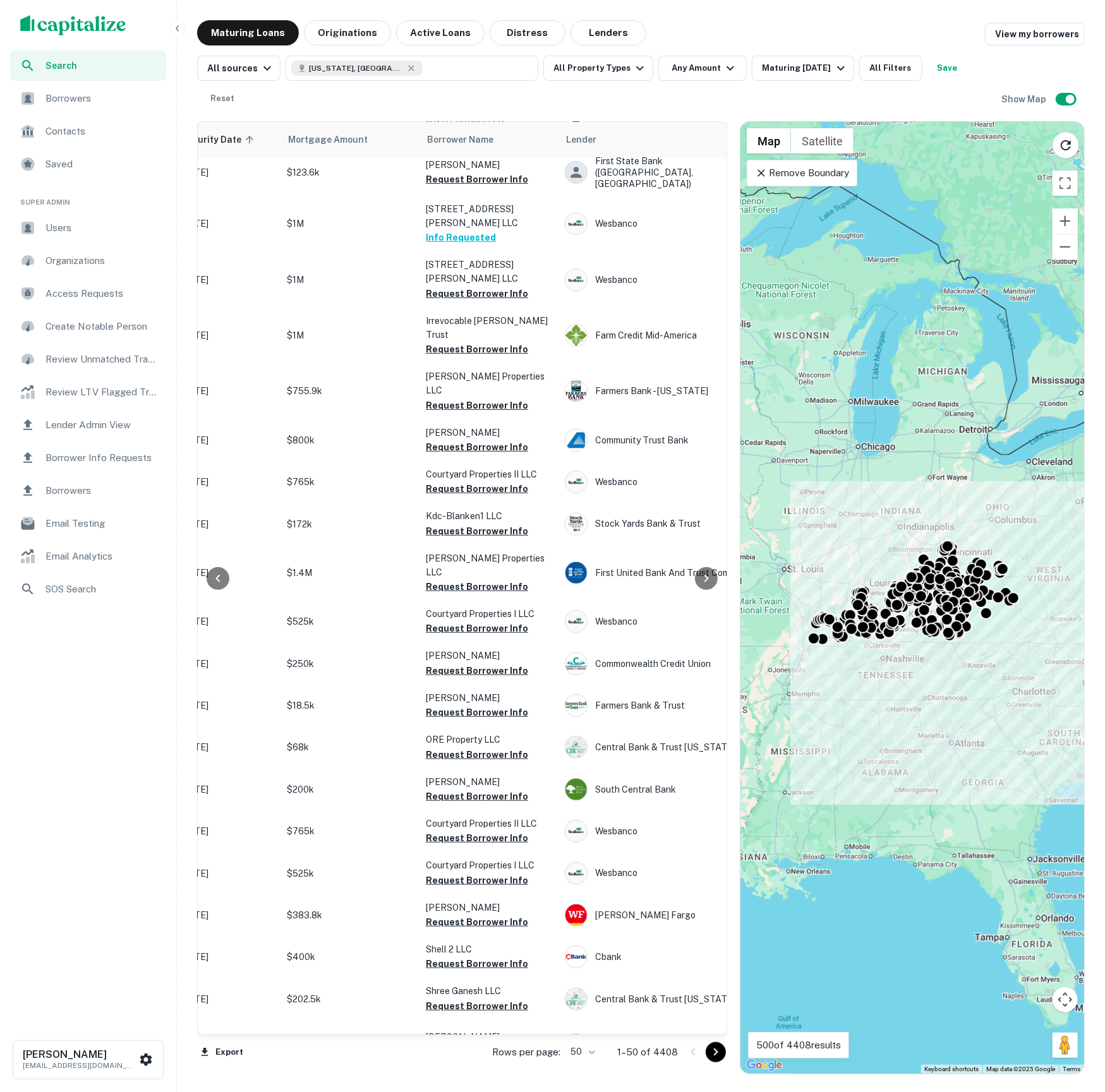
scroll to position [221, 239]
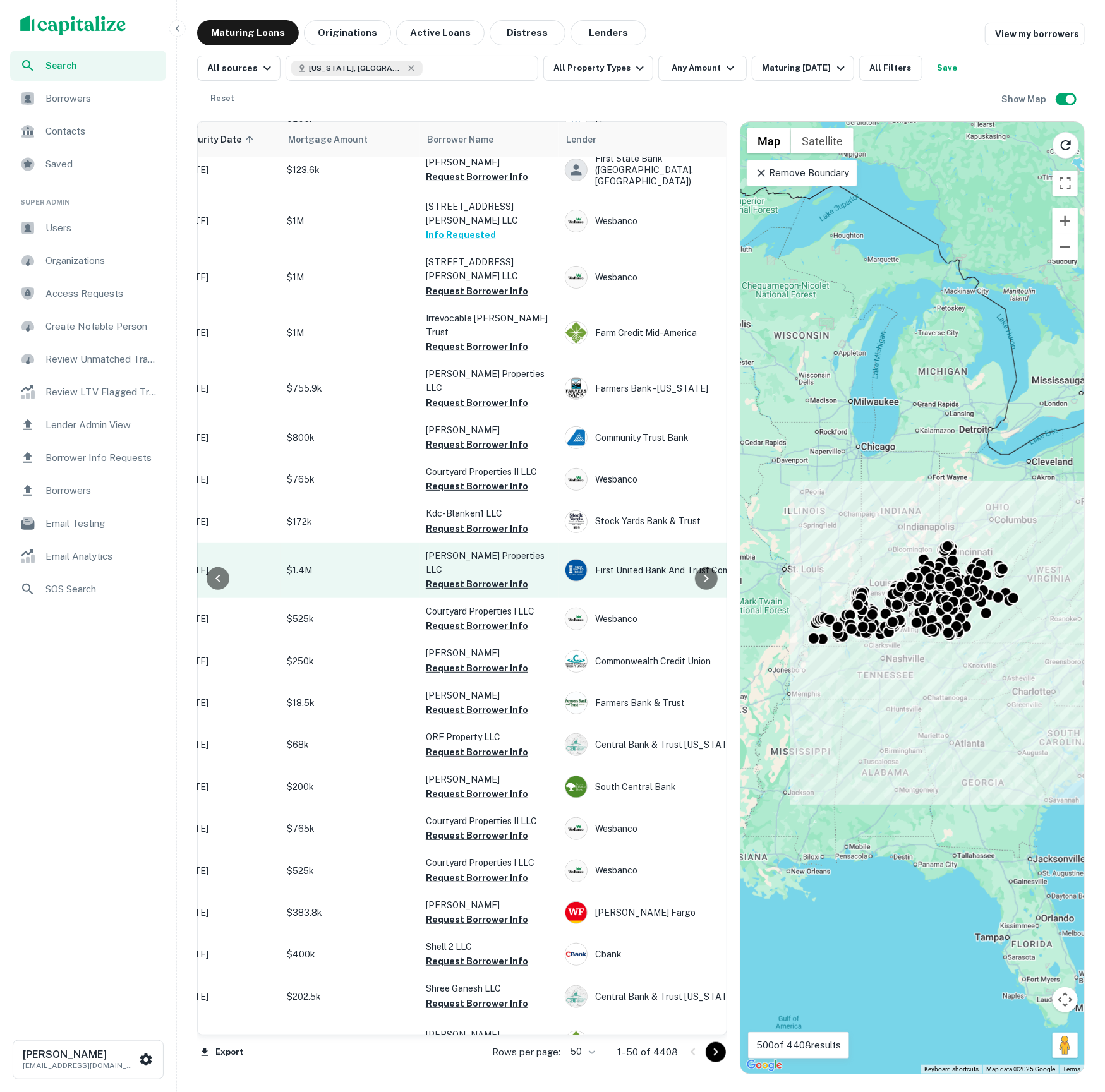
click at [393, 543] on td "$1.4M" at bounding box center [350, 571] width 139 height 55
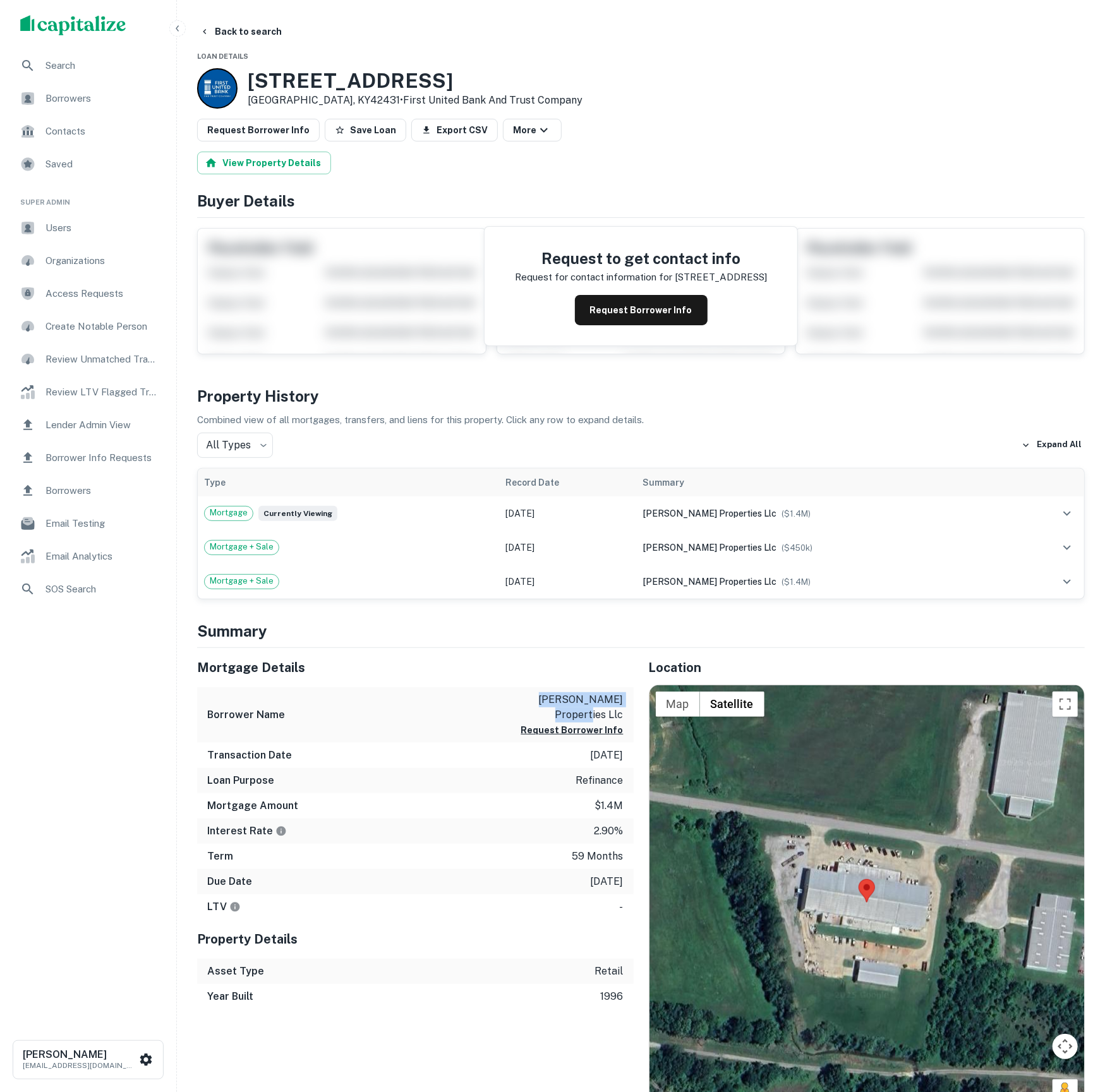
drag, startPoint x: 524, startPoint y: 722, endPoint x: 625, endPoint y: 721, distance: 101.0
click at [625, 721] on div "Borrower Name [PERSON_NAME] properties llc Request Borrower Info" at bounding box center [415, 715] width 437 height 56
